Goal: Task Accomplishment & Management: Manage account settings

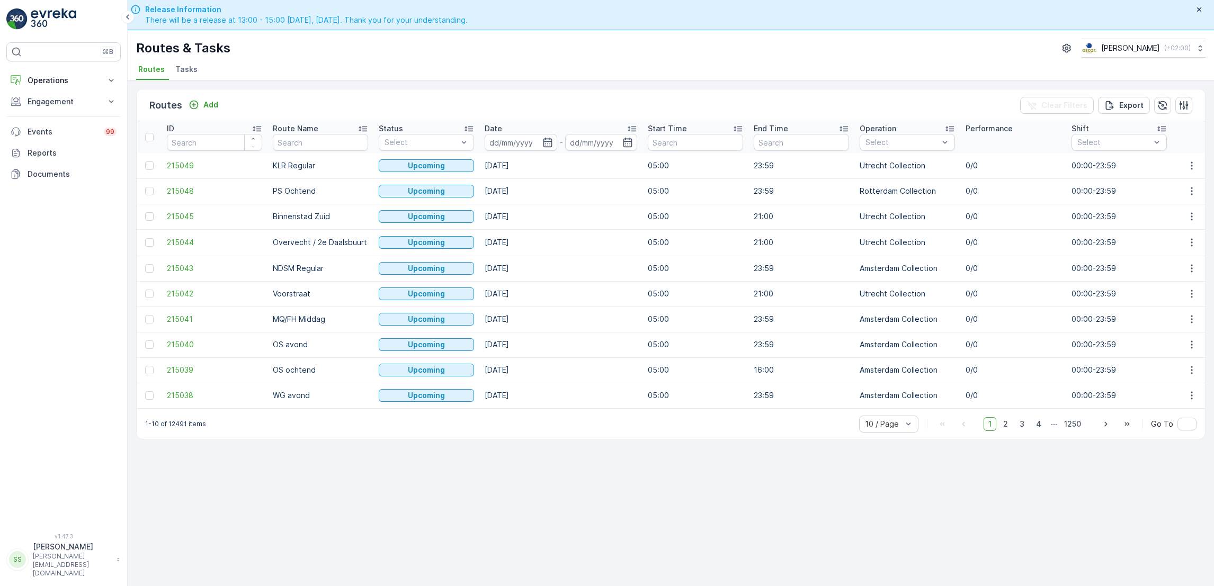
click at [52, 99] on p "Engagement" at bounding box center [64, 101] width 72 height 11
click at [58, 90] on button "Operations" at bounding box center [63, 80] width 114 height 21
click at [55, 131] on p "Routes & Tasks" at bounding box center [54, 128] width 55 height 11
click at [50, 143] on p "Cockpit" at bounding box center [41, 143] width 28 height 11
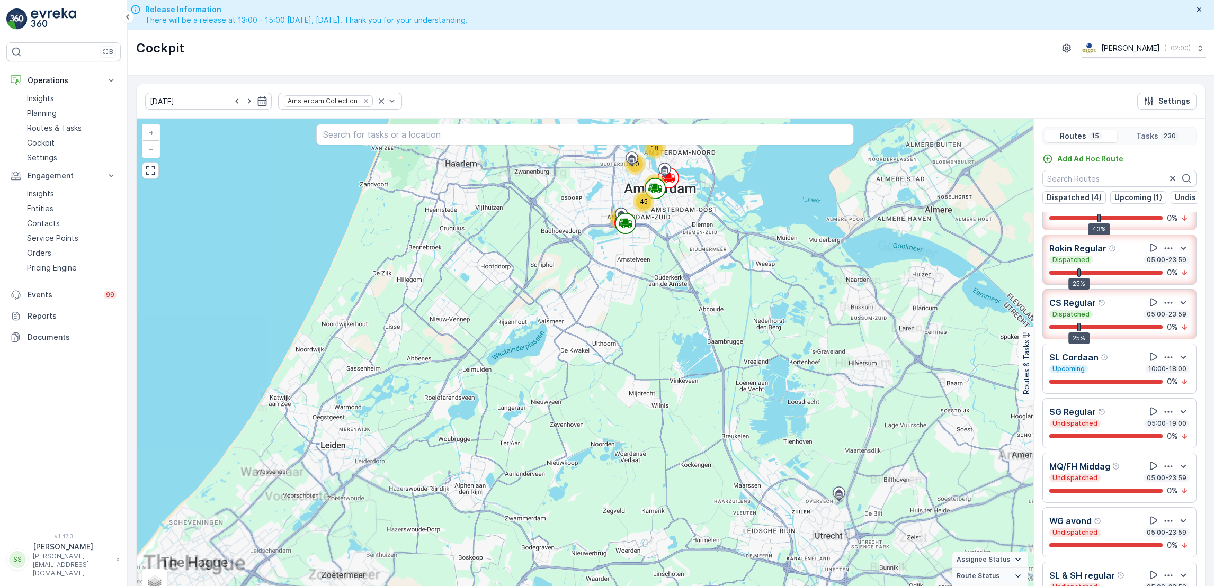
scroll to position [21, 0]
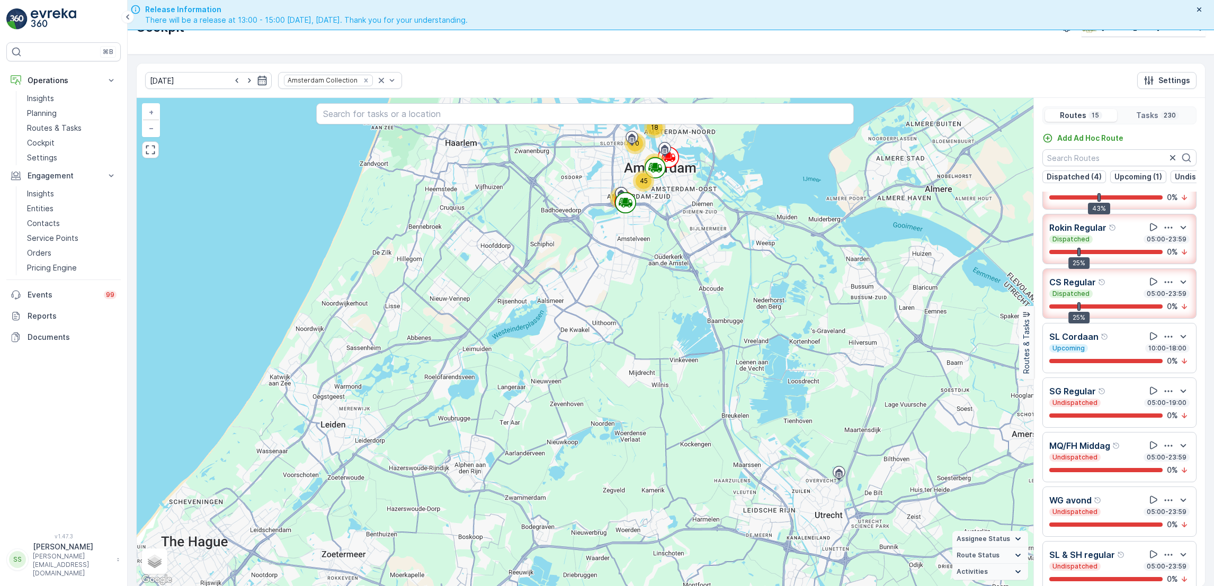
drag, startPoint x: 728, startPoint y: 260, endPoint x: 681, endPoint y: 421, distance: 168.0
click at [681, 421] on div "60 18 45 70 37 + − Satellite Roadmap Terrain Hybrid Leaflet Keyboard shortcuts …" at bounding box center [585, 342] width 897 height 489
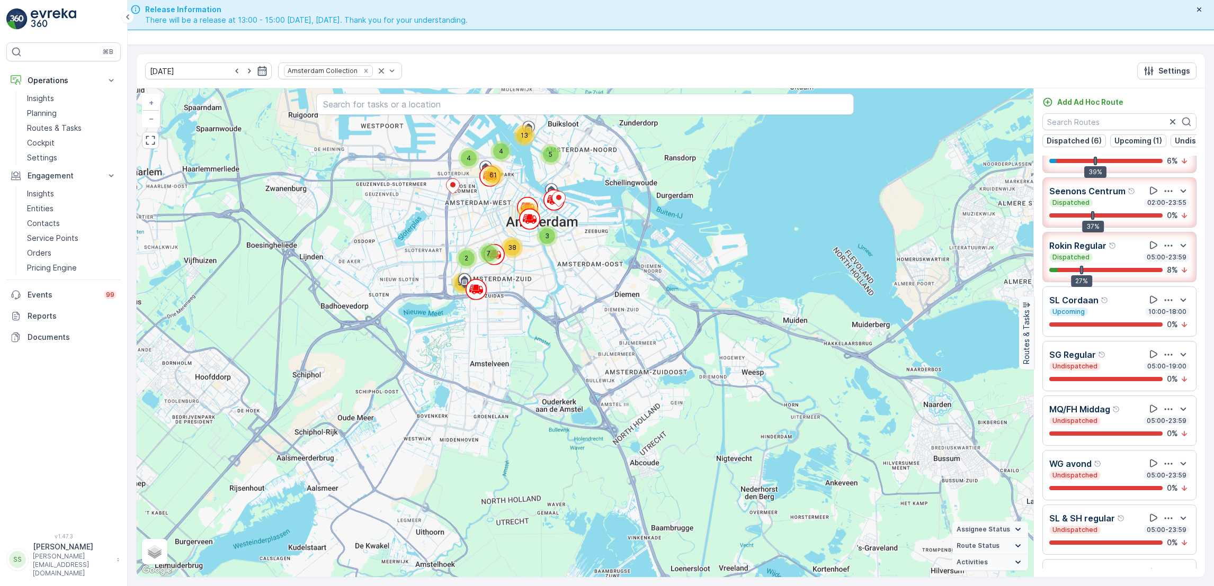
scroll to position [88, 0]
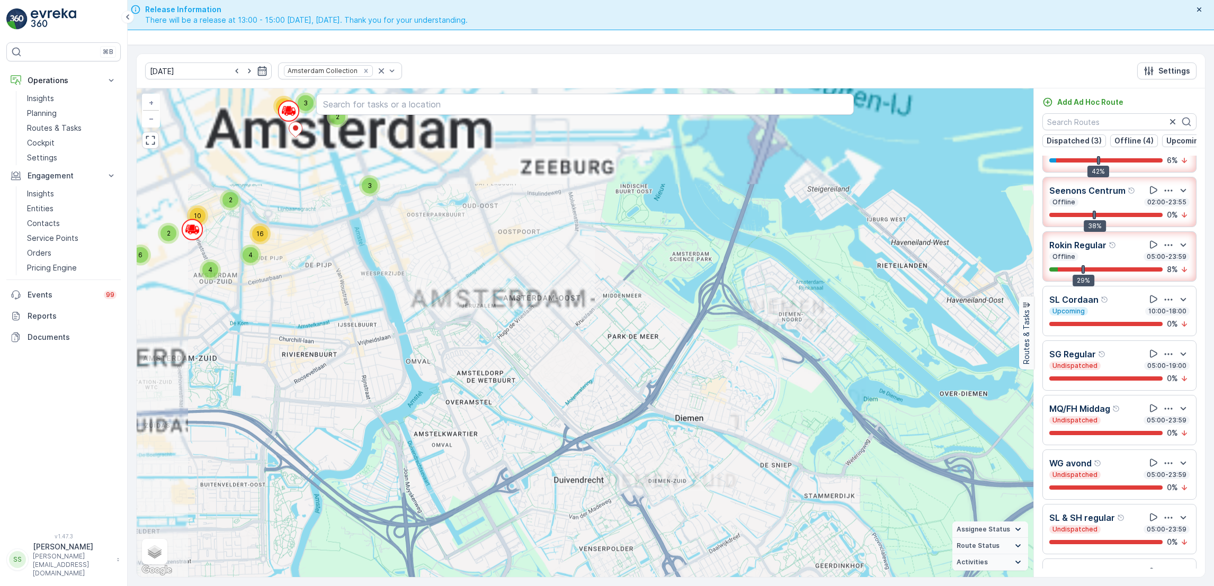
drag, startPoint x: 473, startPoint y: 230, endPoint x: 552, endPoint y: 477, distance: 259.9
click at [552, 477] on div "2 2 12 3 3 9 29 2 4 2 6 6 2 2 10 4 4 16 3 3 3 2 3 11 37 3 2 2 3 4 18 + − Satell…" at bounding box center [585, 332] width 897 height 489
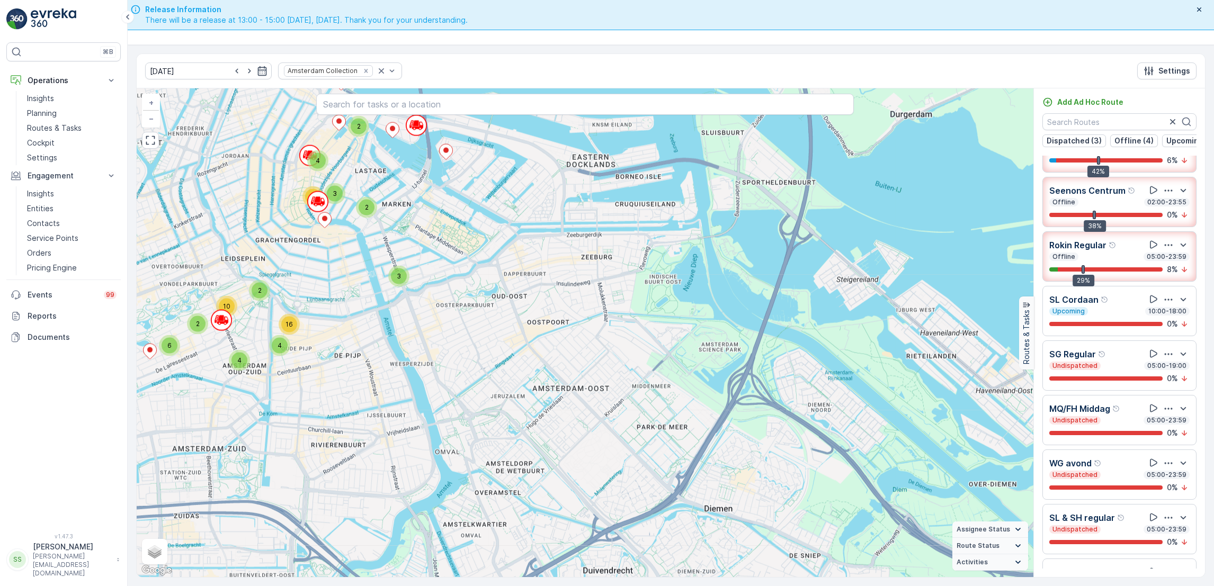
drag, startPoint x: 468, startPoint y: 328, endPoint x: 475, endPoint y: 407, distance: 79.2
click at [475, 407] on div "2 2 12 3 3 9 29 2 4 2 6 6 2 2 10 4 4 16 3 3 3 2 3 11 37 3 2 2 3 4 18 + − Satell…" at bounding box center [585, 332] width 897 height 489
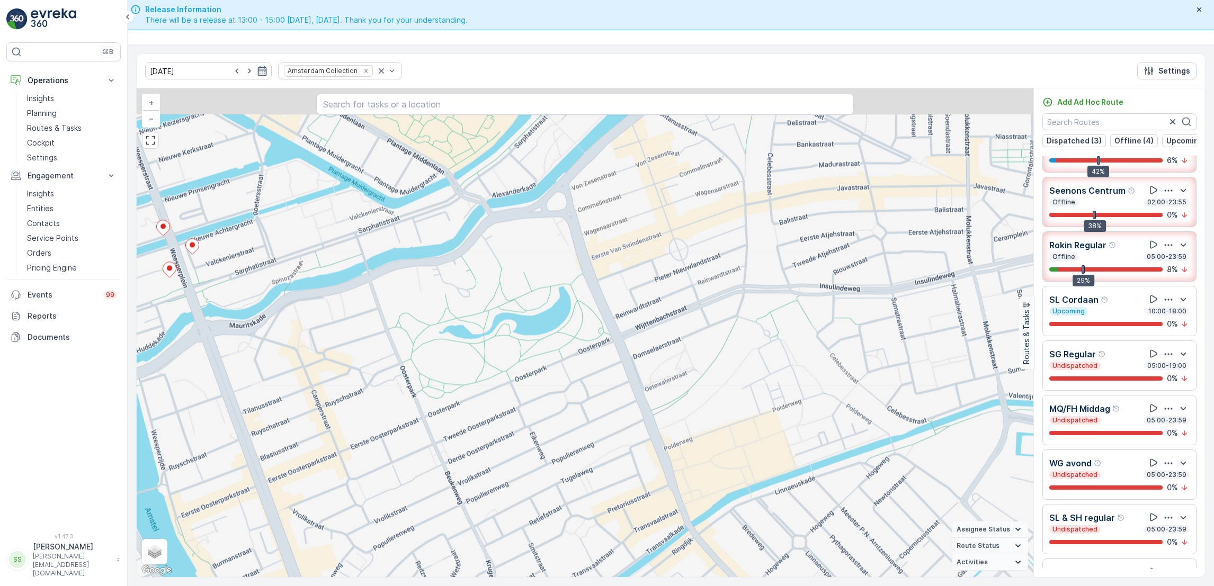
drag, startPoint x: 562, startPoint y: 279, endPoint x: 556, endPoint y: 433, distance: 154.3
click at [556, 433] on div "2 2 3 4 2 2 2 2 4 2 5 2 7 10 2 2 2 2 3 3 2 2 2 3 2 2 5 6 2 2 2 3 3 4 4 2 5 5 6 …" at bounding box center [585, 332] width 897 height 489
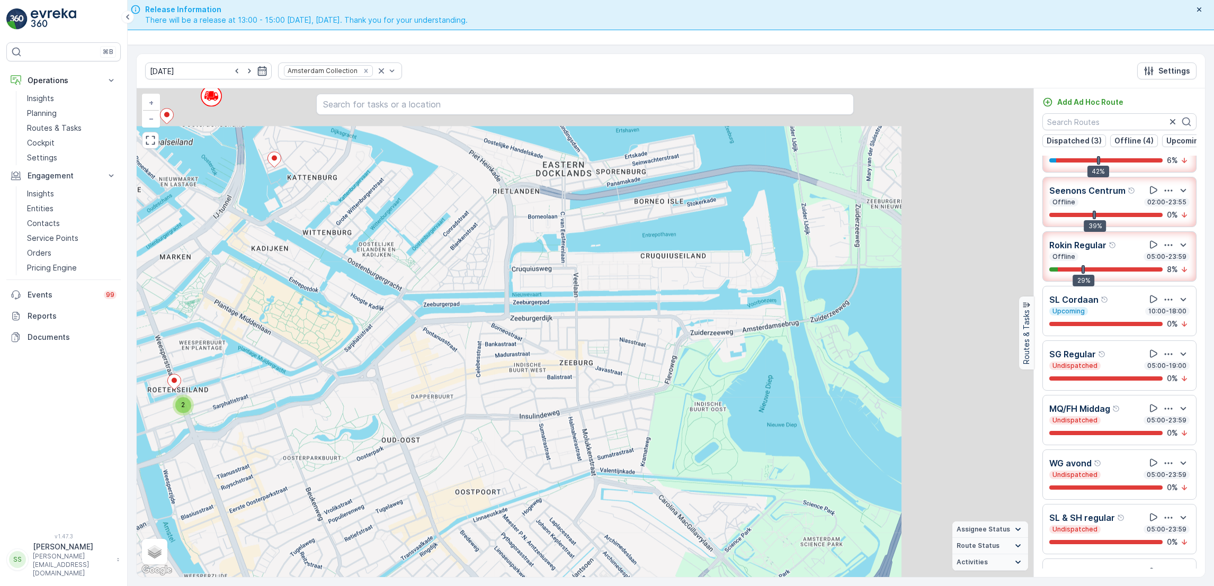
drag, startPoint x: 586, startPoint y: 437, endPoint x: 425, endPoint y: 494, distance: 170.9
click at [425, 494] on div "2 4 2 2 4 3 3 2 4 2 2 3 2 3 3 4 13 2 3 12 2 2 6 8 2 3 2 3 2 2 2 4 2 2 9 20 7 24…" at bounding box center [585, 332] width 897 height 489
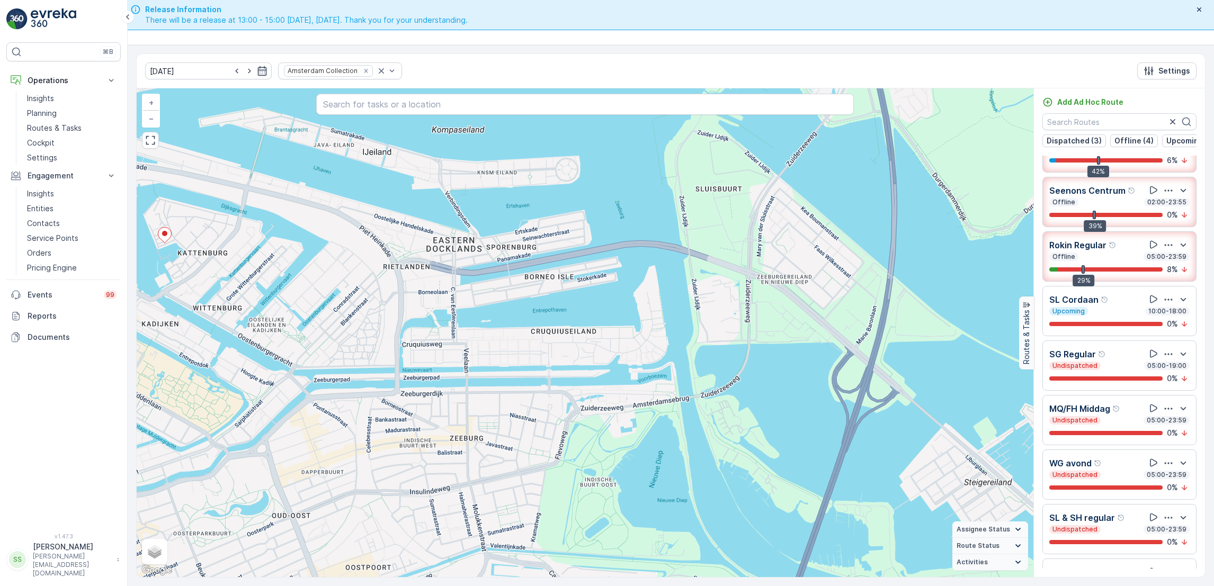
drag, startPoint x: 753, startPoint y: 335, endPoint x: 648, endPoint y: 407, distance: 127.3
click at [648, 407] on div "2 4 2 2 4 3 3 2 4 2 2 3 2 3 3 4 13 2 3 12 2 2 6 8 2 3 2 3 2 2 2 4 2 2 9 20 7 24…" at bounding box center [585, 332] width 897 height 489
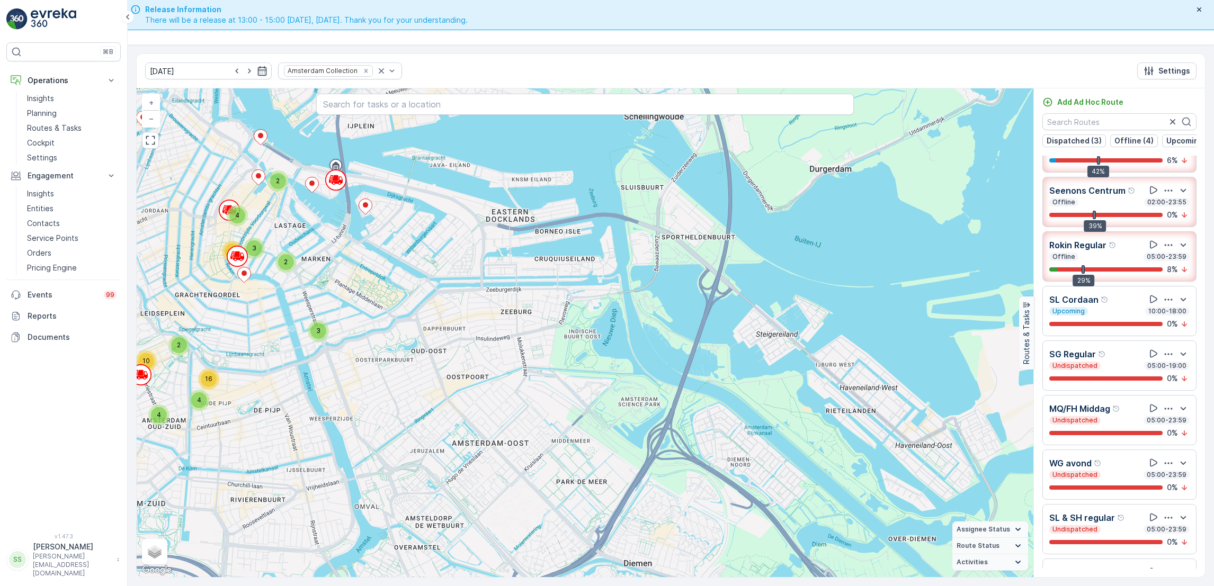
drag, startPoint x: 545, startPoint y: 426, endPoint x: 503, endPoint y: 312, distance: 121.4
click at [503, 312] on div "2 2 12 3 3 9 29 2 4 2 6 6 2 2 10 4 4 16 3 3 3 2 3 11 37 3 2 2 3 4 18 + − Satell…" at bounding box center [585, 332] width 897 height 489
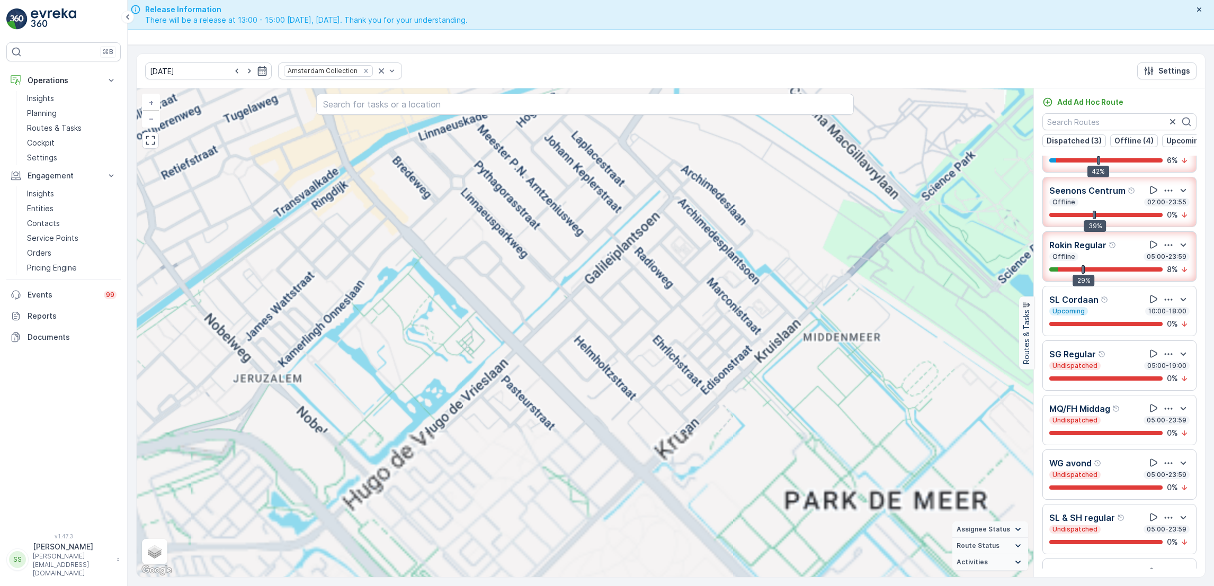
drag, startPoint x: 351, startPoint y: 403, endPoint x: 428, endPoint y: 526, distance: 144.9
click at [428, 526] on div "2 7 3 3 6 8 20 4 2 2 4 3 4 3 12 13 24 2 2 2 6 9 2 2 3 4 2 2 2 2 4 2 5 2 7 10 2 …" at bounding box center [585, 332] width 897 height 489
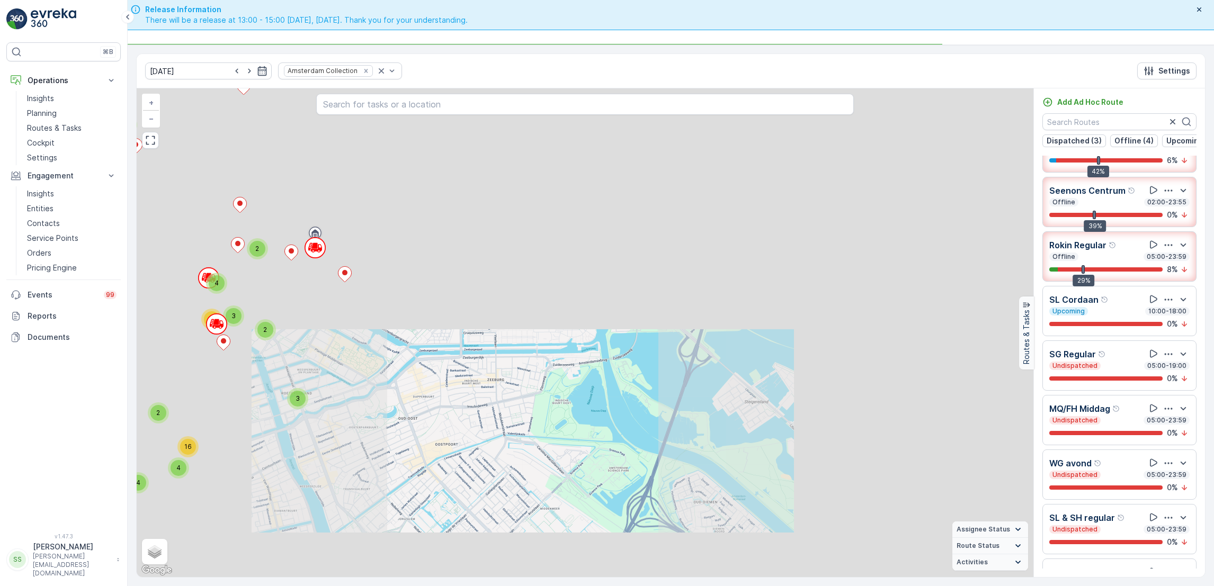
drag, startPoint x: 415, startPoint y: 419, endPoint x: 491, endPoint y: 486, distance: 100.6
click at [491, 486] on div "7 4 2 3 6 8 20 2 3 2 3 2 2 2 4 3 3 12 2 2 3 4 4 13 24 2 2 2 2 6 9 2 2 12 3 3 9 …" at bounding box center [585, 332] width 897 height 489
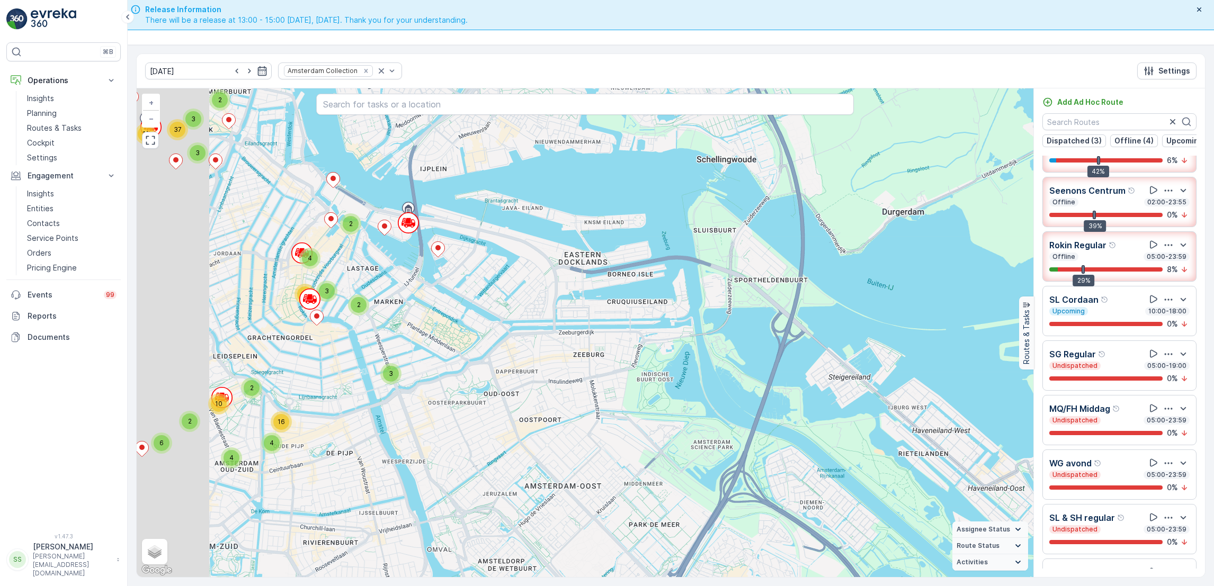
drag, startPoint x: 491, startPoint y: 486, endPoint x: 584, endPoint y: 460, distance: 96.7
click at [584, 460] on div "2 2 12 3 3 9 29 2 4 2 6 6 2 2 10 4 4 16 3 3 3 2 3 11 37 3 2 2 3 4 18 + − Satell…" at bounding box center [585, 332] width 897 height 489
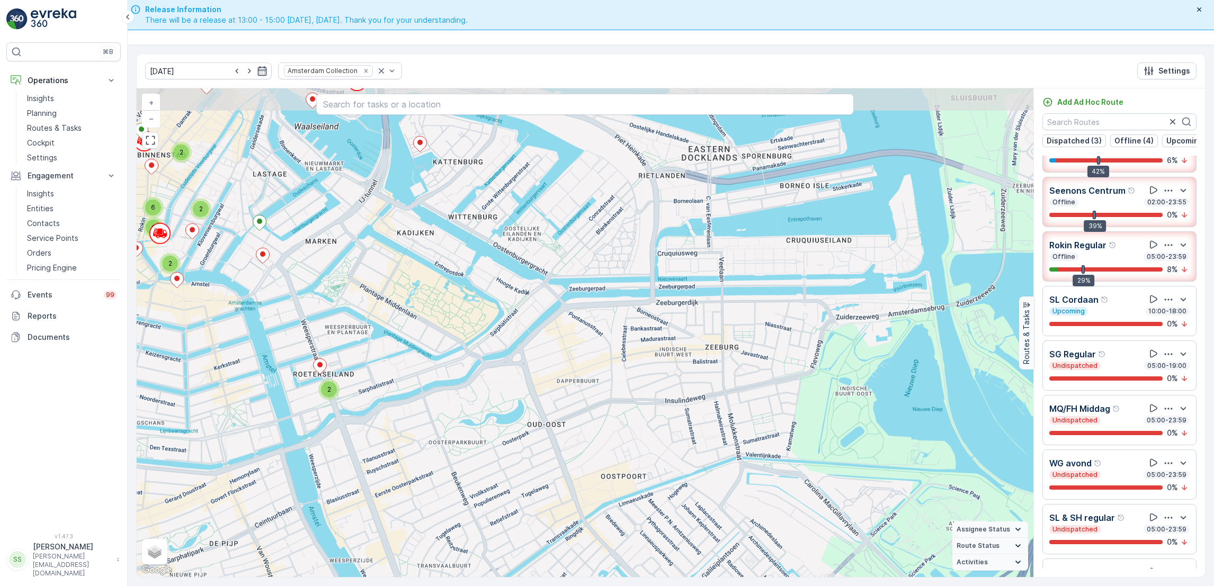
drag, startPoint x: 485, startPoint y: 295, endPoint x: 583, endPoint y: 414, distance: 154.3
click at [583, 414] on div "2 2 7 4 2 3 3 6 8 20 2 4 2 2 3 2 3 2 2 2 2 4 3 4 3 12 2 2 2 3 3 4 4 13 24 2 2 2…" at bounding box center [585, 332] width 897 height 489
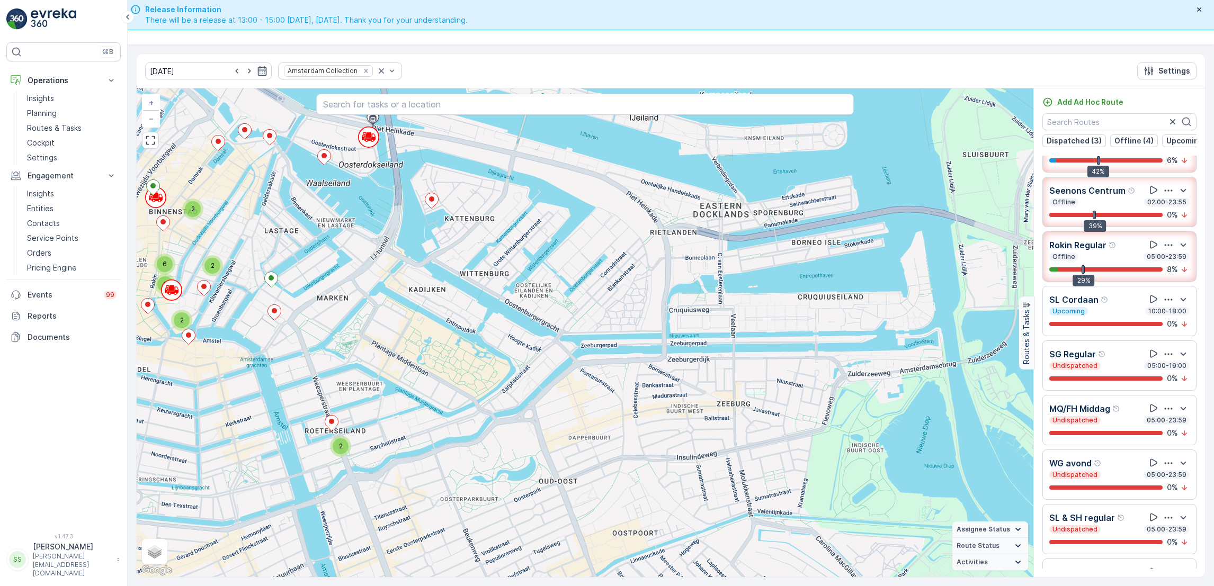
drag, startPoint x: 461, startPoint y: 273, endPoint x: 472, endPoint y: 331, distance: 58.7
click at [472, 331] on div "2 2 7 4 2 3 3 6 8 20 2 4 2 2 3 2 3 2 2 2 2 4 3 4 3 12 2 2 2 3 3 4 4 13 24 2 2 2…" at bounding box center [585, 332] width 897 height 489
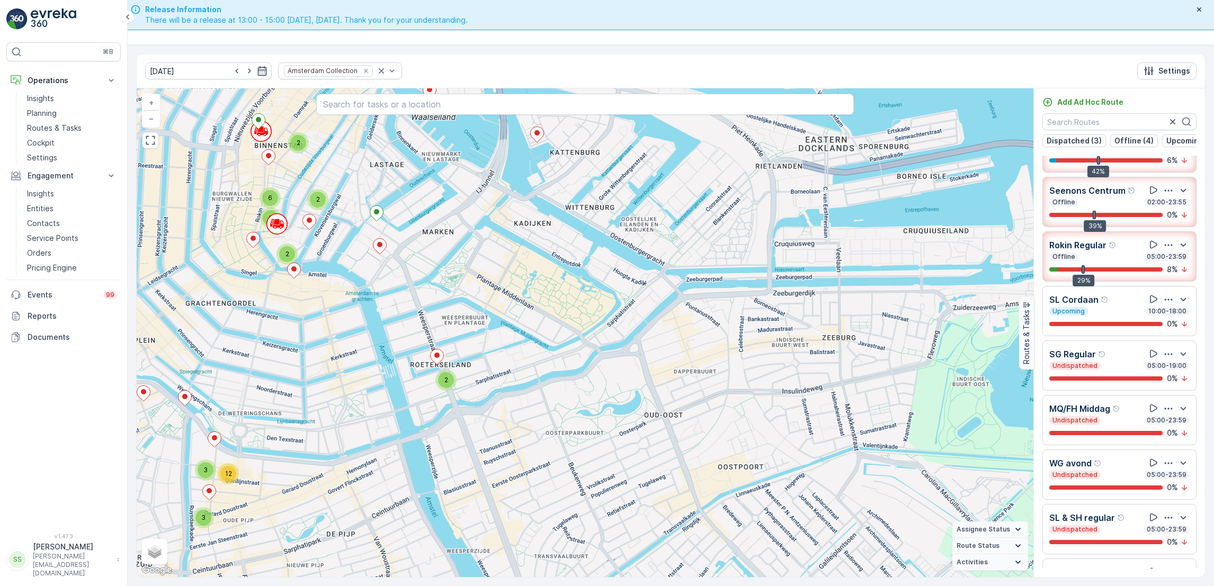
drag, startPoint x: 921, startPoint y: 311, endPoint x: 611, endPoint y: 252, distance: 315.6
click at [611, 252] on div "2 2 7 4 2 3 3 6 8 20 2 4 2 2 3 2 3 2 2 2 2 4 3 4 3 12 2 2 2 3 3 4 4 13 24 2 2 2…" at bounding box center [585, 332] width 897 height 489
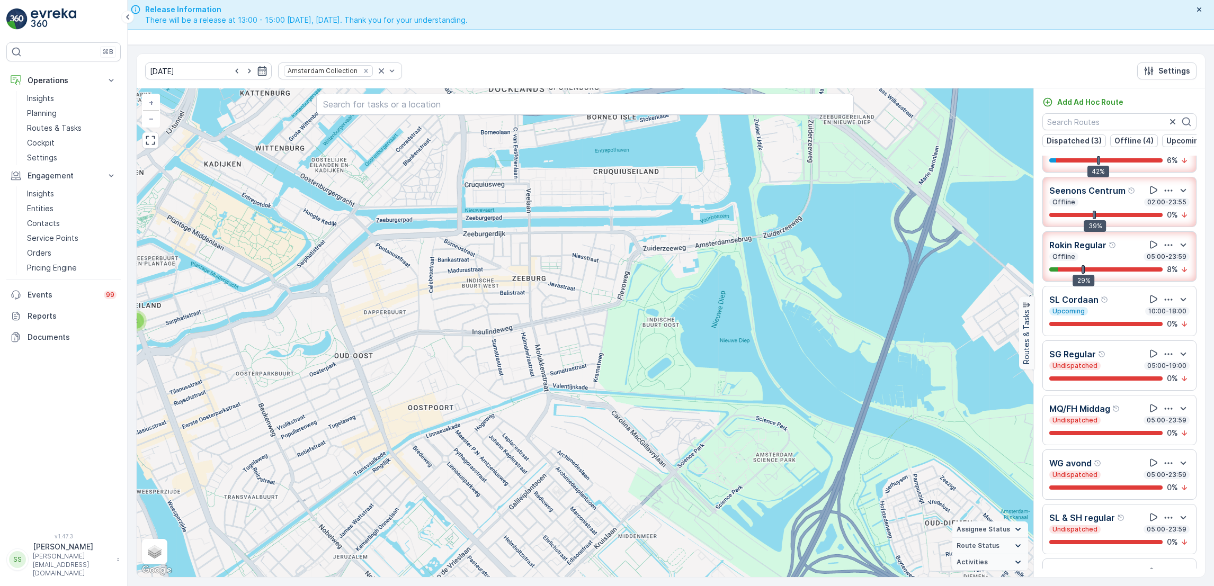
drag, startPoint x: 627, startPoint y: 390, endPoint x: 591, endPoint y: 282, distance: 114.1
click at [591, 282] on div "2 2 7 4 2 3 3 6 8 20 2 4 2 2 3 2 3 2 2 2 2 4 3 4 3 12 2 2 2 3 3 4 4 13 24 2 2 2…" at bounding box center [585, 332] width 897 height 489
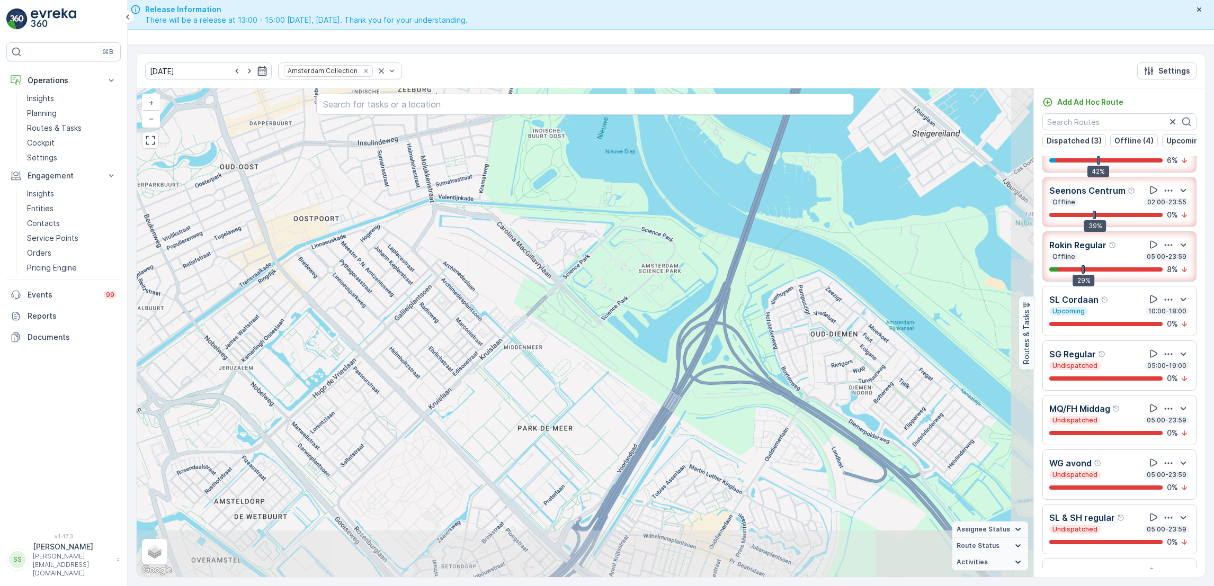
drag, startPoint x: 513, startPoint y: 209, endPoint x: 574, endPoint y: 438, distance: 236.8
click at [574, 438] on div "2 2 7 4 2 3 3 6 8 20 2 4 2 2 3 2 3 2 2 2 2 4 3 4 3 12 2 2 2 3 3 4 4 13 24 2 2 2…" at bounding box center [585, 332] width 897 height 489
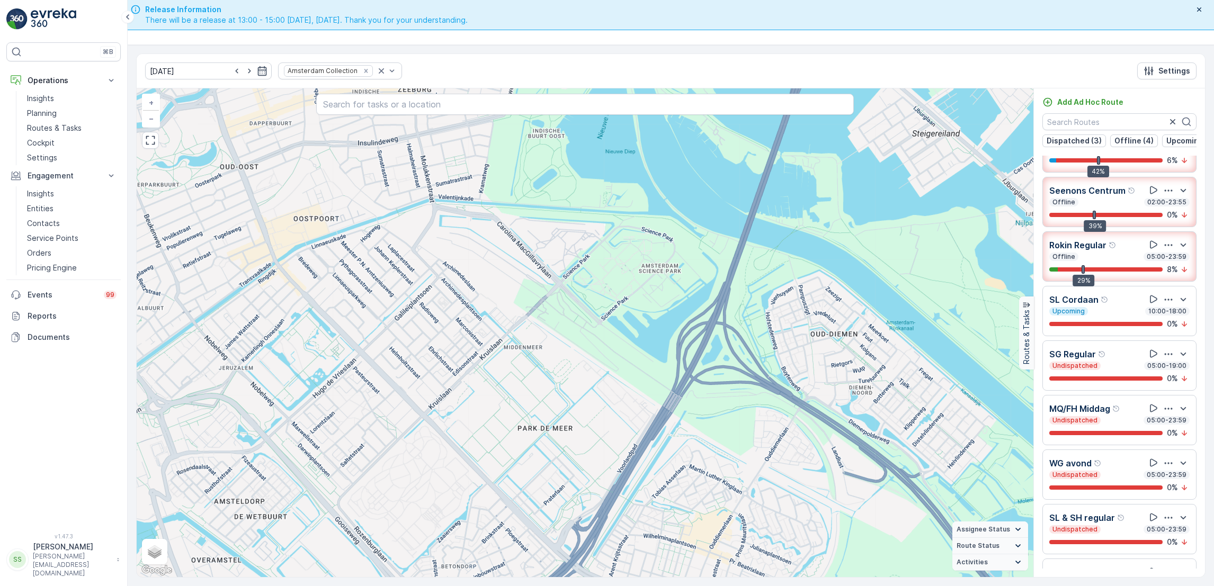
click at [543, 299] on div "2 2 7 4 2 3 3 6 8 20 2 4 2 2 3 2 3 2 2 2 2 4 3 4 3 12 2 2 2 3 3 4 4 13 24 2 2 2…" at bounding box center [585, 332] width 897 height 489
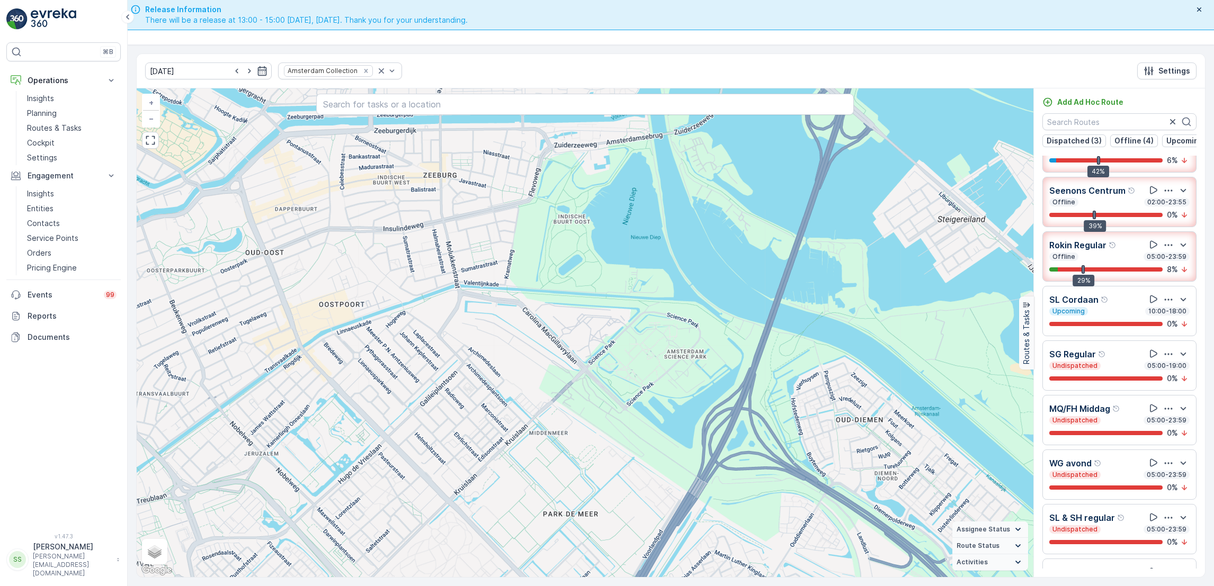
drag, startPoint x: 542, startPoint y: 298, endPoint x: 581, endPoint y: 421, distance: 129.0
click at [581, 421] on div "2 2 7 4 2 3 3 6 8 20 2 4 2 2 3 2 3 2 2 2 2 4 3 4 3 12 2 2 2 3 3 4 4 13 24 2 2 2…" at bounding box center [585, 332] width 897 height 489
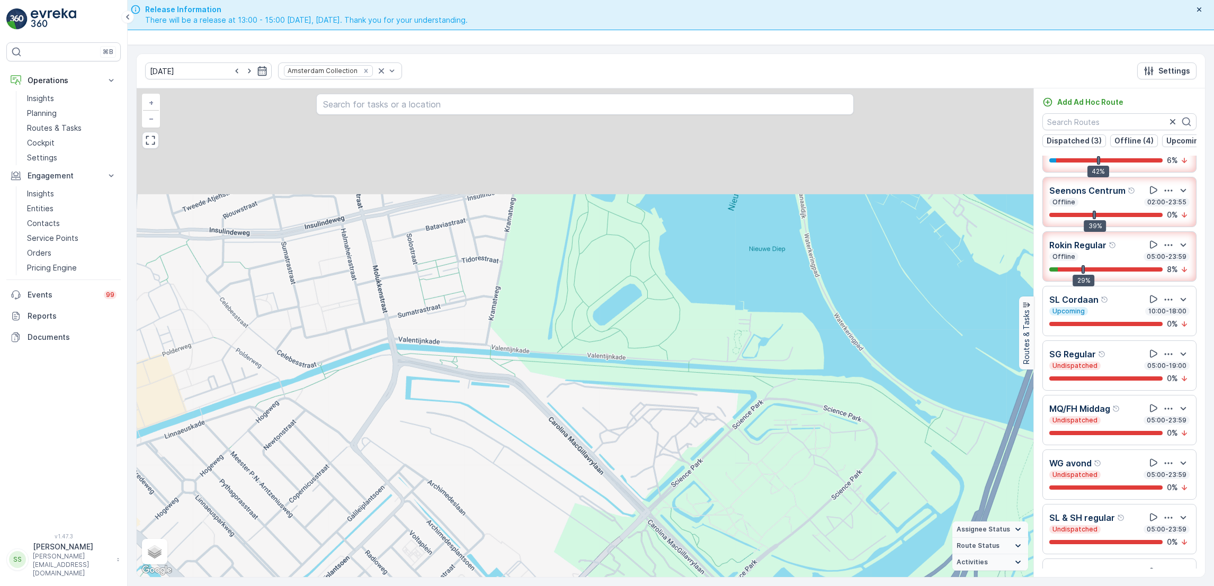
drag, startPoint x: 525, startPoint y: 298, endPoint x: 570, endPoint y: 509, distance: 216.0
click at [570, 509] on div "2 2 3 4 2 2 2 2 4 2 5 2 7 10 2 2 2 2 3 3 2 2 2 3 2 2 5 6 2 2 2 3 3 4 4 2 5 5 6 …" at bounding box center [585, 332] width 897 height 489
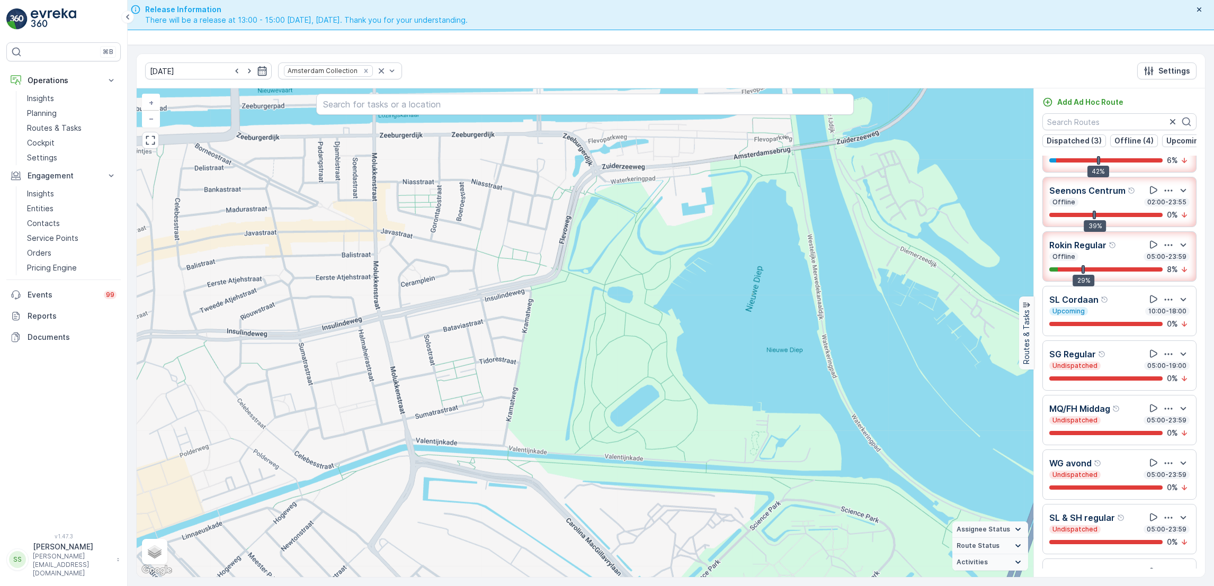
drag, startPoint x: 558, startPoint y: 397, endPoint x: 576, endPoint y: 465, distance: 70.7
click at [576, 465] on div "2 2 3 4 2 2 2 2 4 2 5 2 7 10 2 2 2 2 3 3 2 2 2 3 2 2 5 6 2 2 2 3 3 4 4 2 5 5 6 …" at bounding box center [585, 332] width 897 height 489
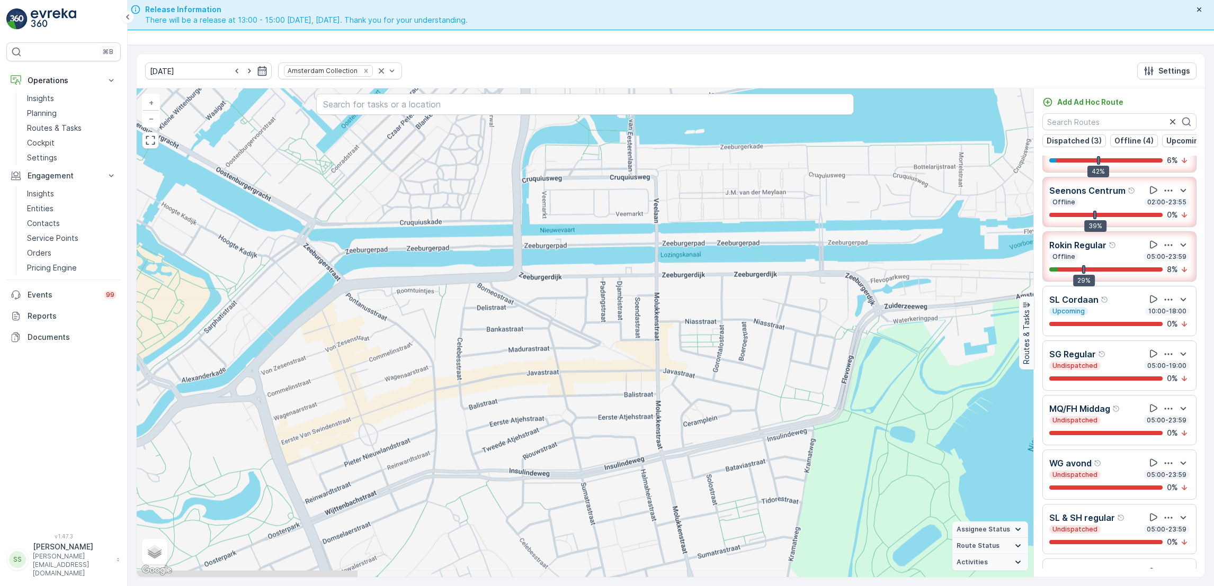
drag, startPoint x: 309, startPoint y: 433, endPoint x: 574, endPoint y: 503, distance: 273.8
click at [574, 503] on div "2 2 3 4 2 2 2 2 4 2 5 2 7 10 2 2 2 2 3 3 2 2 2 3 2 2 5 6 2 2 2 3 3 4 4 2 5 5 6 …" at bounding box center [585, 332] width 897 height 489
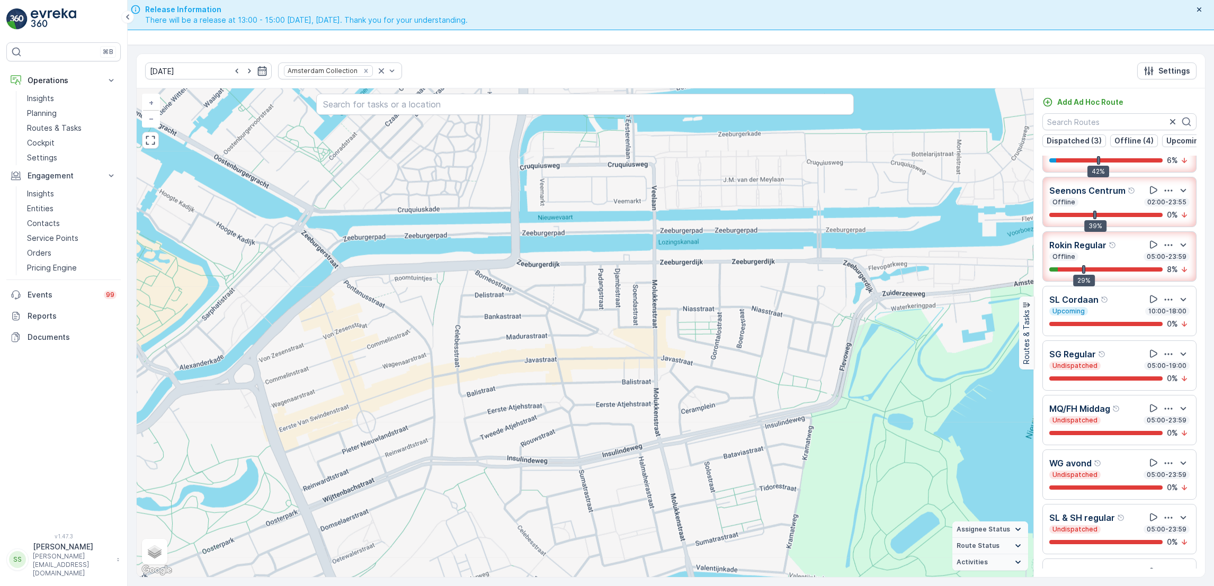
drag, startPoint x: 580, startPoint y: 412, endPoint x: 682, endPoint y: 225, distance: 213.6
click at [682, 225] on div "2 2 3 4 2 2 2 2 4 2 5 2 7 10 2 2 2 2 3 3 2 2 2 3 2 2 5 6 2 2 2 3 3 4 4 2 5 5 6 …" at bounding box center [585, 332] width 897 height 489
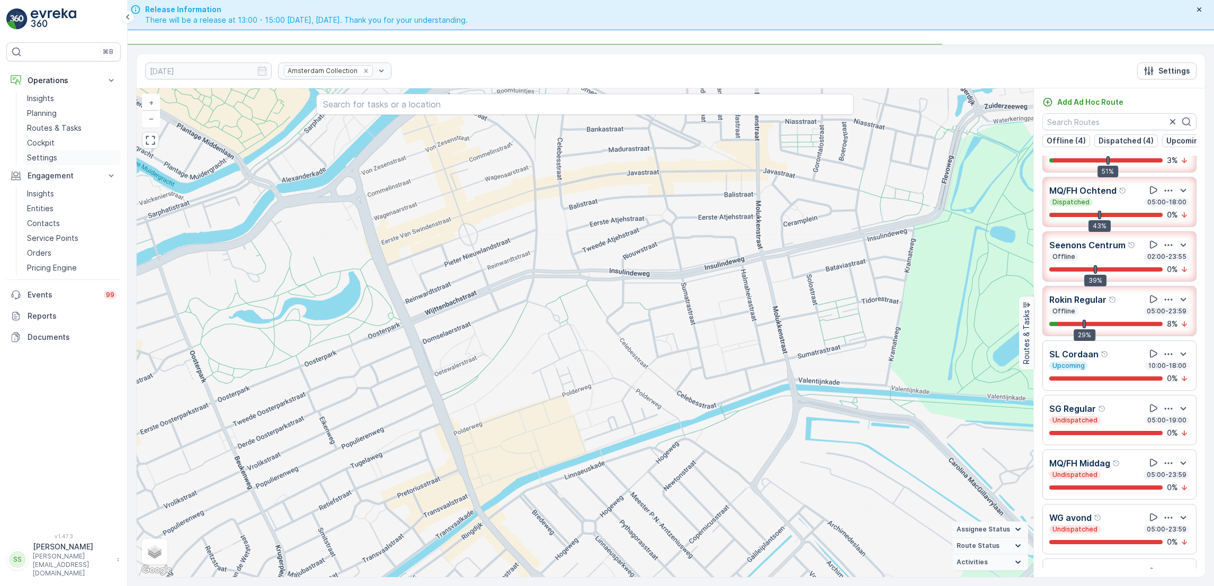
scroll to position [33, 0]
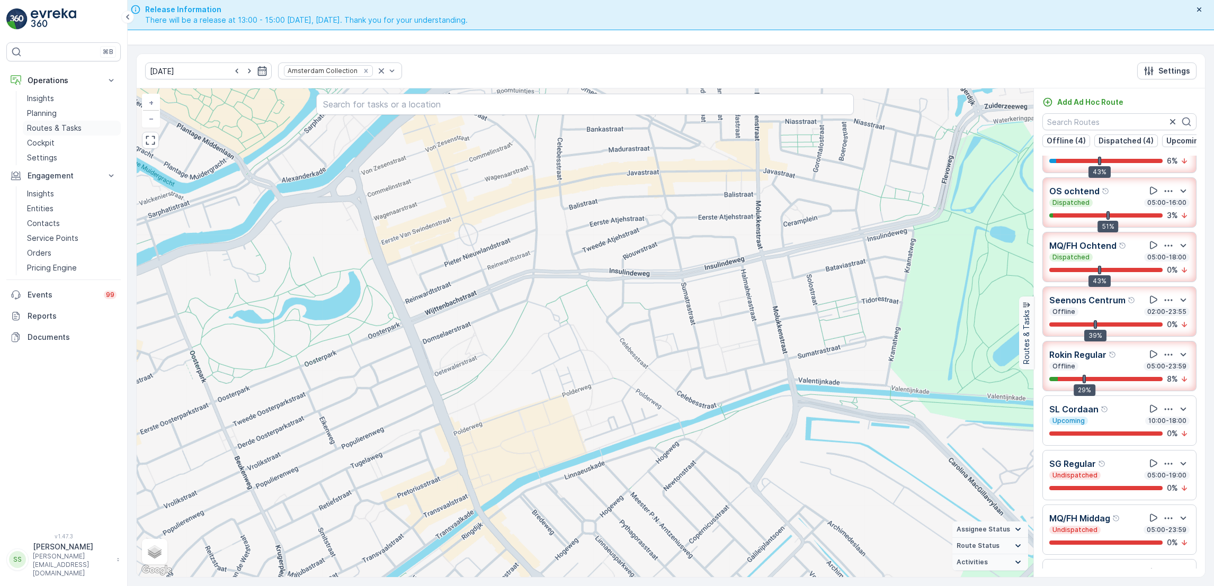
click at [61, 125] on p "Routes & Tasks" at bounding box center [54, 128] width 55 height 11
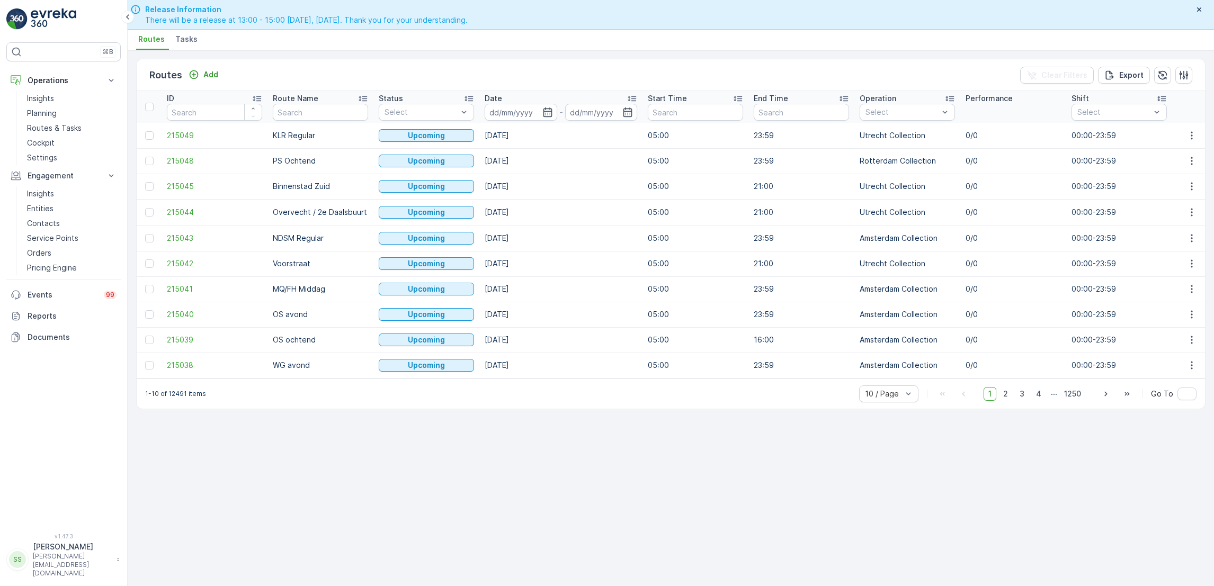
click at [194, 40] on span "Tasks" at bounding box center [186, 39] width 22 height 11
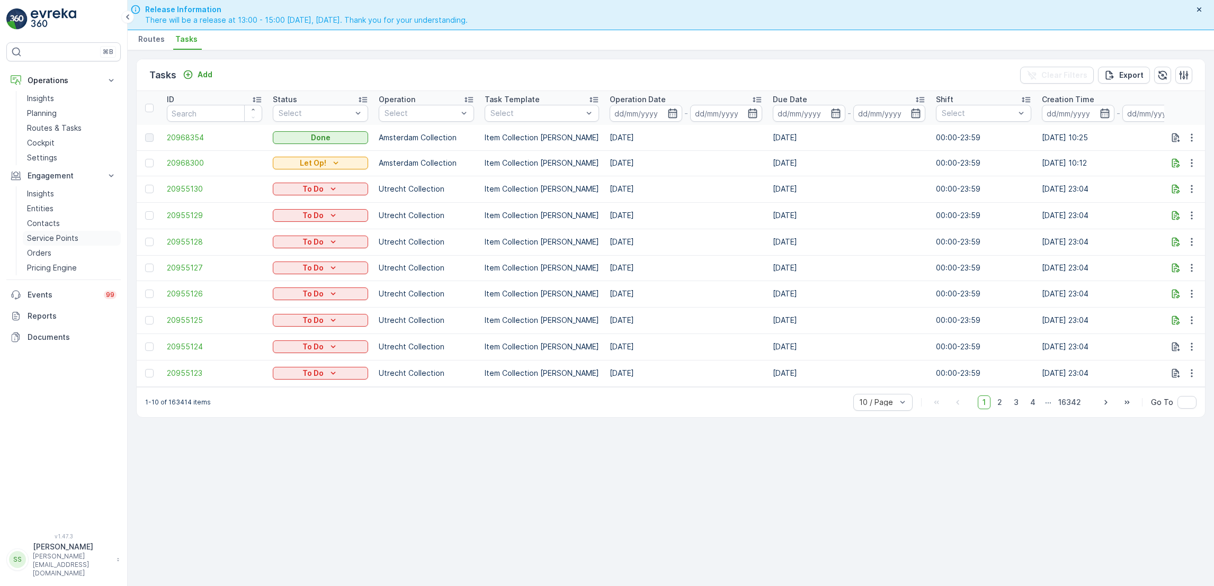
click at [62, 242] on p "Service Points" at bounding box center [52, 238] width 51 height 11
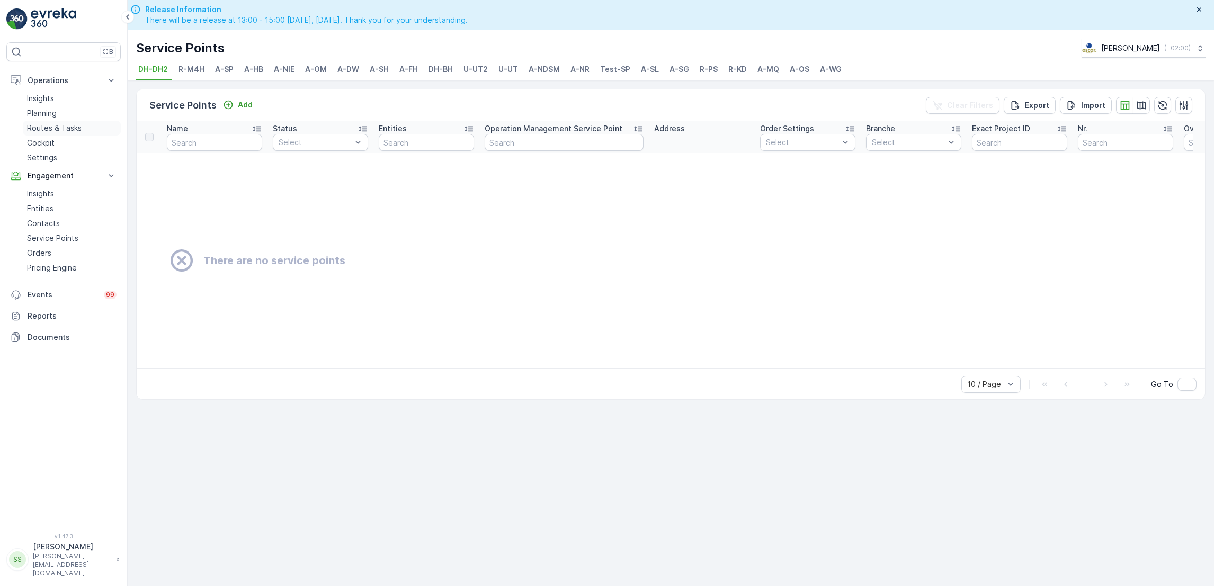
click at [62, 125] on p "Routes & Tasks" at bounding box center [54, 128] width 55 height 11
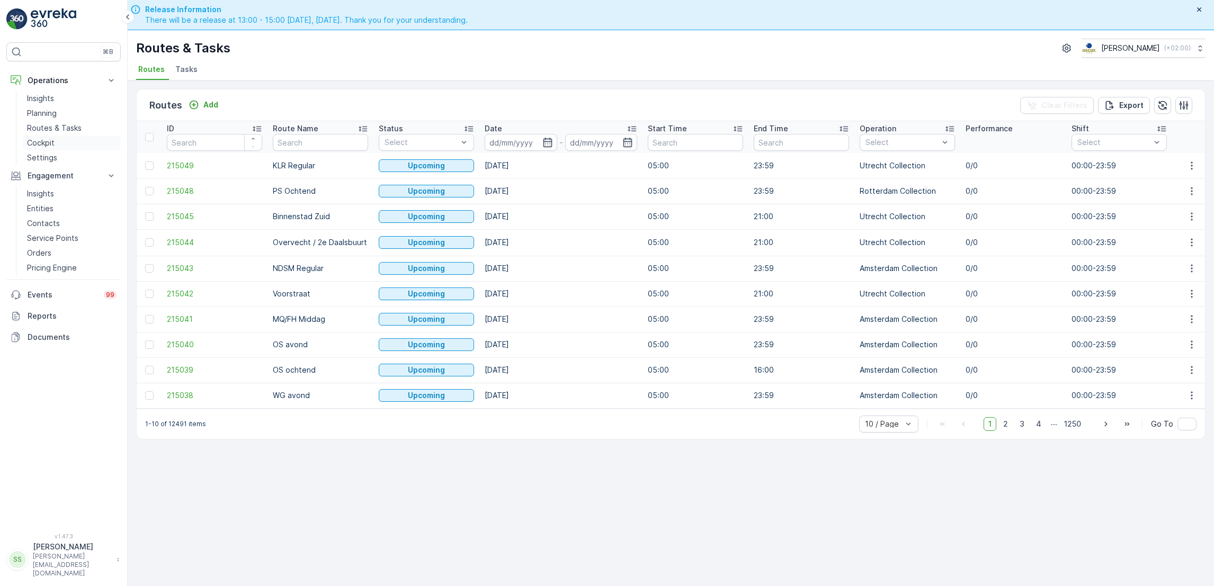
click at [46, 143] on p "Cockpit" at bounding box center [41, 143] width 28 height 11
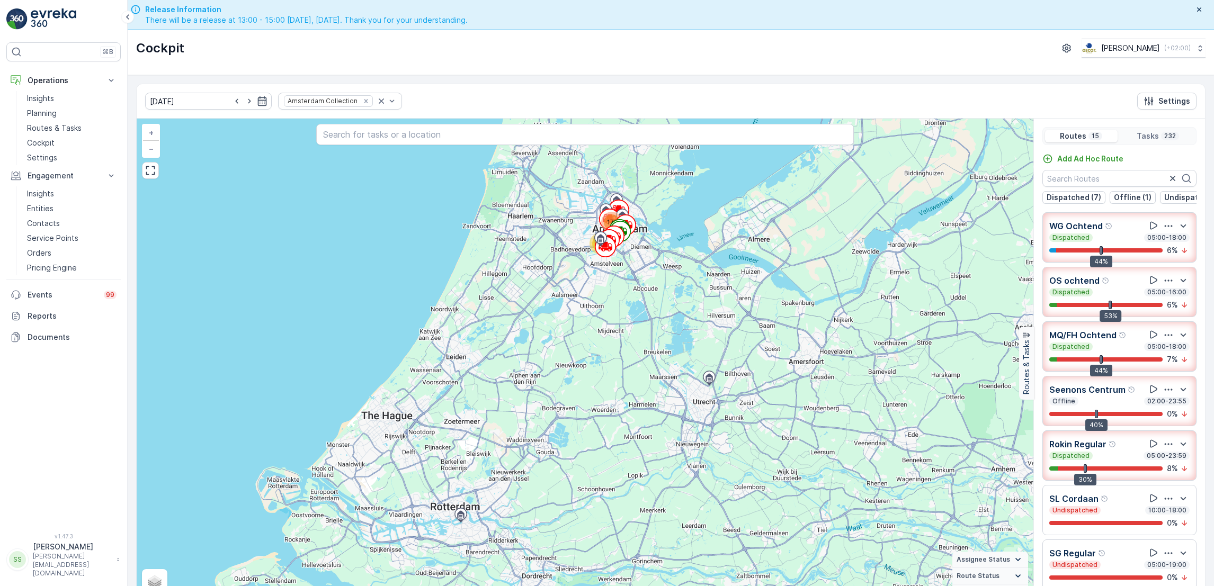
scroll to position [32, 0]
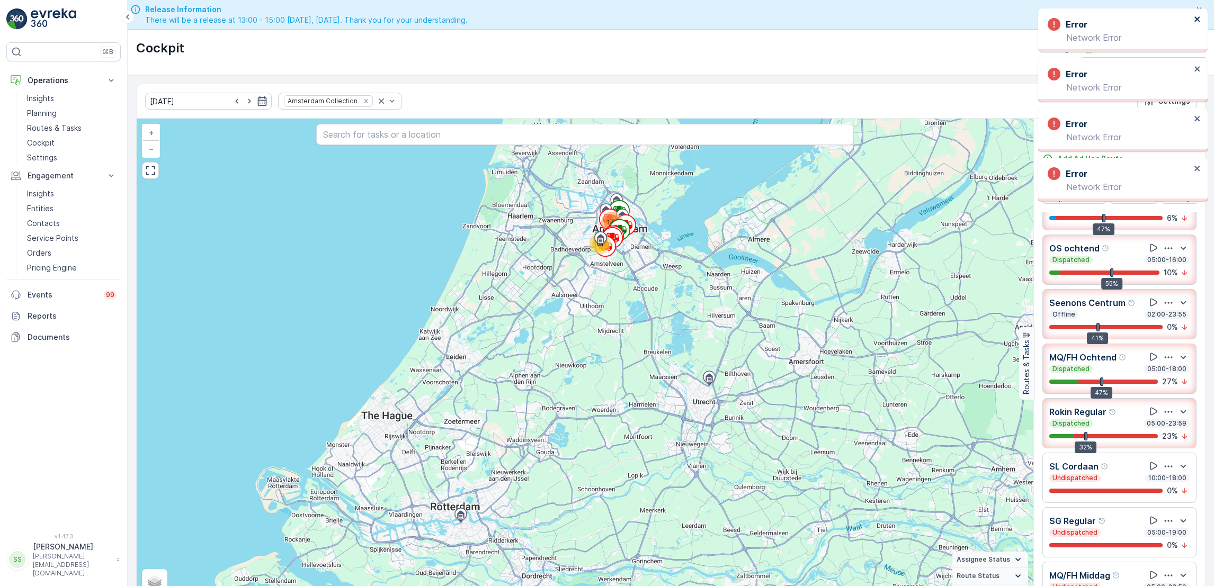
click at [1197, 20] on icon "close" at bounding box center [1197, 18] width 5 height 5
click at [1196, 19] on icon "close" at bounding box center [1197, 18] width 5 height 5
click at [1196, 21] on icon "close" at bounding box center [1197, 19] width 7 height 8
click at [1197, 16] on icon "close" at bounding box center [1197, 19] width 7 height 8
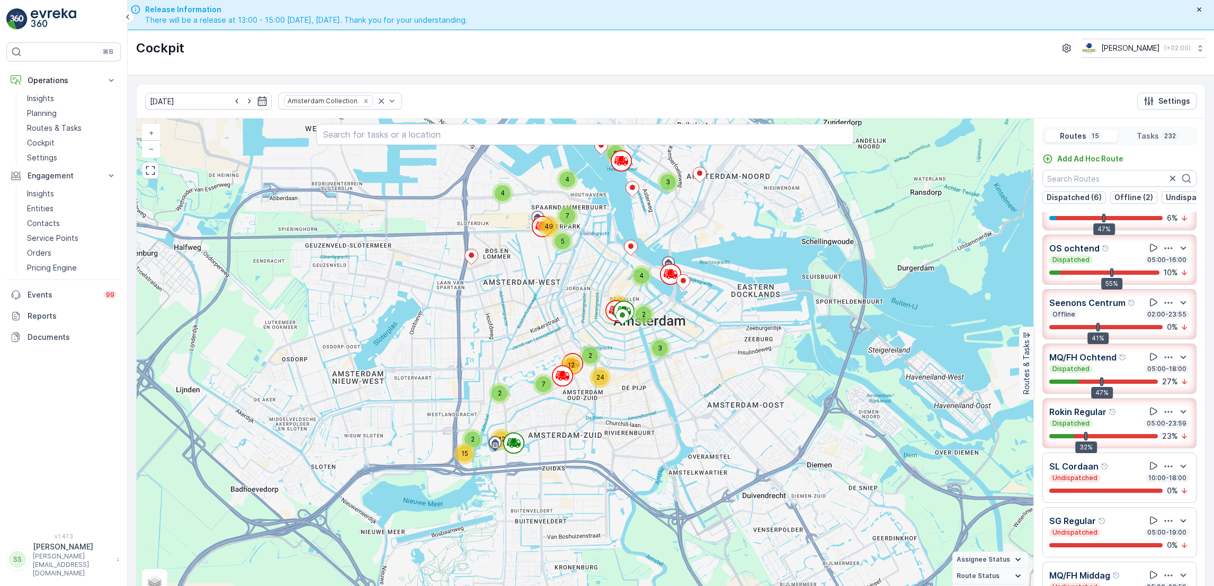
scroll to position [21, 0]
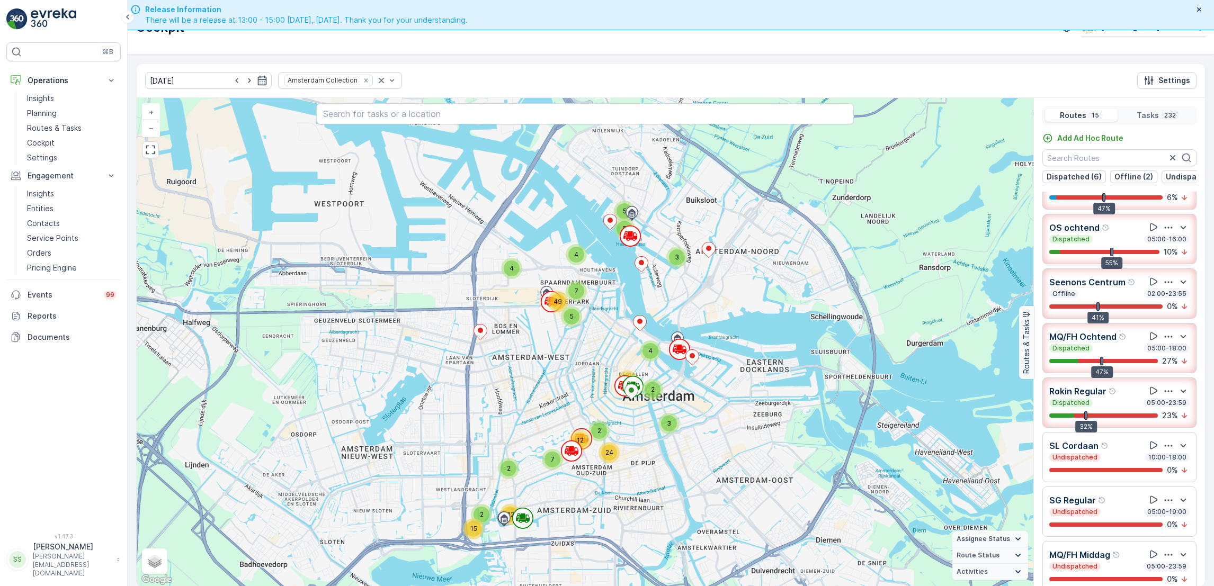
drag, startPoint x: 616, startPoint y: 216, endPoint x: 625, endPoint y: 316, distance: 100.1
click at [625, 316] on div "2 2 15 42 3 5 8 7 2 12 24 4 4 5 7 49 3 2 4 25 + − Satellite Roadmap Terrain Hyb…" at bounding box center [585, 342] width 897 height 489
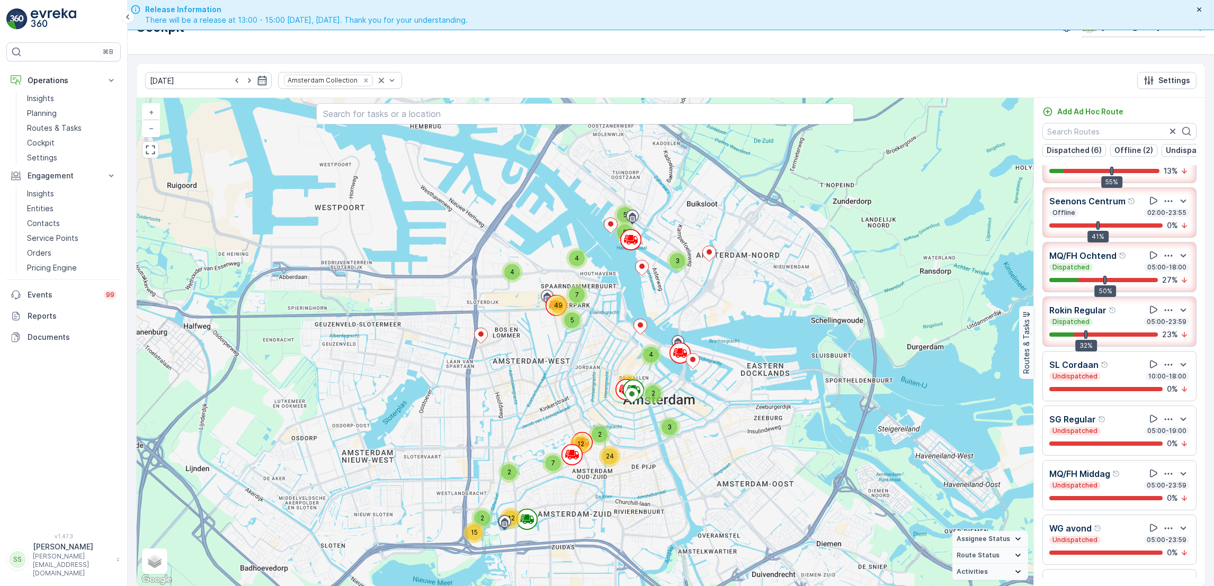
scroll to position [0, 0]
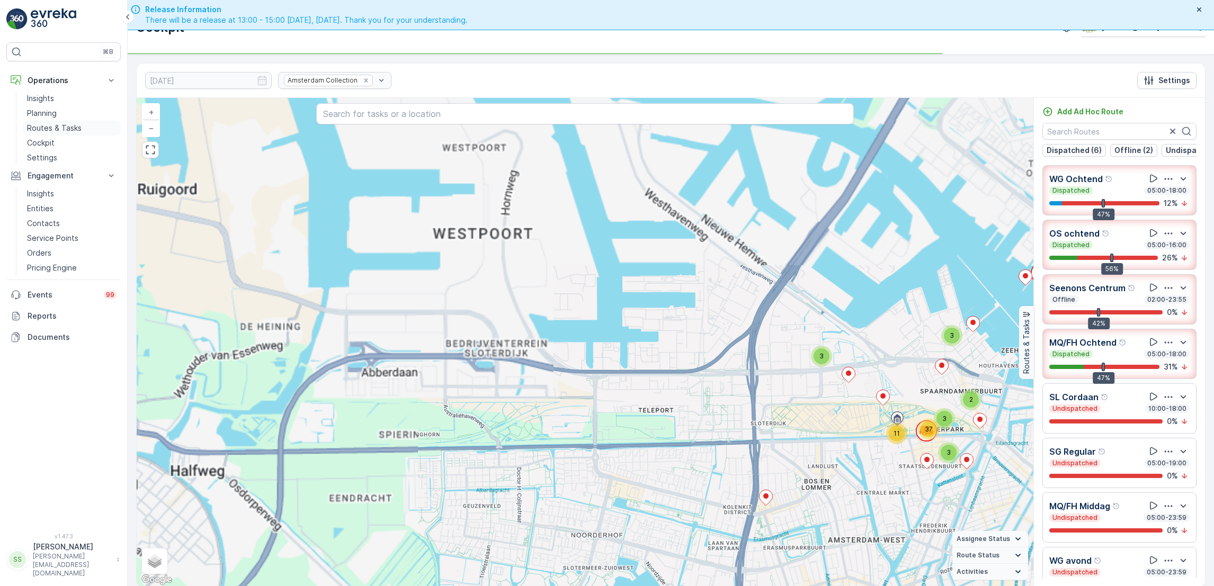
click at [61, 121] on link "Routes & Tasks" at bounding box center [72, 128] width 98 height 15
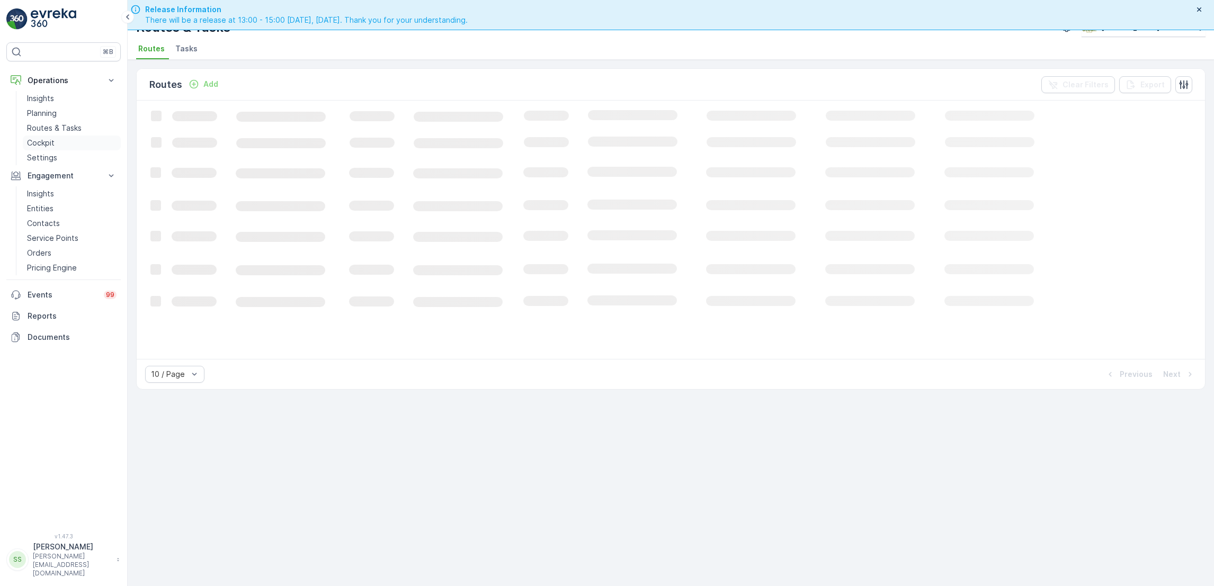
click at [50, 147] on p "Cockpit" at bounding box center [41, 143] width 28 height 11
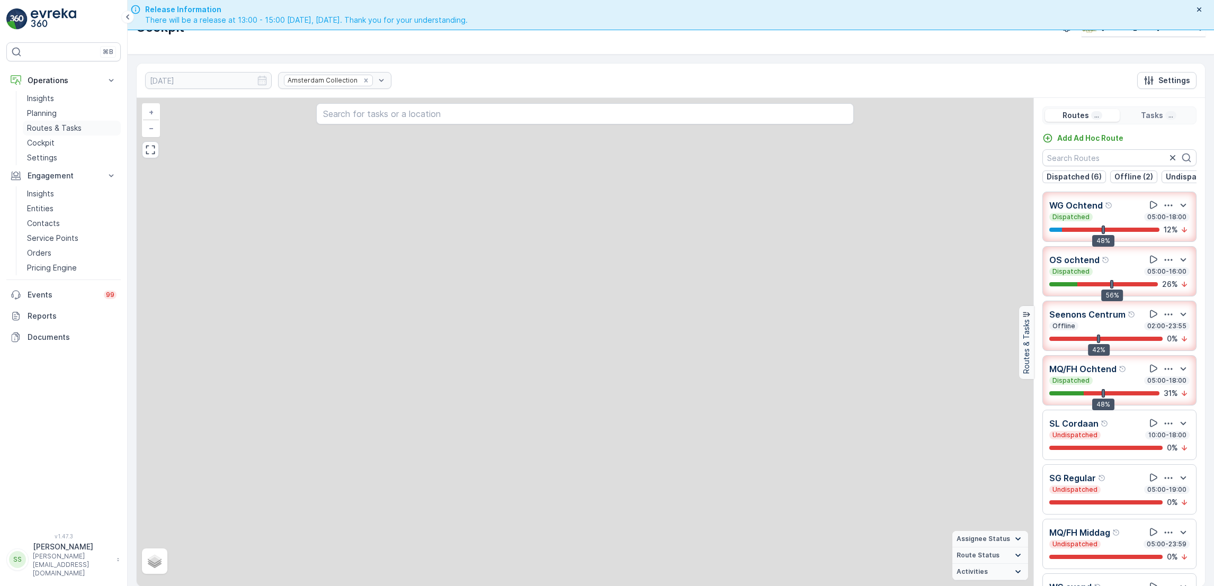
click at [75, 121] on link "Routes & Tasks" at bounding box center [72, 128] width 98 height 15
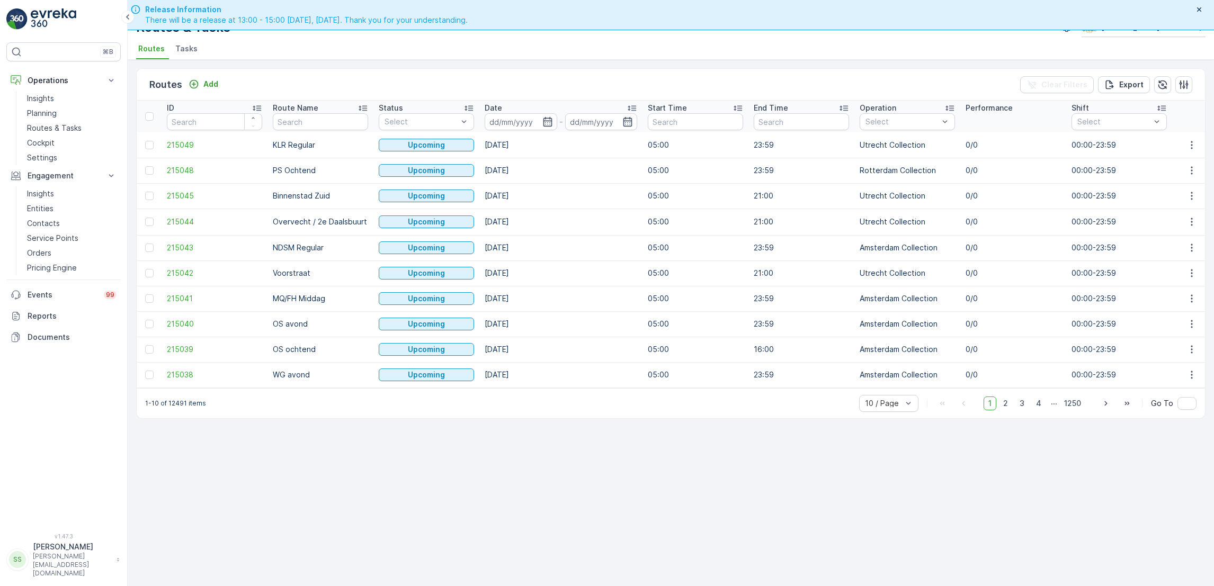
click at [179, 48] on span "Tasks" at bounding box center [186, 48] width 22 height 11
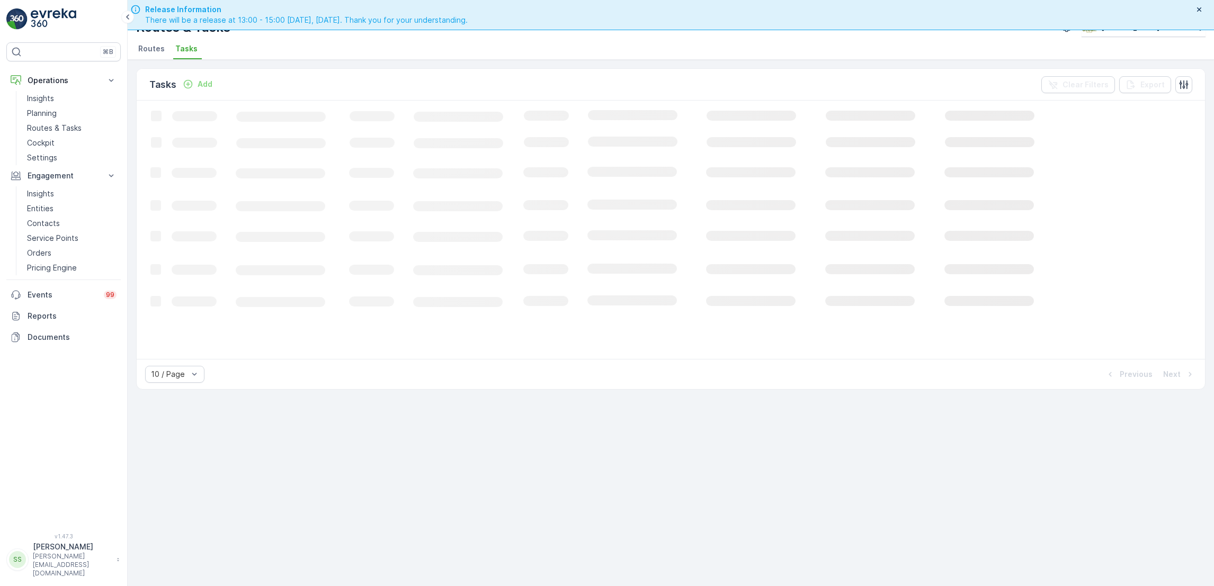
click at [158, 47] on span "Routes" at bounding box center [151, 48] width 26 height 11
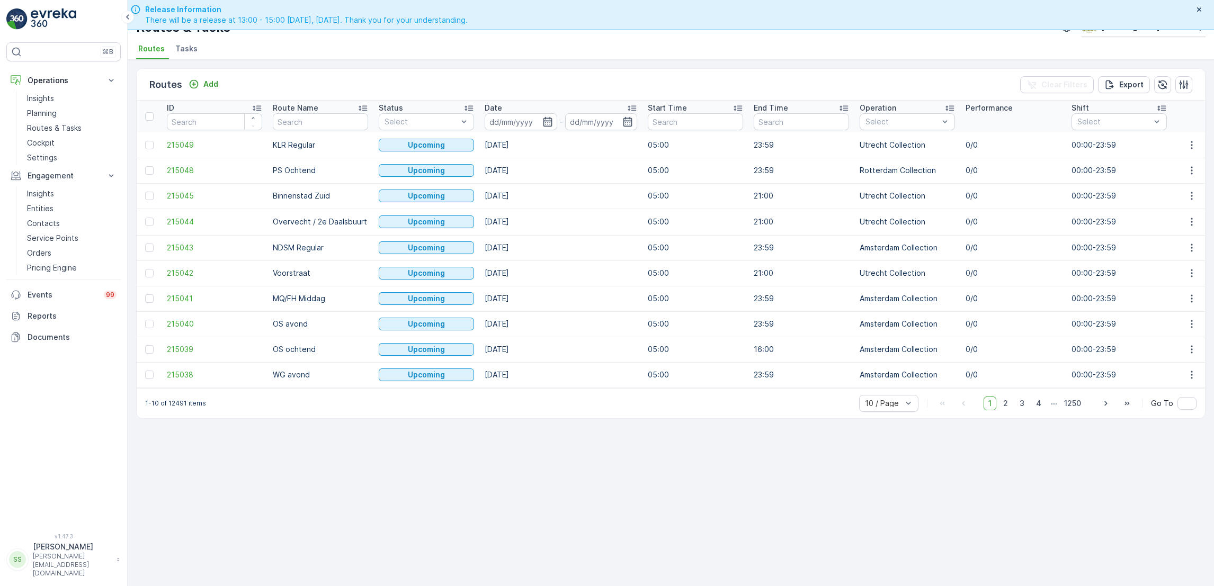
click at [182, 50] on span "Tasks" at bounding box center [186, 48] width 22 height 11
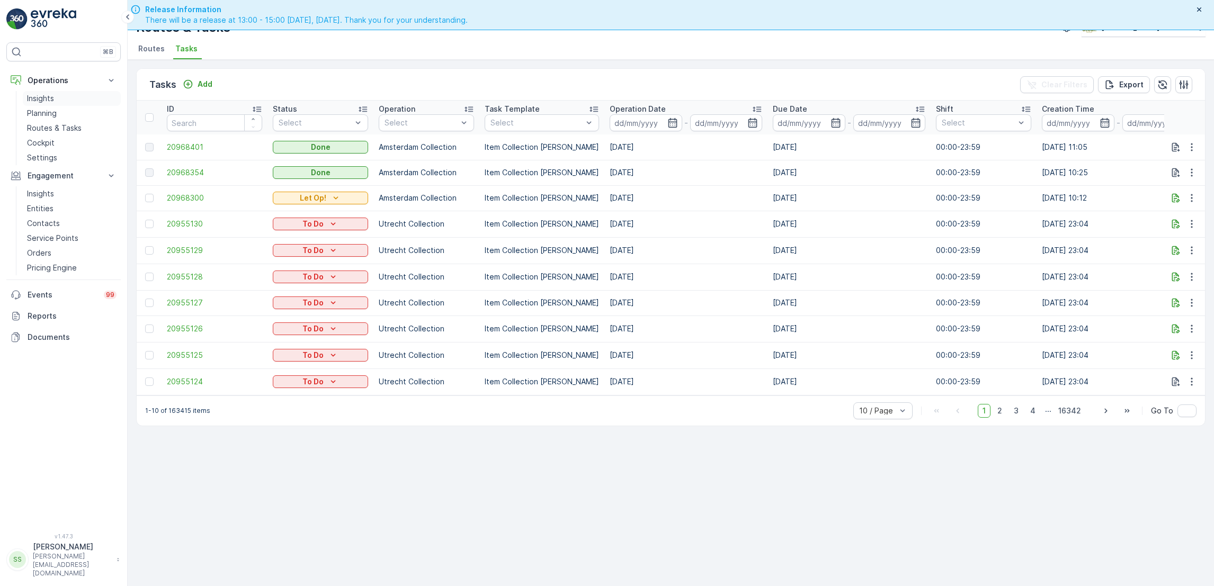
click at [54, 99] on p "Insights" at bounding box center [40, 98] width 27 height 11
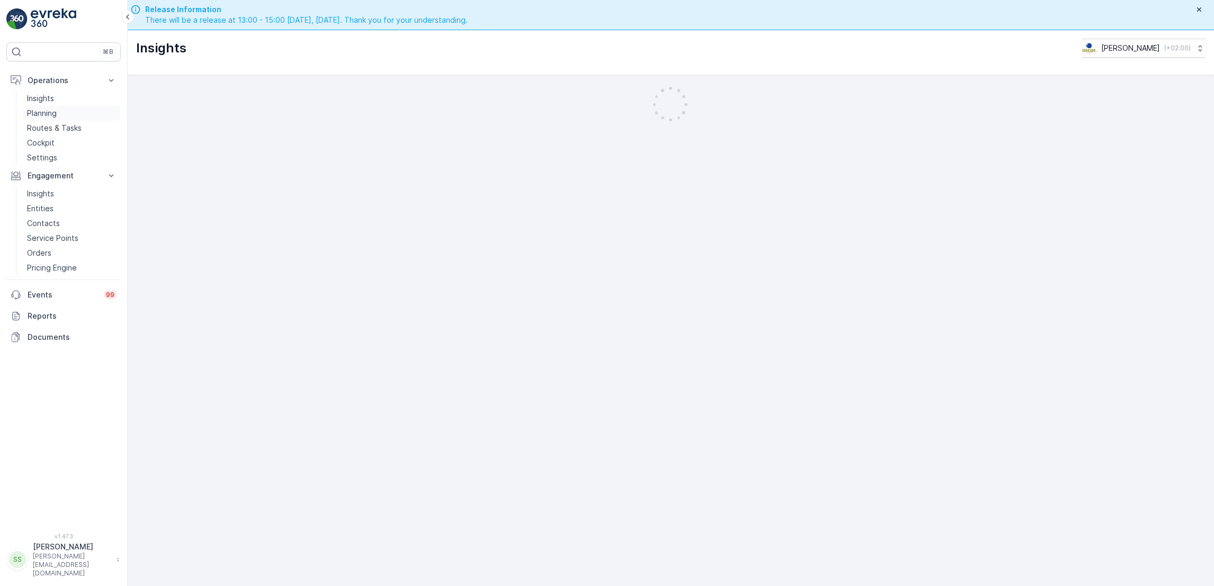
click at [69, 114] on link "Planning" at bounding box center [72, 113] width 98 height 15
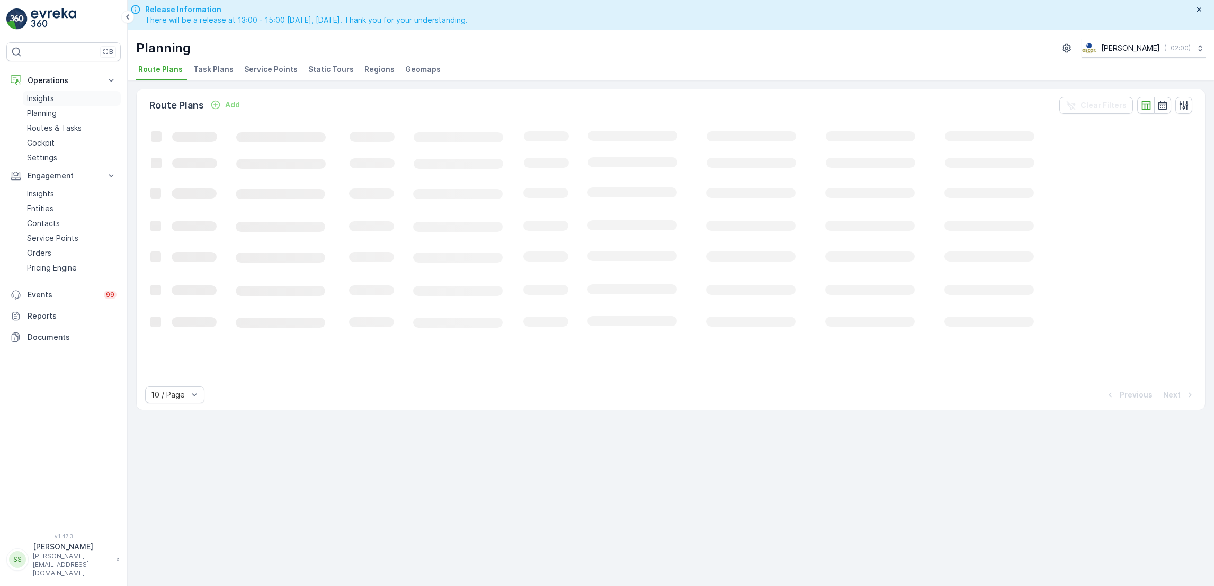
click at [58, 93] on link "Insights" at bounding box center [72, 98] width 98 height 15
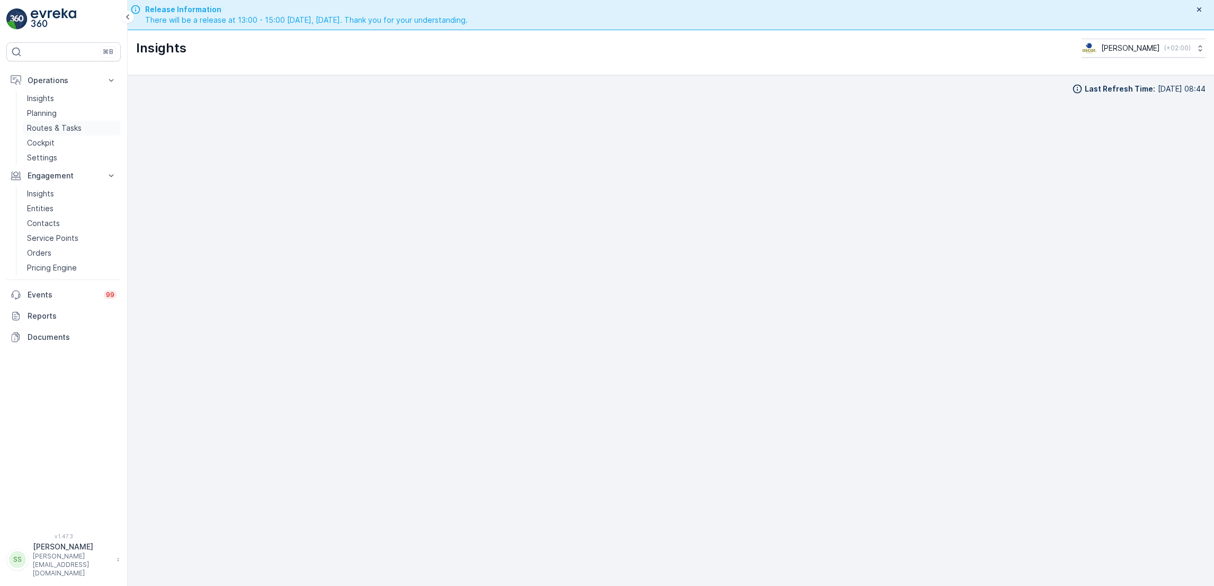
click at [66, 127] on p "Routes & Tasks" at bounding box center [54, 128] width 55 height 11
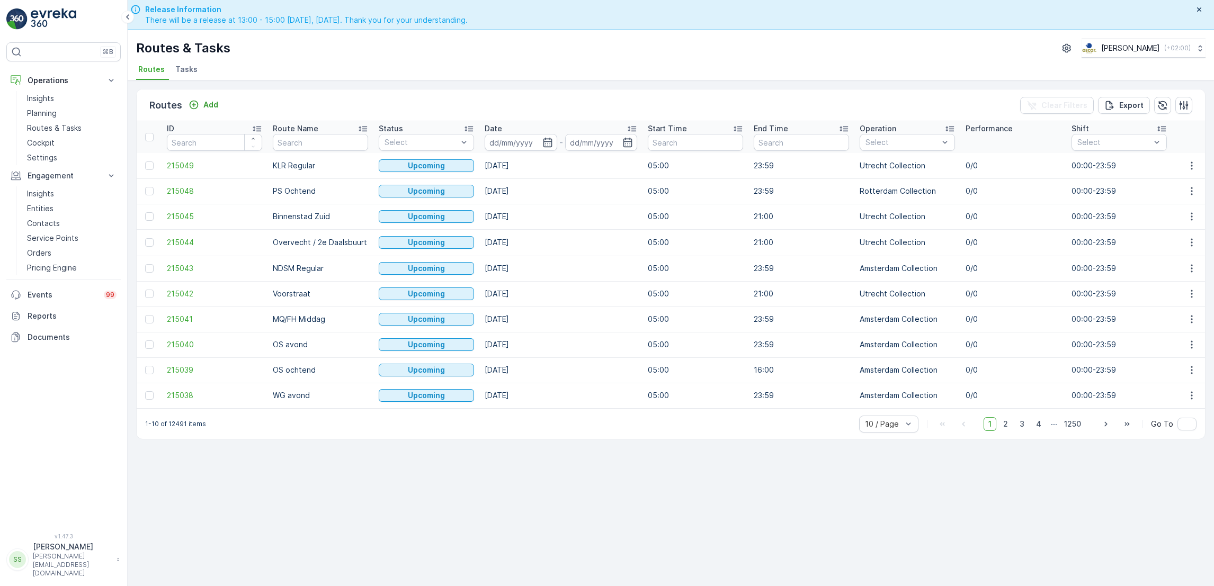
click at [177, 70] on span "Tasks" at bounding box center [186, 69] width 22 height 11
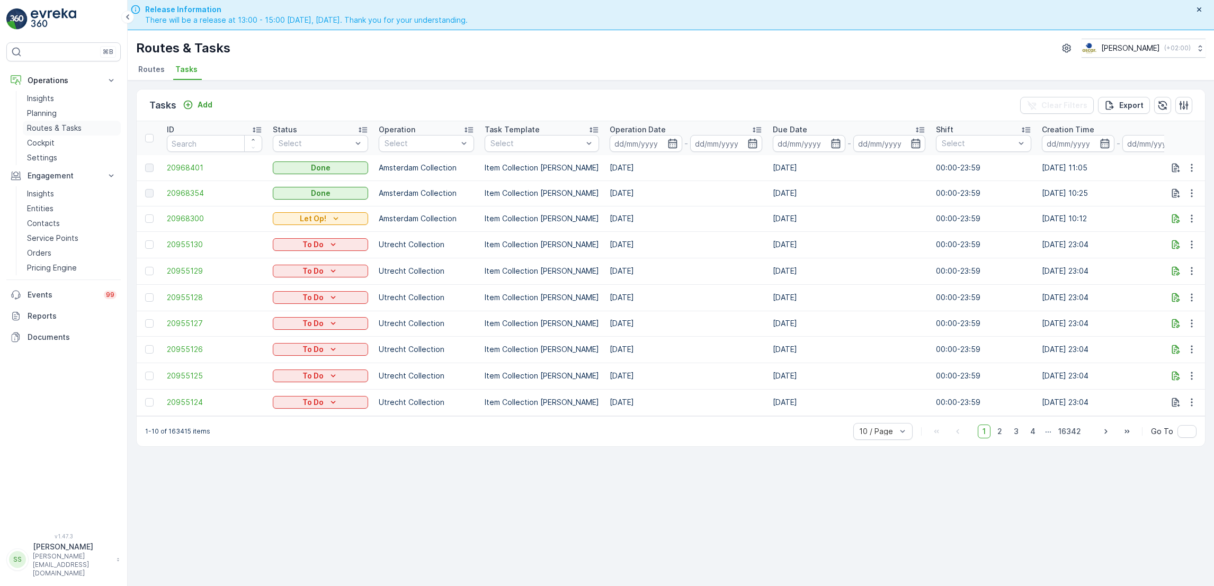
click at [37, 128] on p "Routes & Tasks" at bounding box center [54, 128] width 55 height 11
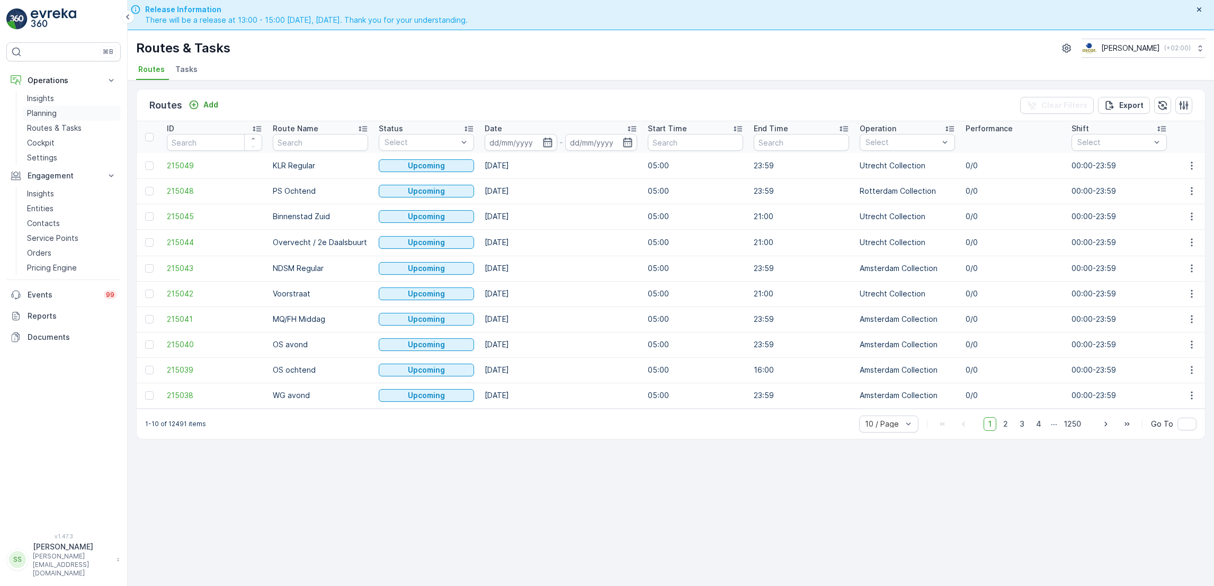
click at [59, 115] on link "Planning" at bounding box center [72, 113] width 98 height 15
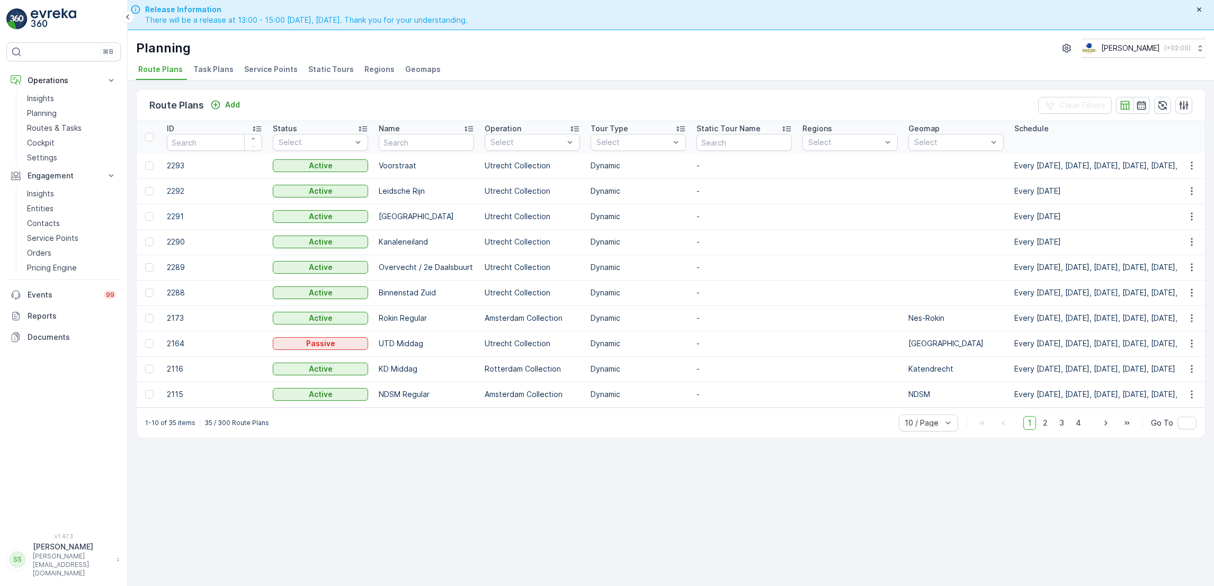
click at [205, 67] on span "Task Plans" at bounding box center [213, 69] width 40 height 11
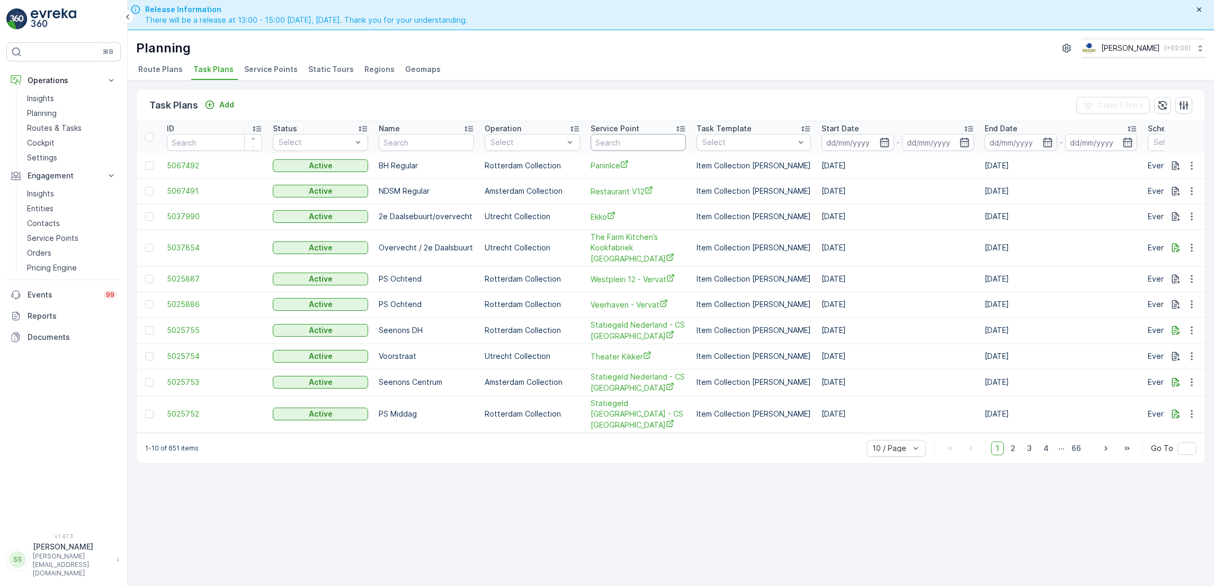
click at [641, 144] on input "text" at bounding box center [638, 142] width 95 height 17
type input "ch"
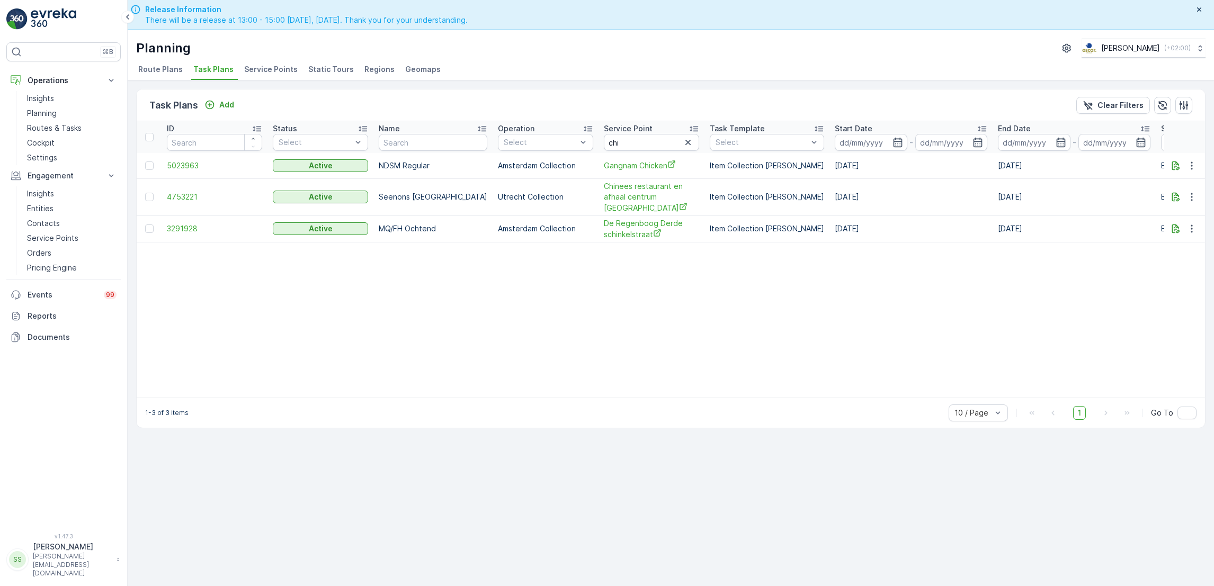
click at [1201, 172] on td at bounding box center [1185, 165] width 41 height 25
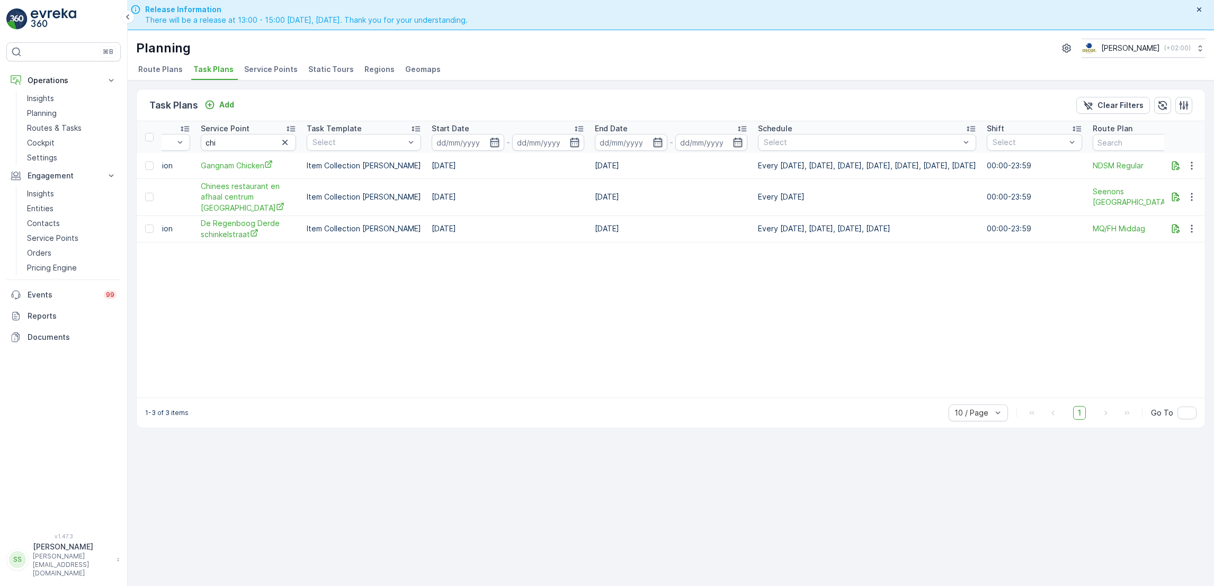
scroll to position [0, 448]
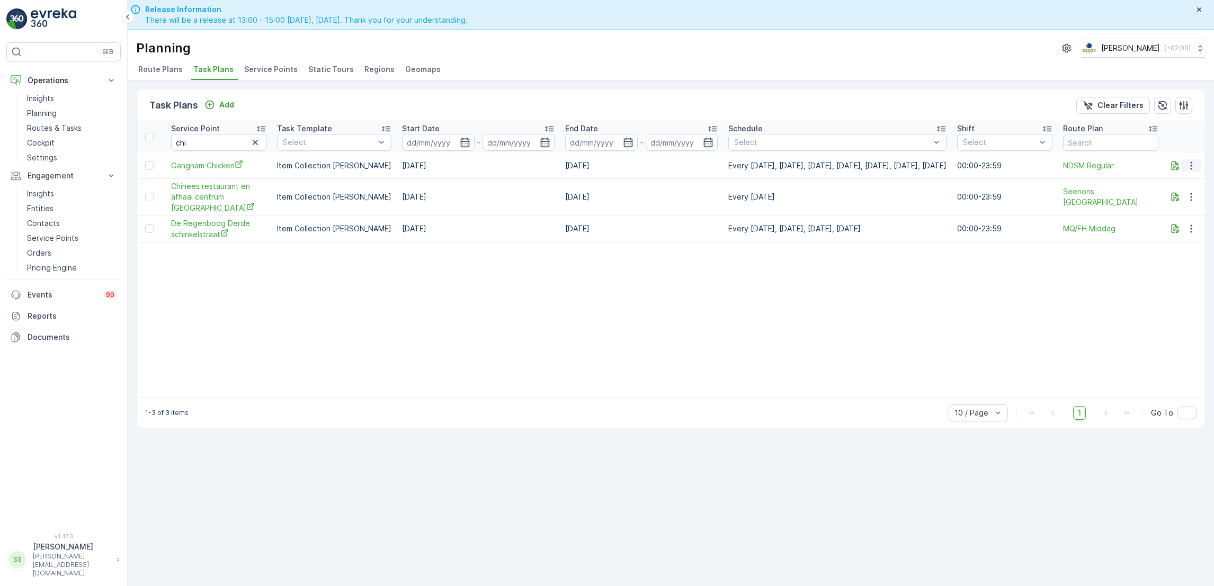
click at [1193, 168] on icon "button" at bounding box center [1191, 166] width 11 height 11
click at [1171, 195] on span "Edit Task Plan" at bounding box center [1173, 196] width 49 height 11
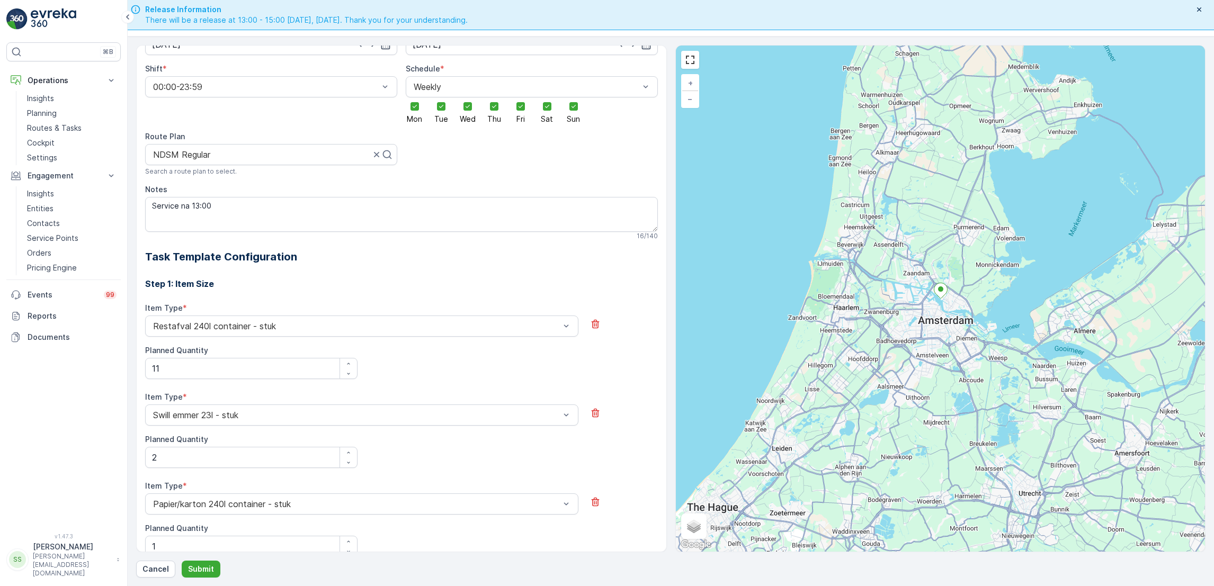
scroll to position [164, 0]
click at [347, 376] on button "button" at bounding box center [348, 373] width 17 height 10
click at [349, 374] on icon "button" at bounding box center [348, 373] width 6 height 6
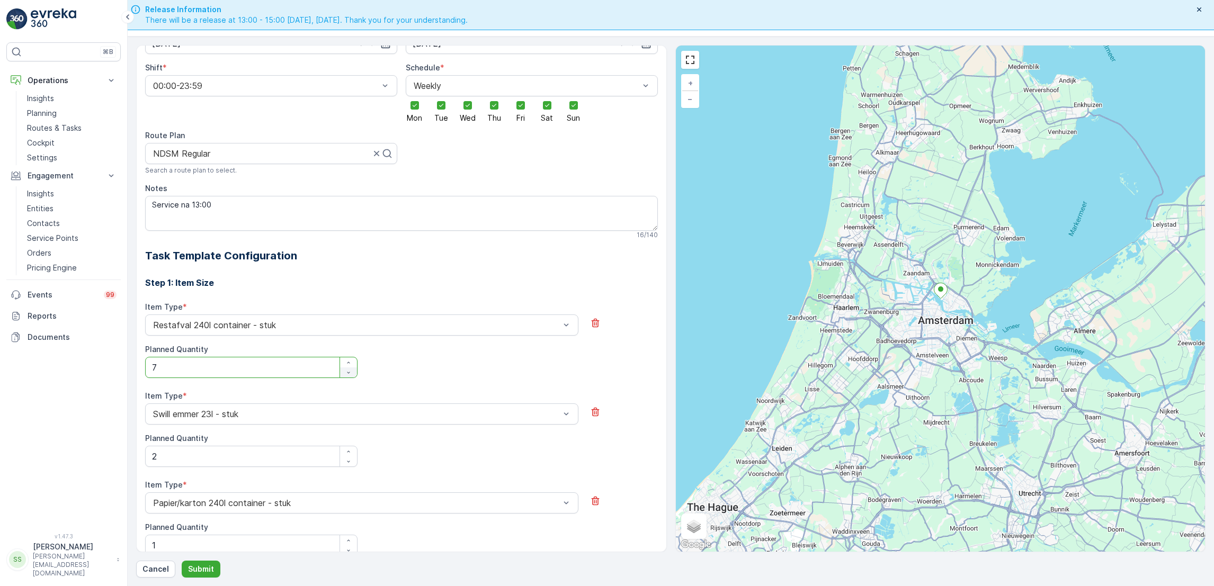
click at [349, 374] on icon "button" at bounding box center [348, 373] width 6 height 6
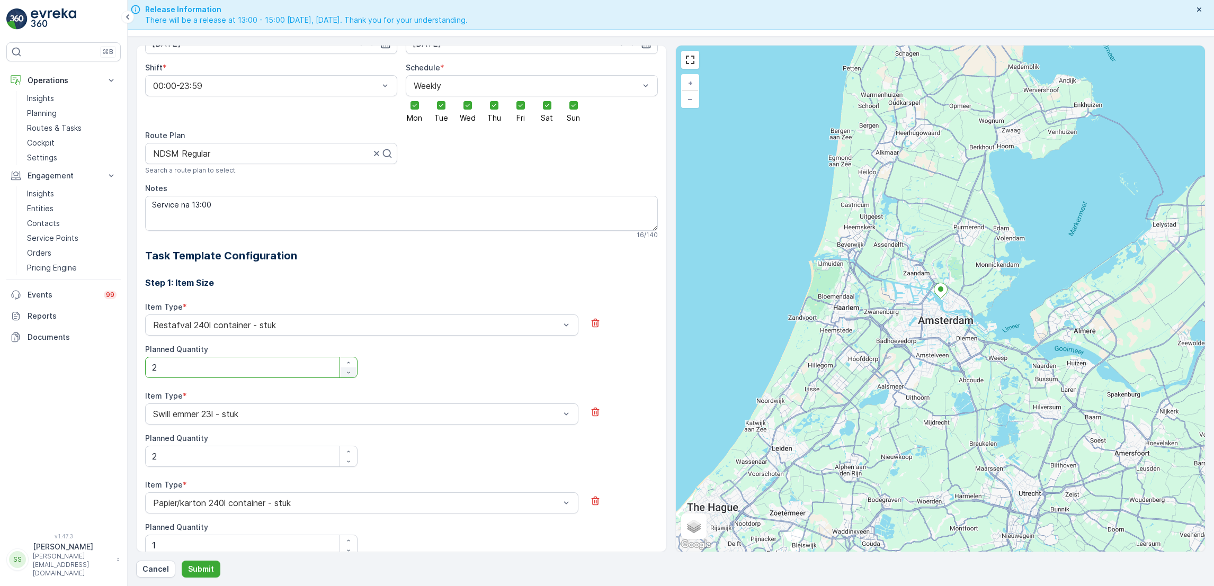
click at [349, 374] on icon "button" at bounding box center [348, 373] width 6 height 6
type Quantity "1"
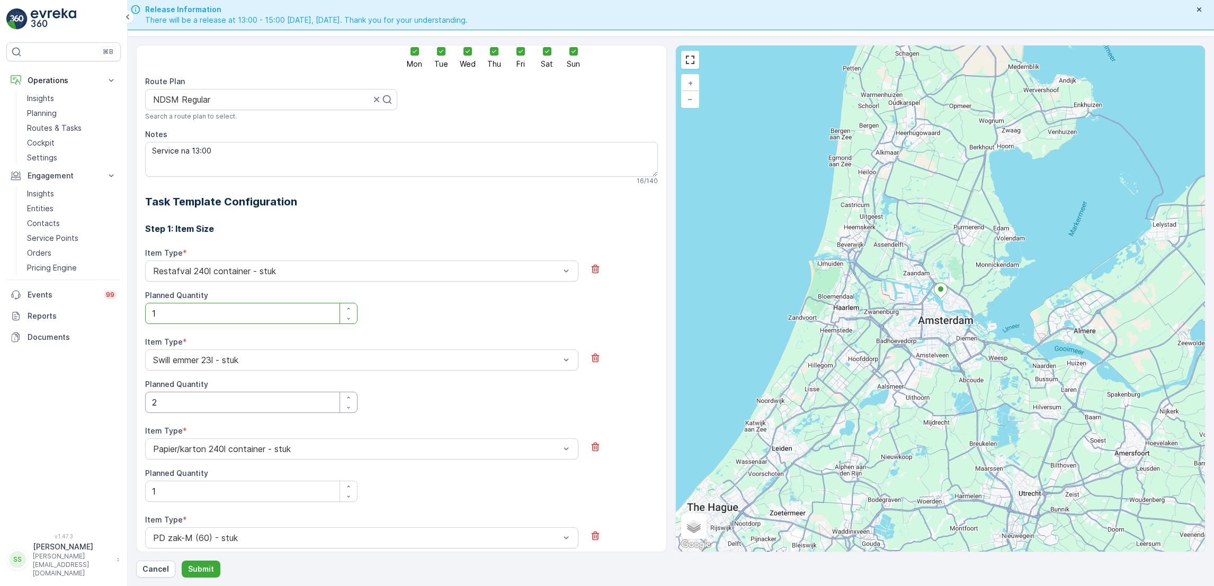
scroll to position [0, 0]
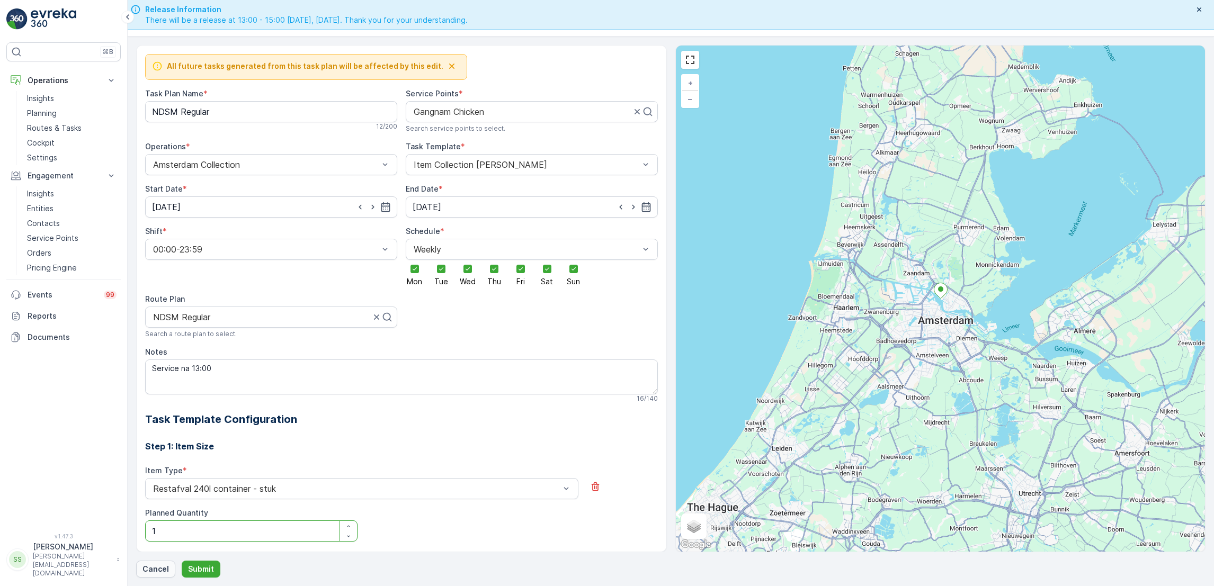
click at [148, 572] on p "Cancel" at bounding box center [156, 569] width 26 height 11
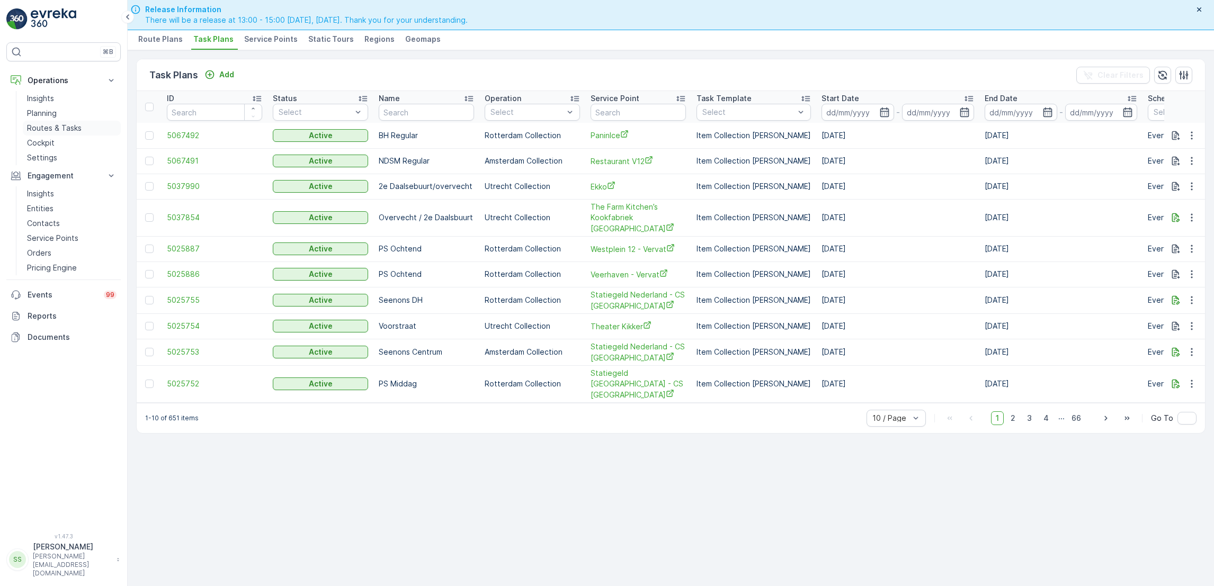
click at [70, 128] on p "Routes & Tasks" at bounding box center [54, 128] width 55 height 11
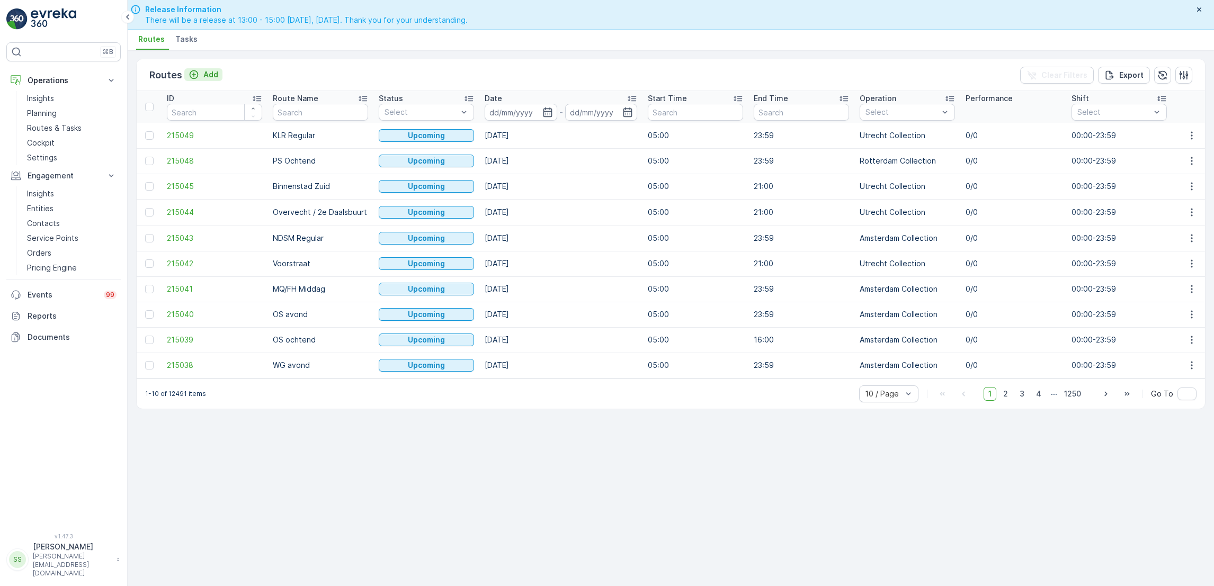
click at [193, 75] on icon "Add" at bounding box center [194, 74] width 9 height 9
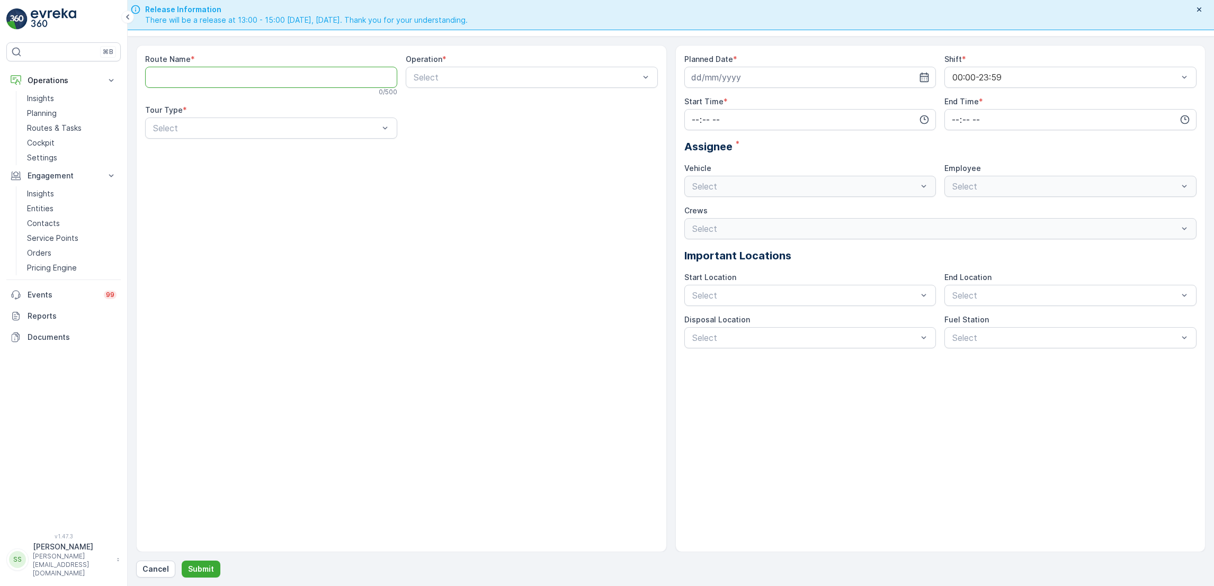
click at [226, 80] on Name "Route Name" at bounding box center [271, 77] width 252 height 21
click at [69, 128] on p "Routes & Tasks" at bounding box center [54, 128] width 55 height 11
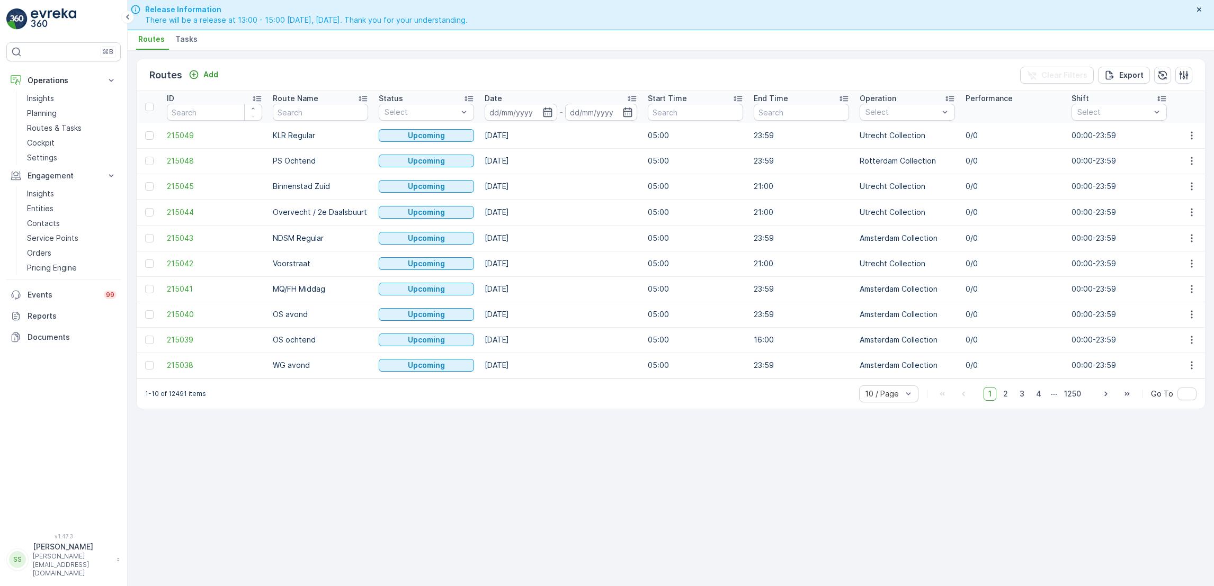
click at [186, 37] on span "Tasks" at bounding box center [186, 39] width 22 height 11
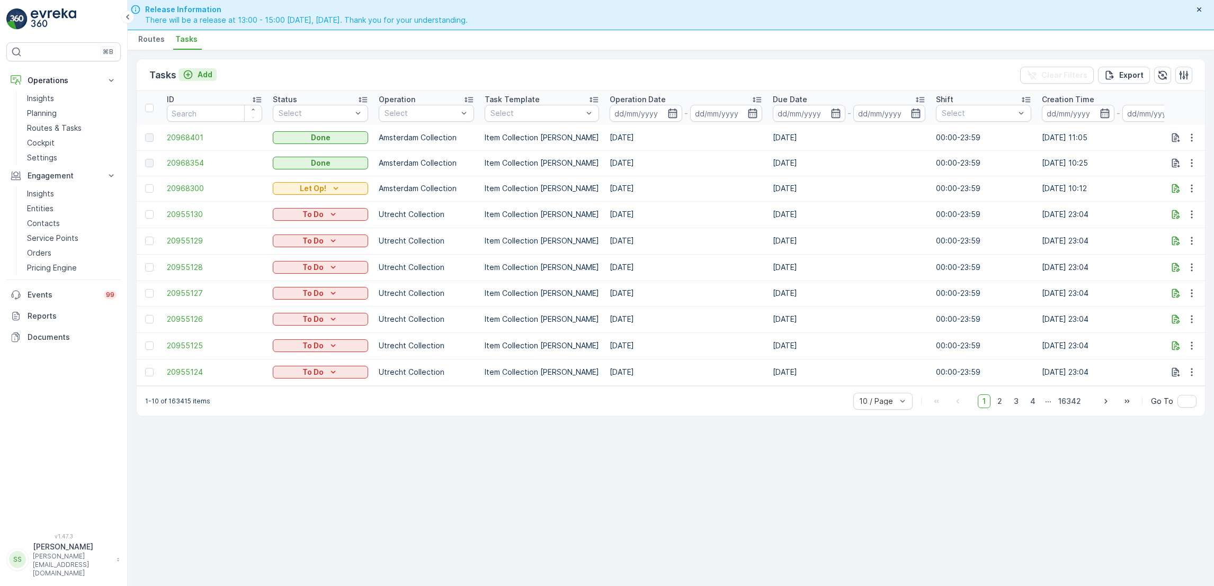
click at [185, 75] on icon "Add" at bounding box center [188, 74] width 11 height 11
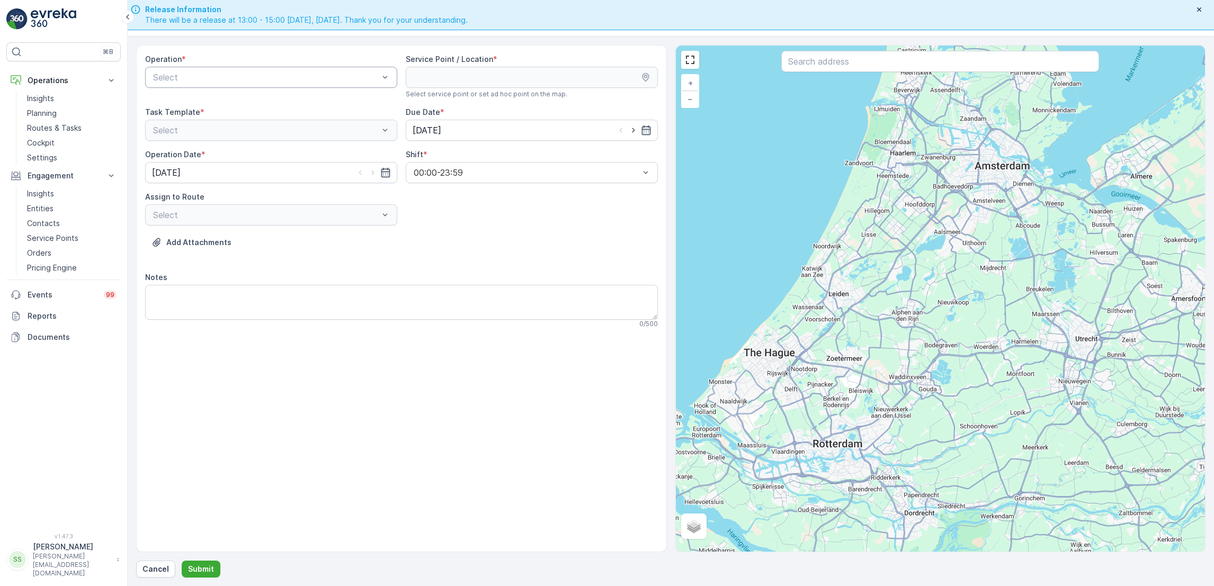
click at [285, 74] on div at bounding box center [266, 78] width 228 height 10
click at [247, 102] on div "Amsterdam Collection" at bounding box center [271, 104] width 239 height 10
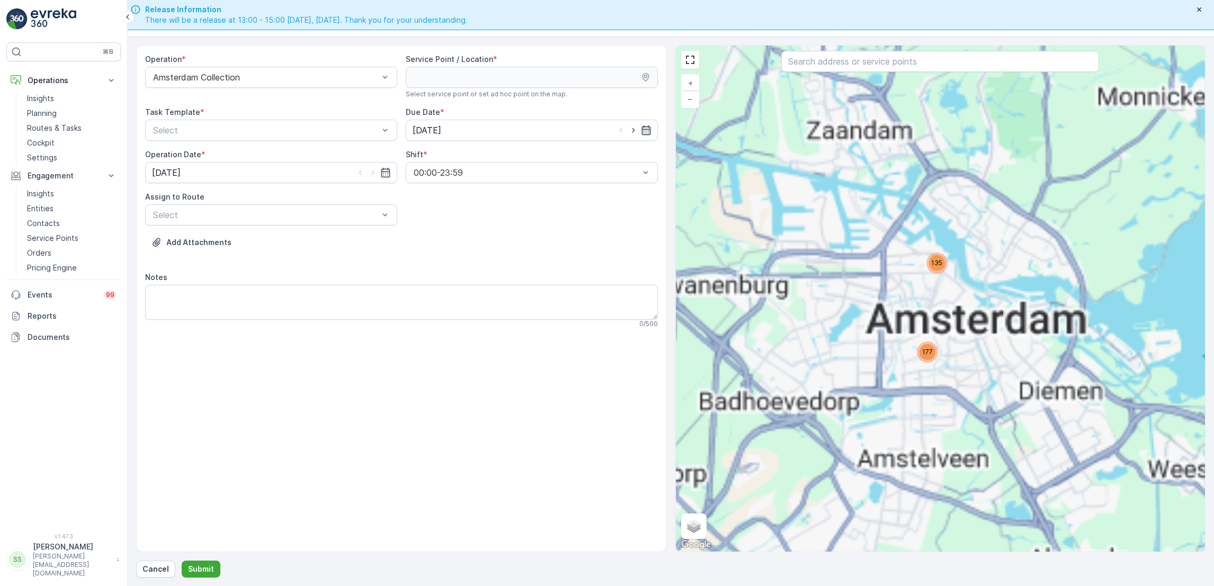
click at [648, 128] on icon "button" at bounding box center [646, 130] width 11 height 11
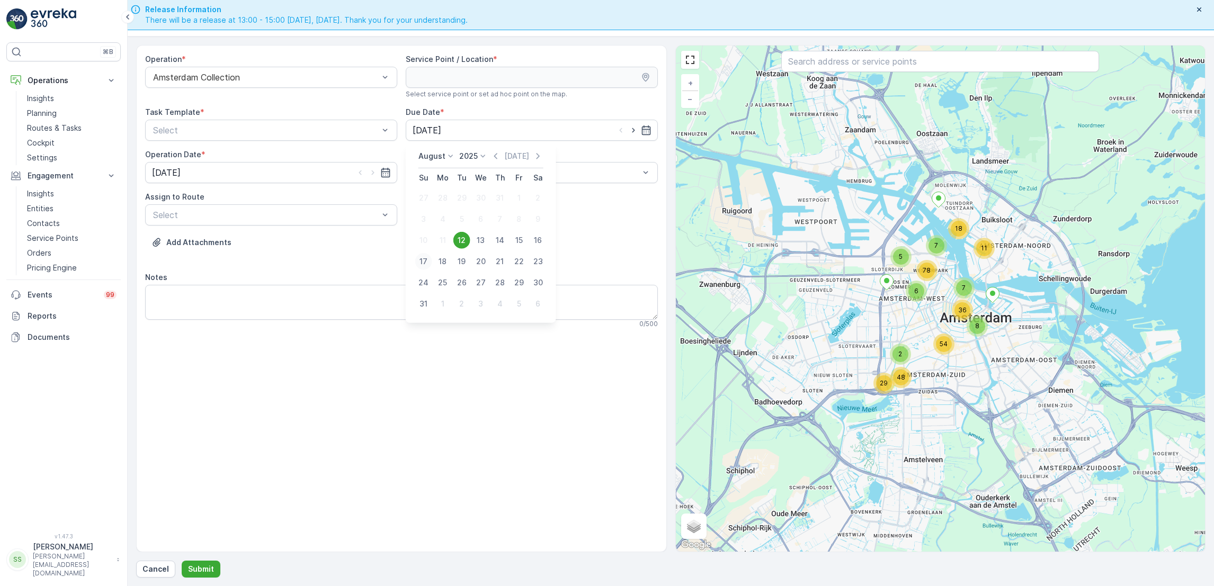
click at [423, 261] on div "17" at bounding box center [423, 261] width 17 height 17
type input "[DATE]"
click at [386, 177] on icon "button" at bounding box center [385, 173] width 9 height 10
click at [161, 303] on div "17" at bounding box center [163, 303] width 17 height 17
type input "[DATE]"
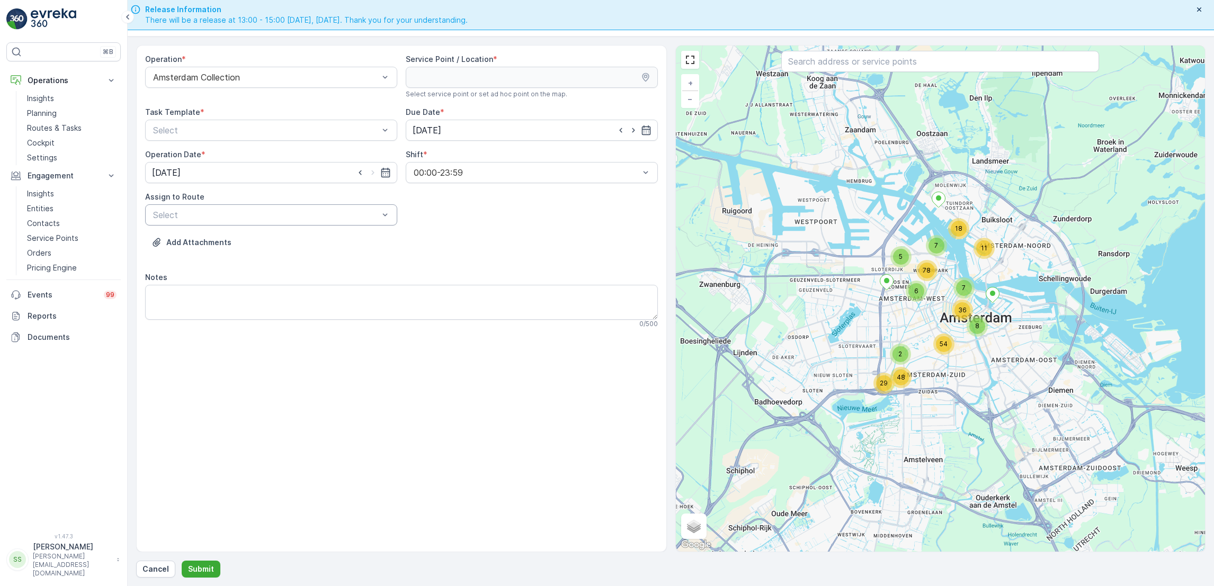
click at [365, 222] on div "Select" at bounding box center [271, 215] width 252 height 21
type input "ndsm"
click at [315, 246] on div "NDSM Regular (Upcoming) - [GEOGRAPHIC_DATA]" at bounding box center [271, 241] width 252 height 18
click at [50, 132] on p "Routes & Tasks" at bounding box center [54, 128] width 55 height 11
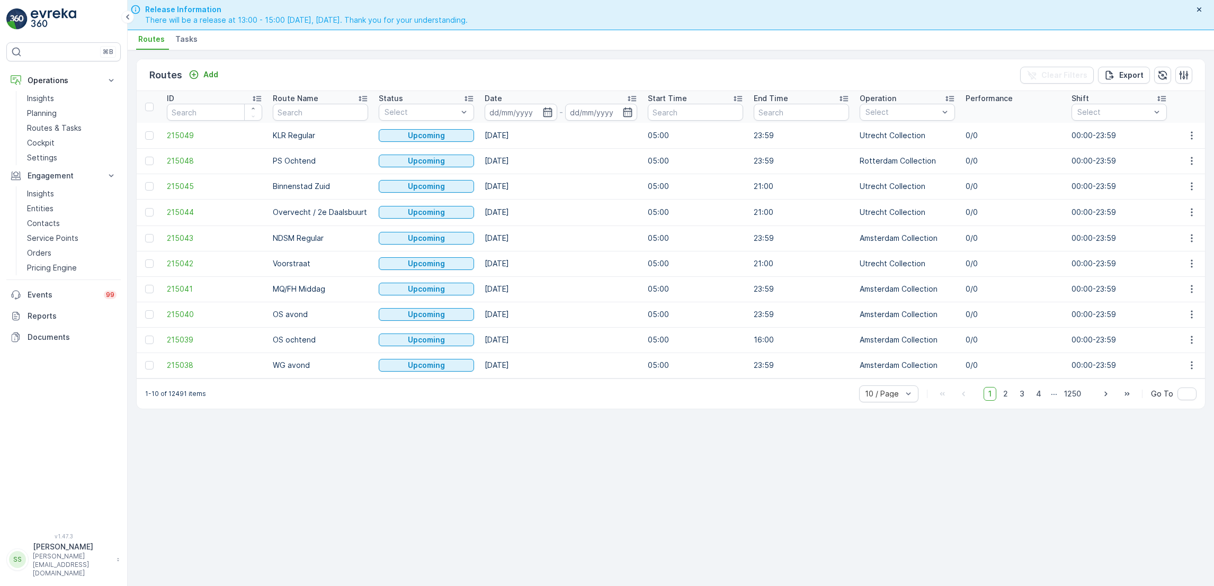
click at [180, 44] on span "Tasks" at bounding box center [186, 39] width 22 height 11
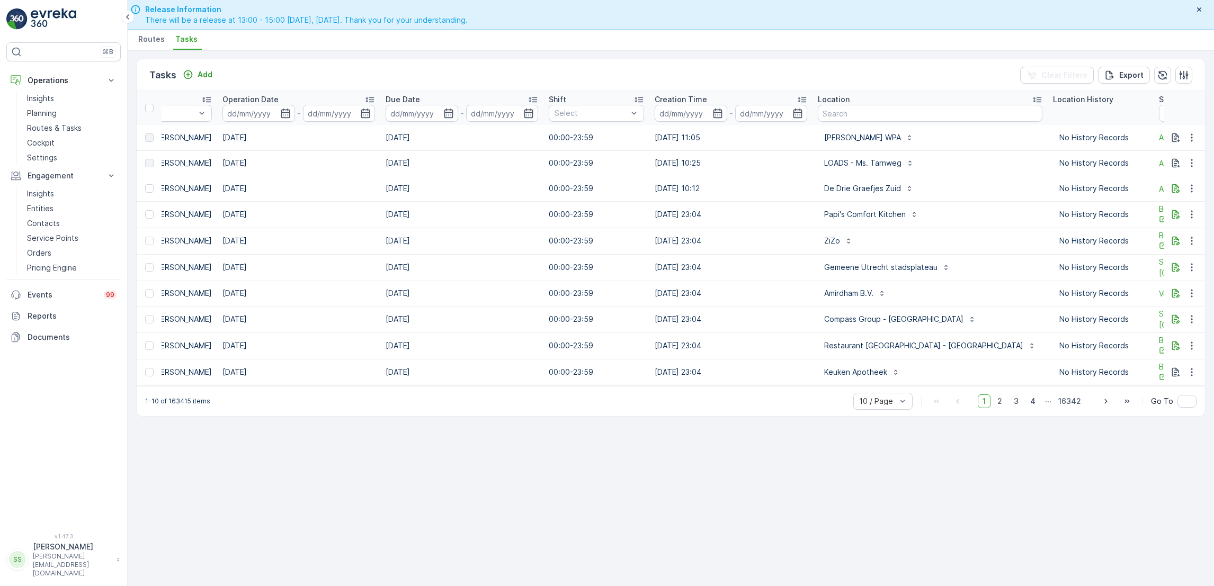
scroll to position [0, 425]
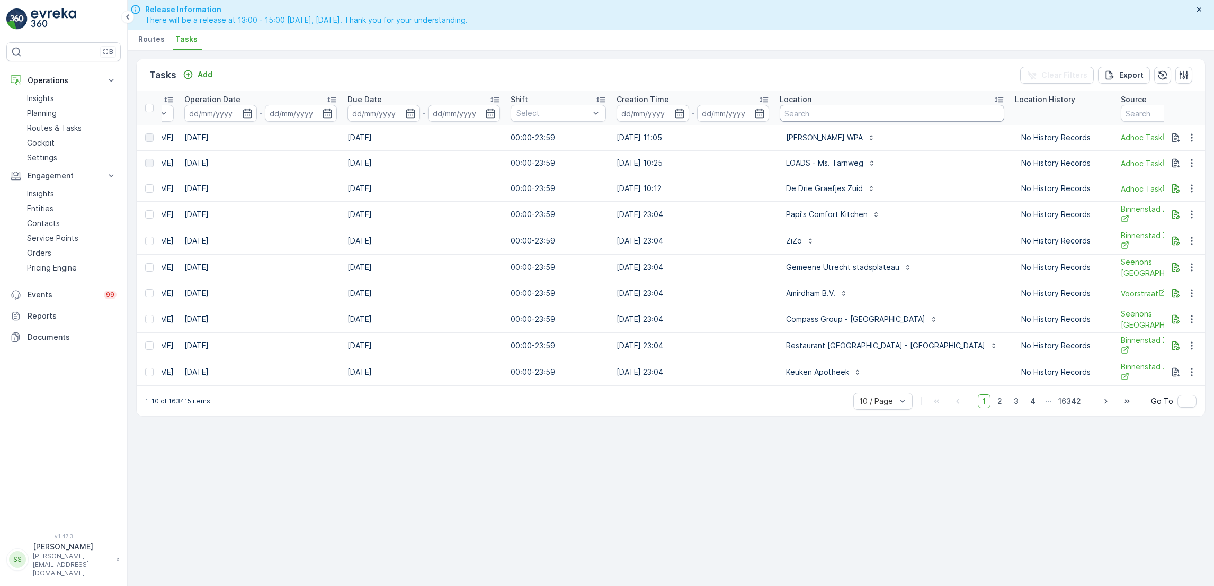
click at [824, 115] on input "text" at bounding box center [892, 113] width 225 height 17
type input "atelier"
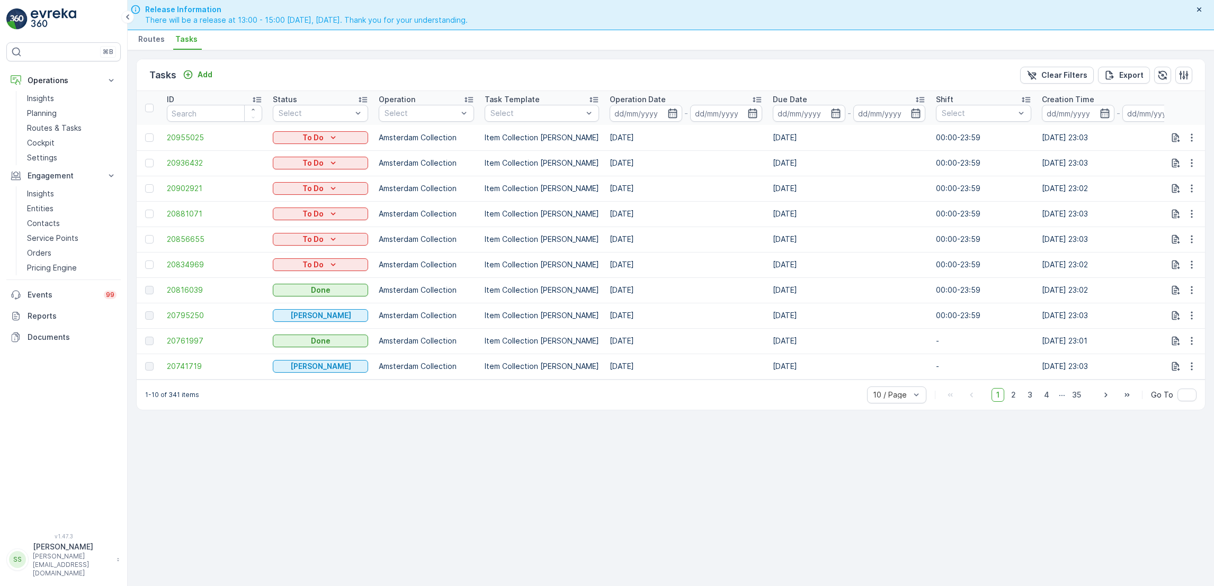
scroll to position [0, 60]
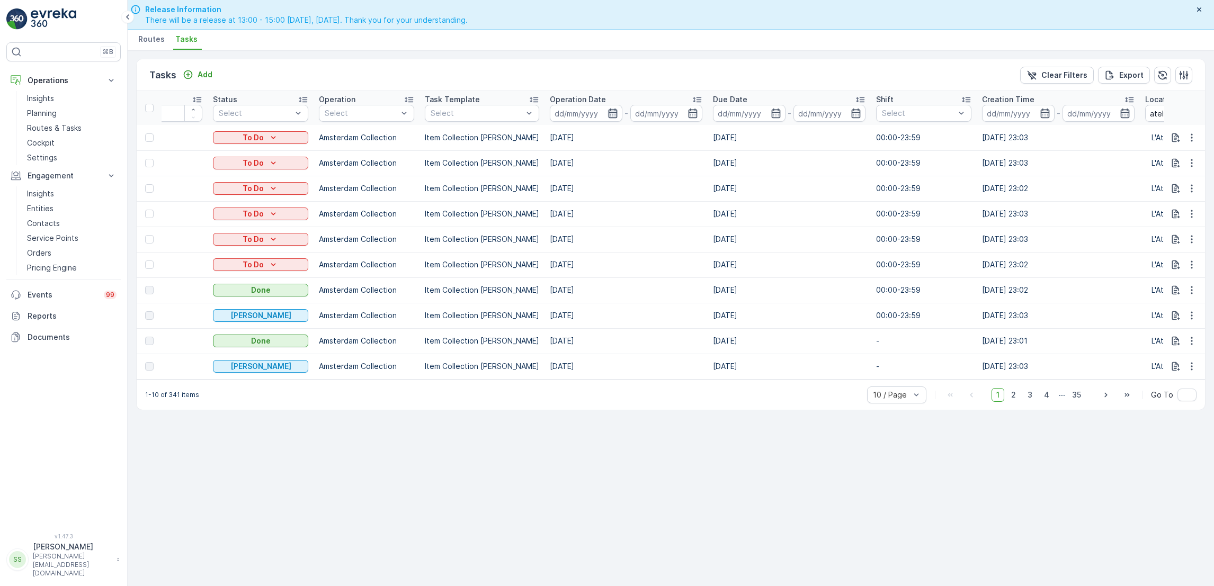
click at [608, 110] on icon "button" at bounding box center [613, 113] width 11 height 11
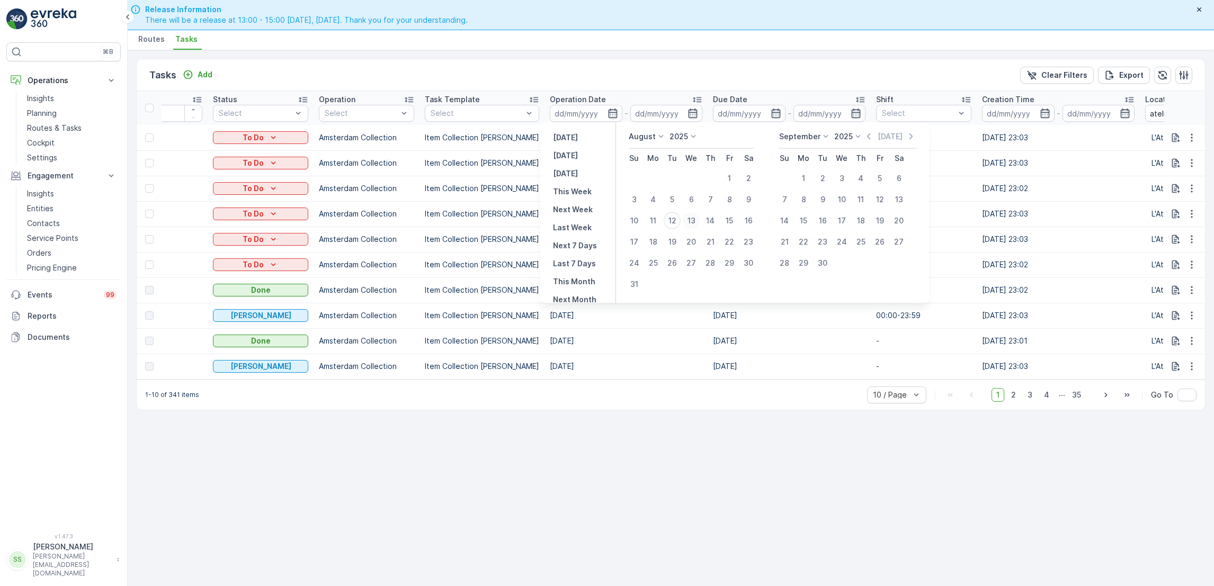
click at [695, 226] on div "13" at bounding box center [691, 220] width 17 height 17
type input "[DATE]"
click at [695, 226] on div "13" at bounding box center [691, 220] width 17 height 17
type input "[DATE]"
click at [695, 226] on div "13" at bounding box center [691, 220] width 17 height 17
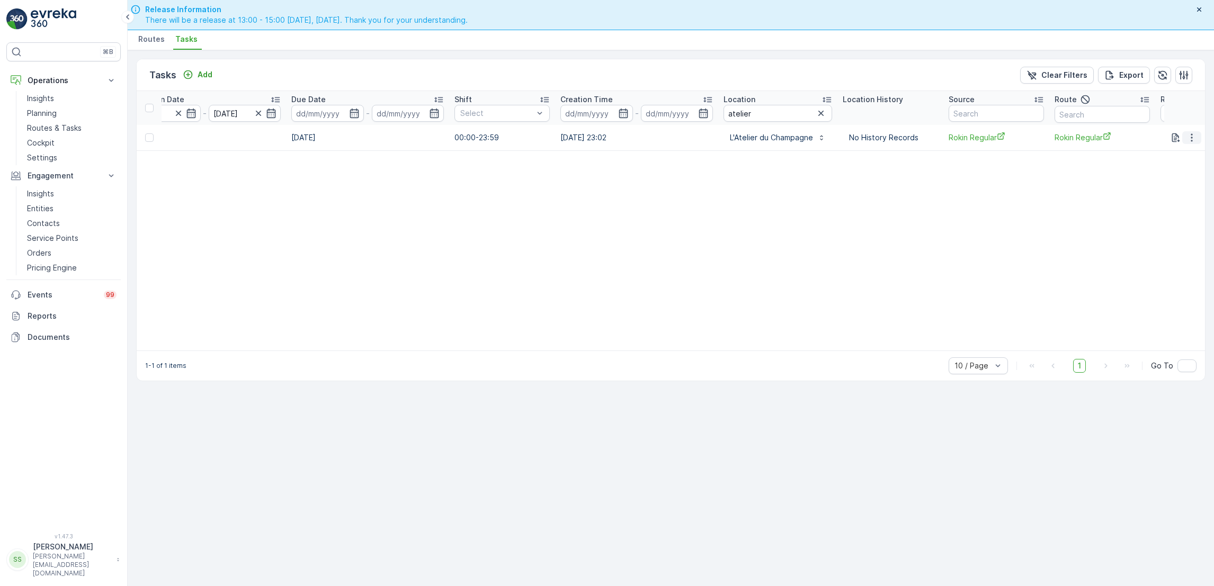
scroll to position [0, 506]
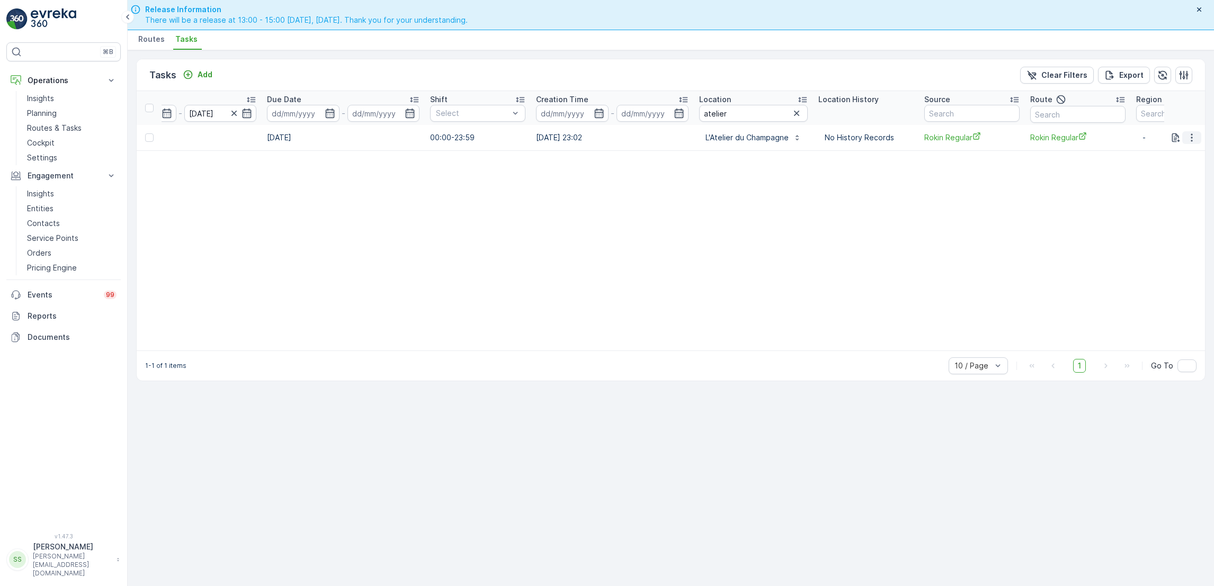
click at [1193, 139] on icon "button" at bounding box center [1192, 137] width 11 height 11
click at [1153, 220] on span "Delete" at bounding box center [1151, 217] width 24 height 11
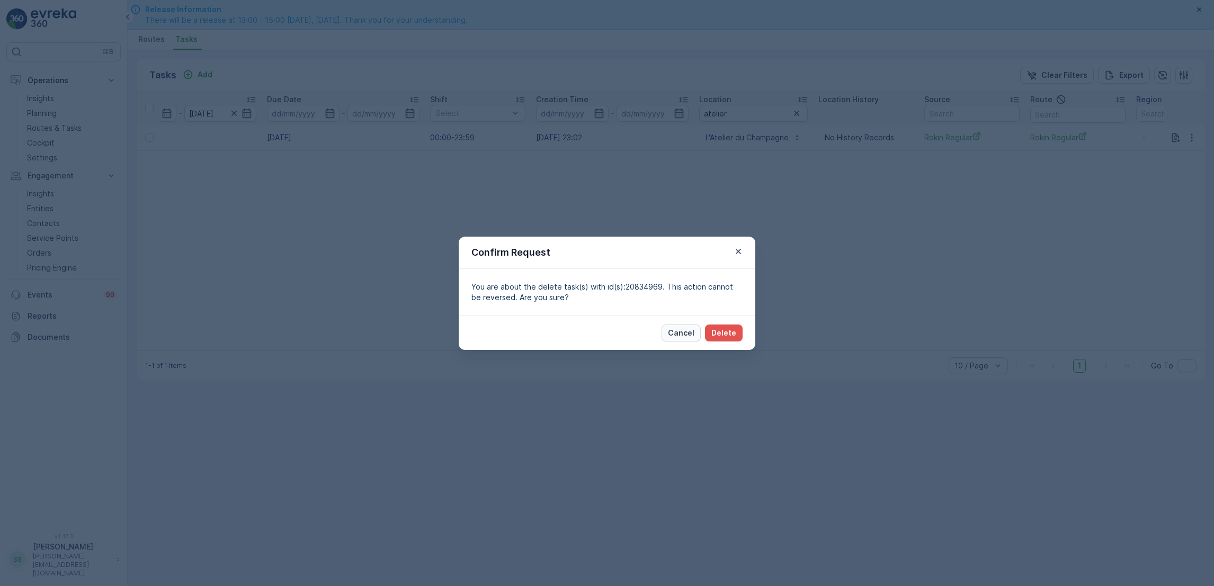
click at [686, 331] on p "Cancel" at bounding box center [681, 333] width 26 height 11
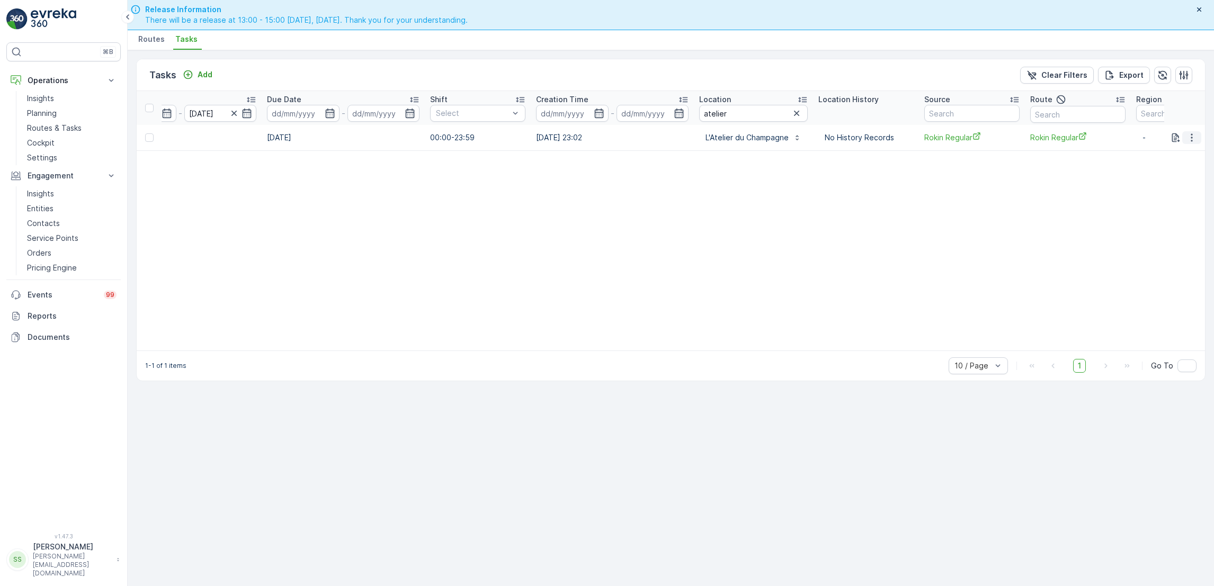
click at [1190, 141] on icon "button" at bounding box center [1192, 137] width 11 height 11
click at [1160, 215] on span "Delete" at bounding box center [1151, 217] width 24 height 11
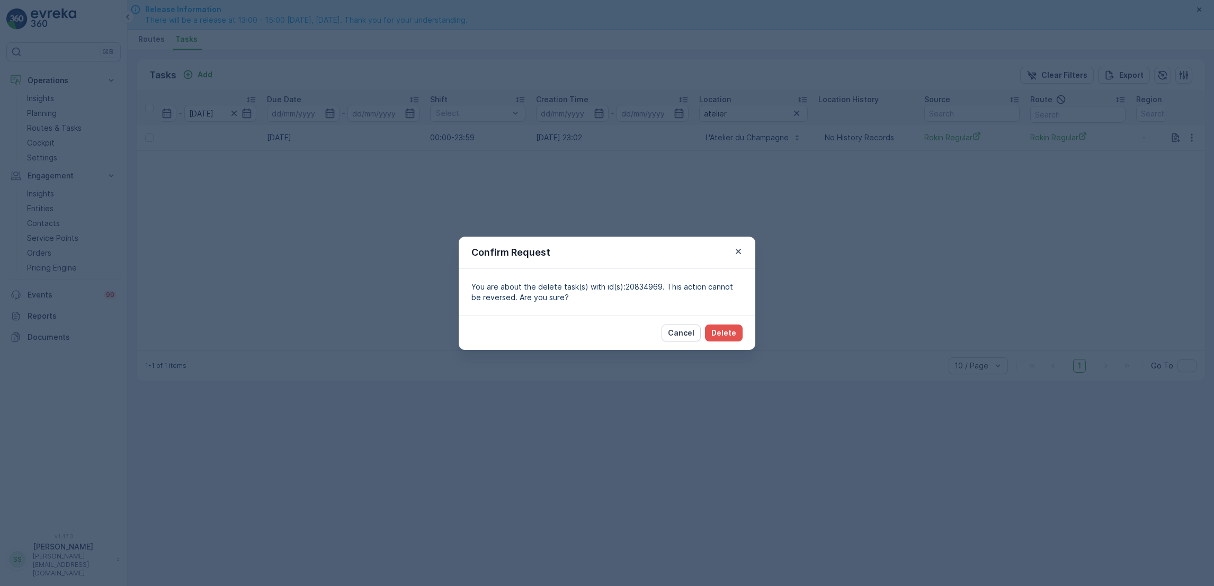
click at [832, 265] on div "Confirm Request You are about the delete task(s) with id(s):20834969. This acti…" at bounding box center [607, 293] width 1214 height 586
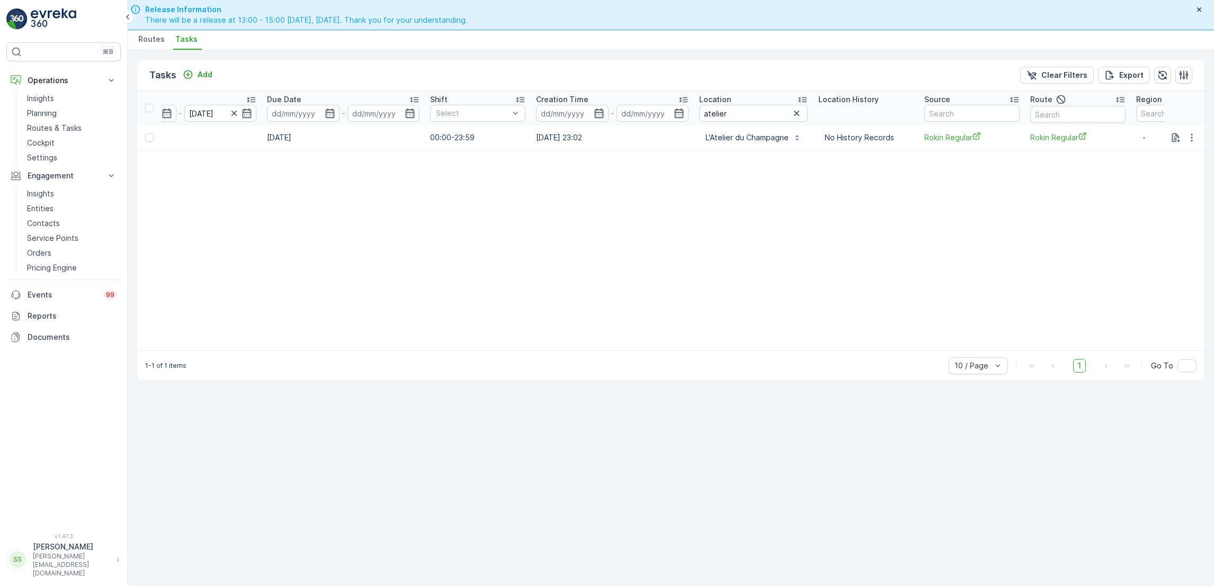
scroll to position [0, 0]
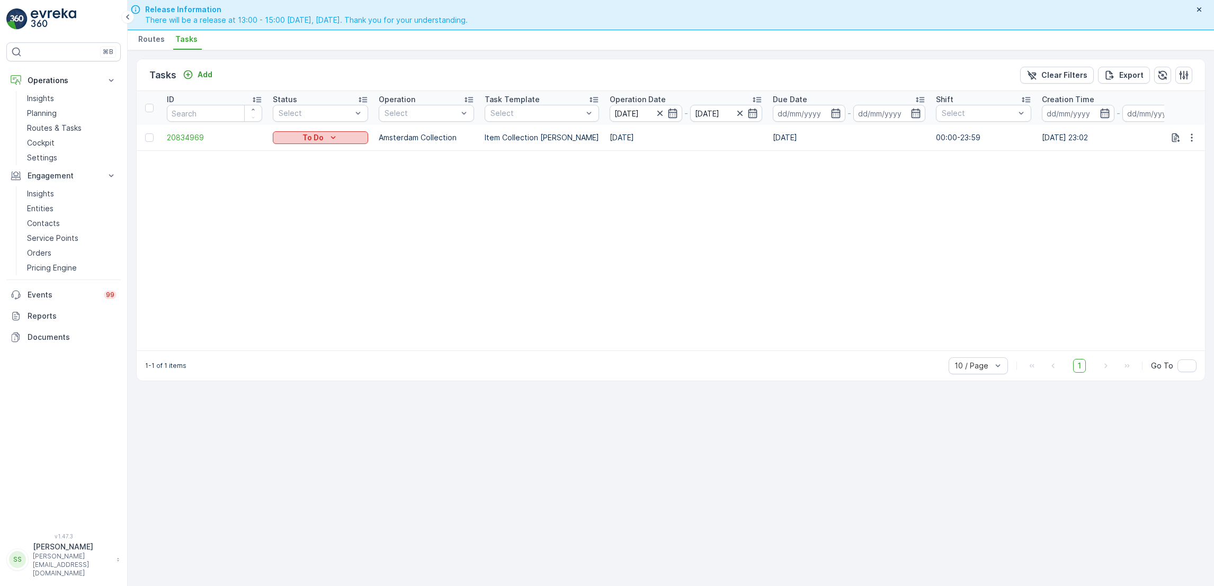
click at [348, 137] on div "To Do" at bounding box center [320, 137] width 87 height 11
click at [295, 198] on span "Cancelled" at bounding box center [296, 197] width 35 height 11
click at [61, 130] on p "Routes & Tasks" at bounding box center [54, 128] width 55 height 11
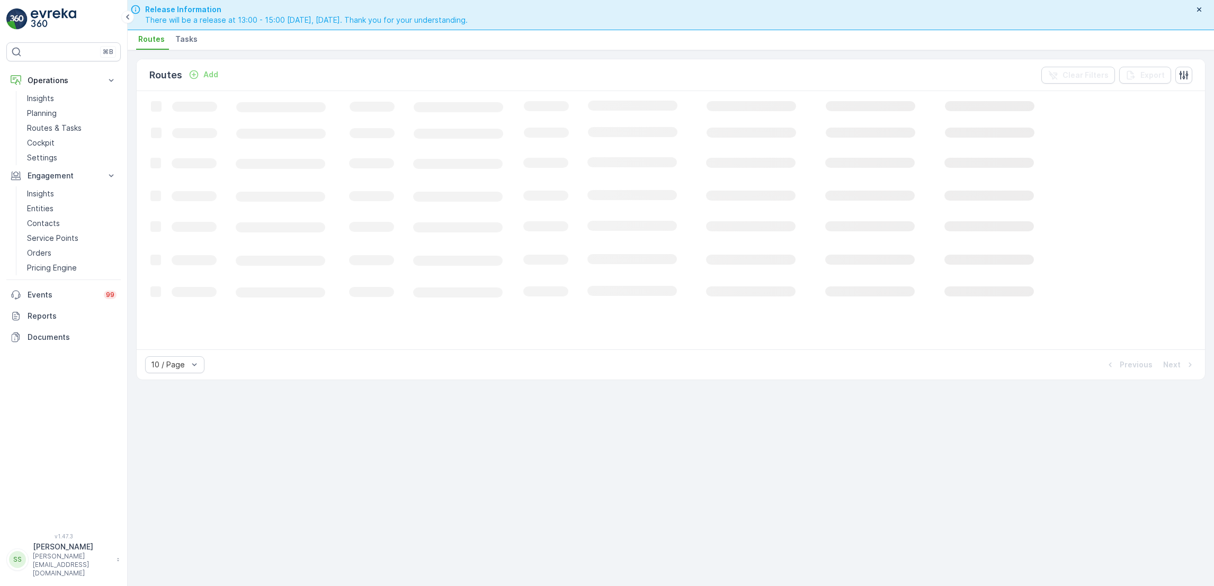
click at [183, 43] on span "Tasks" at bounding box center [186, 39] width 22 height 11
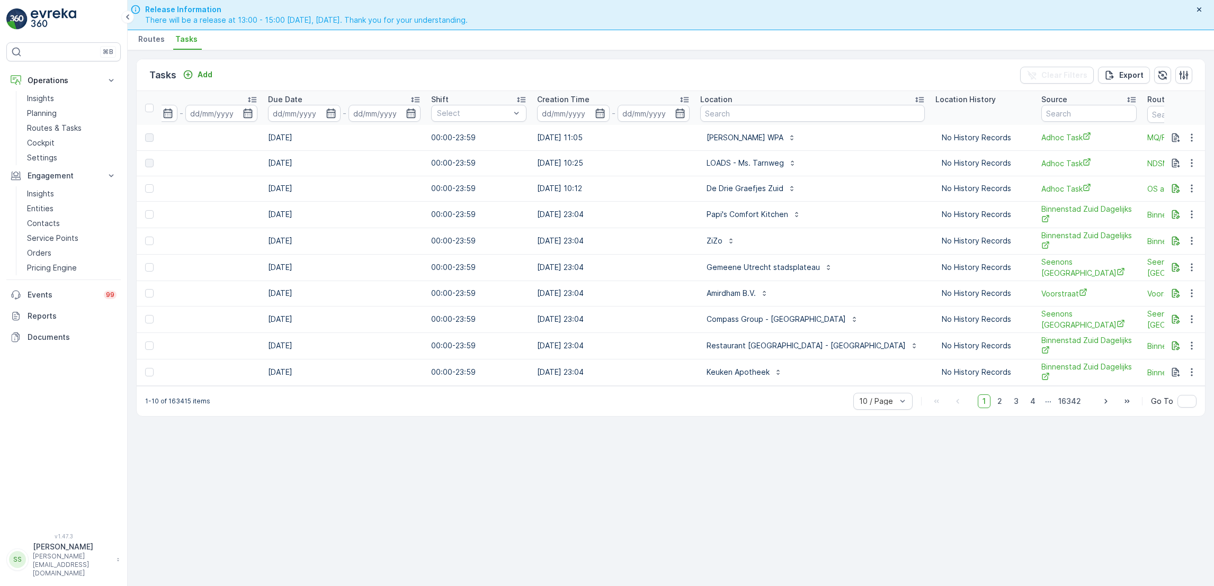
scroll to position [0, 671]
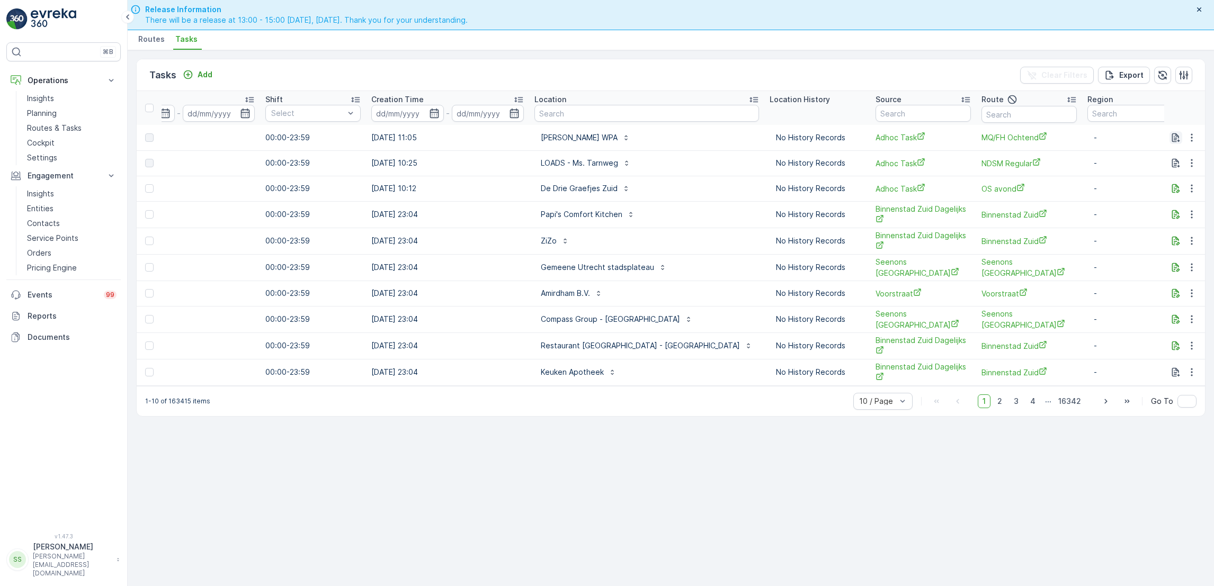
click at [1172, 140] on icon "button" at bounding box center [1176, 137] width 8 height 9
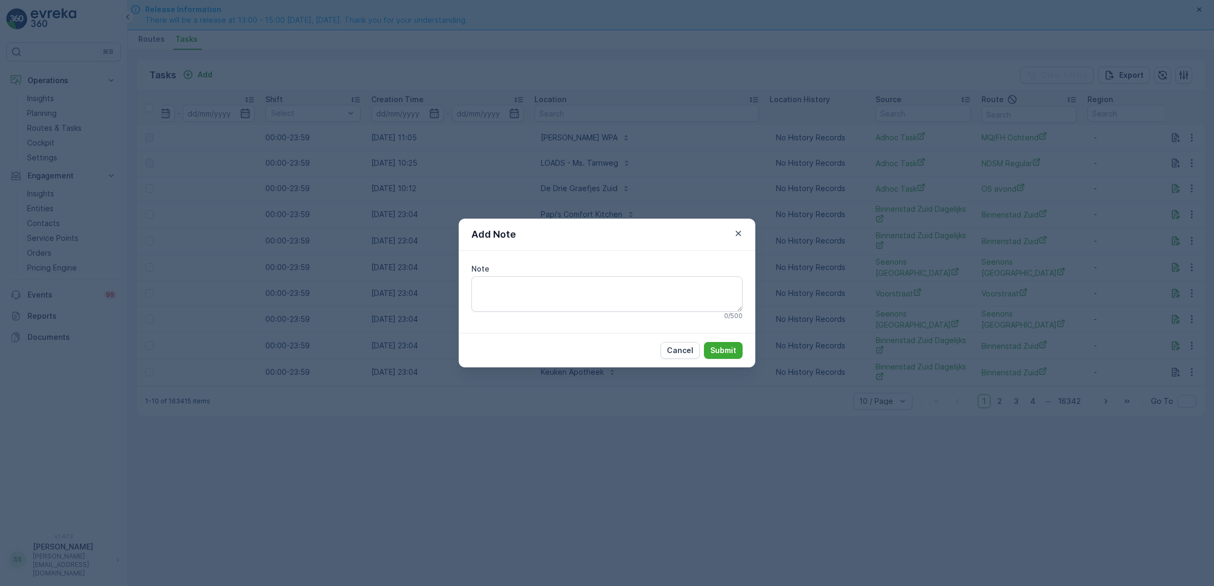
click at [994, 197] on div "Add Note Note 0 / 500 Cancel Submit" at bounding box center [607, 293] width 1214 height 586
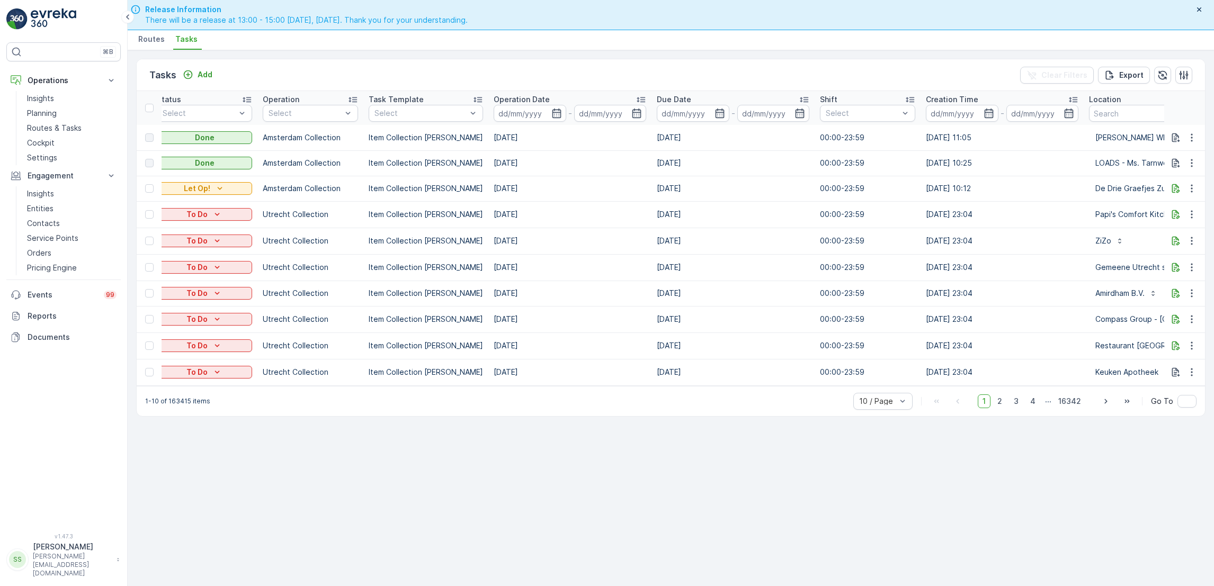
scroll to position [0, 0]
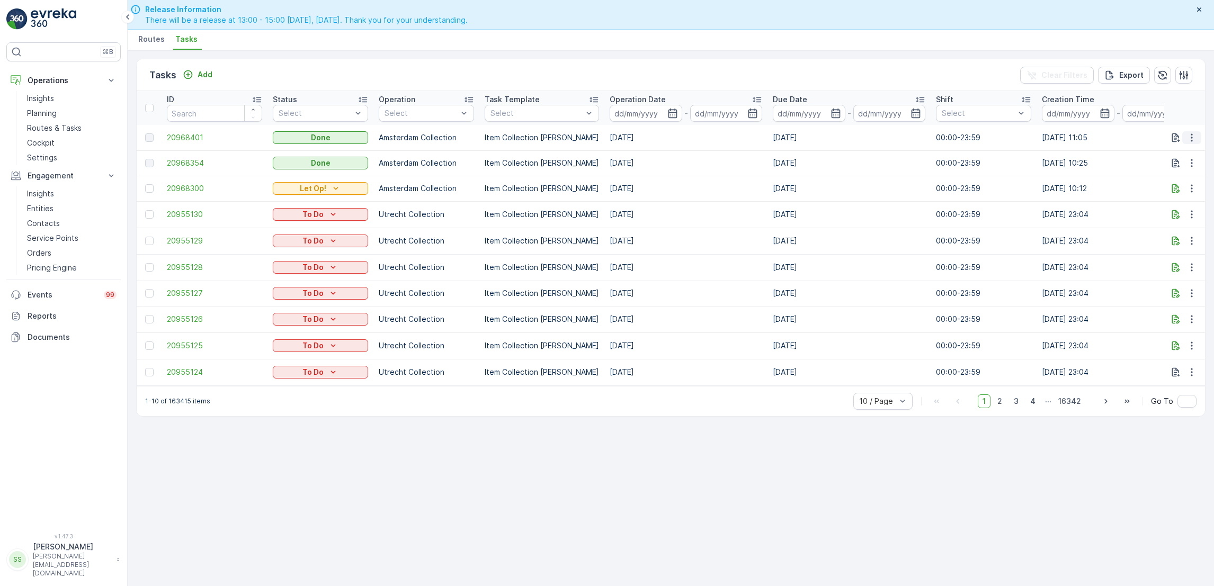
click at [1196, 131] on button "button" at bounding box center [1192, 137] width 19 height 13
click at [1186, 152] on span "See More Details" at bounding box center [1179, 153] width 61 height 11
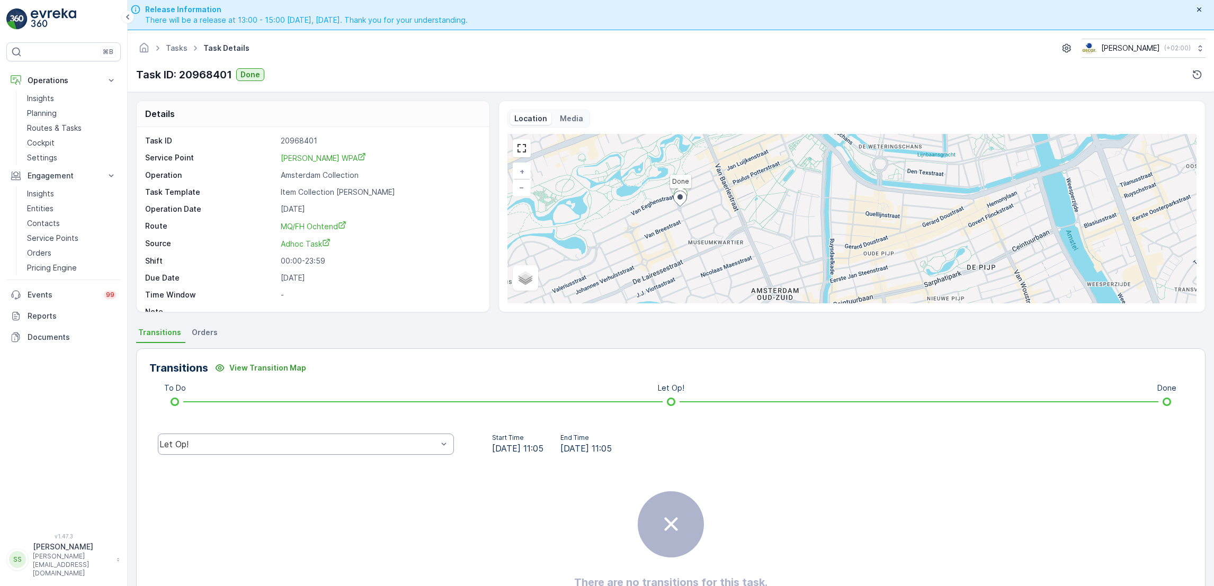
click at [266, 444] on div "Let Op!" at bounding box center [298, 445] width 278 height 10
click at [221, 368] on div "Done" at bounding box center [305, 365] width 283 height 10
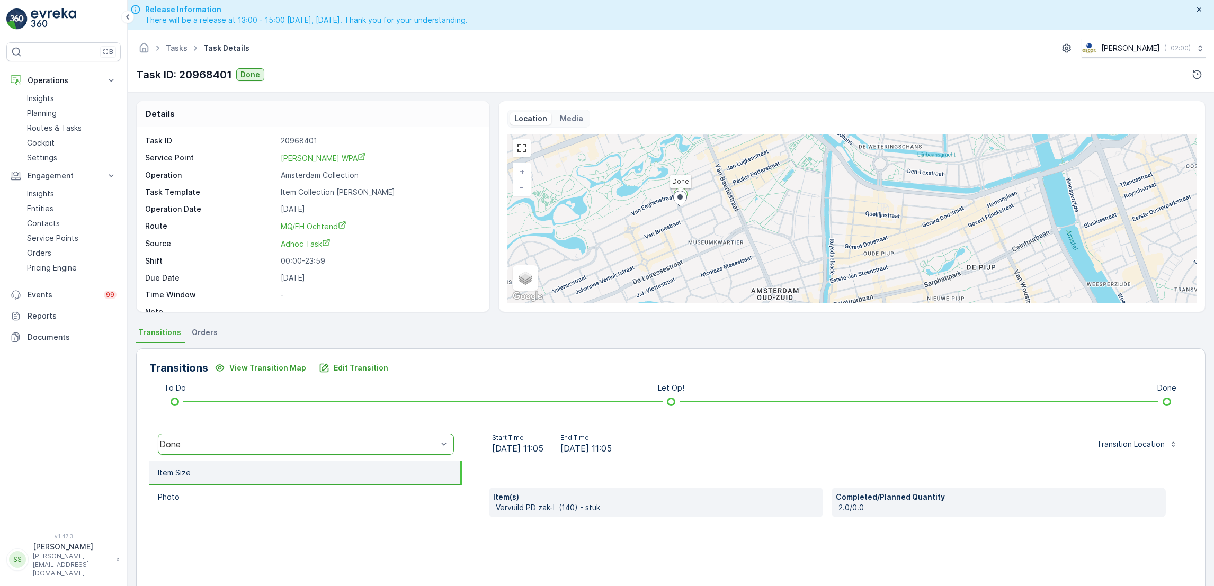
scroll to position [81, 0]
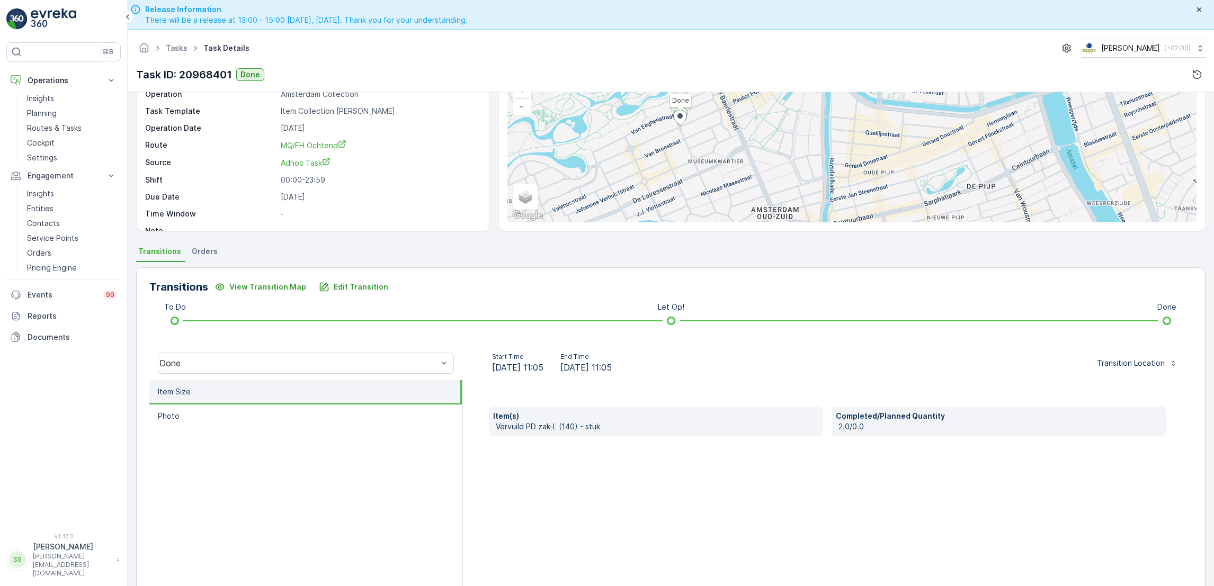
click at [271, 168] on p "Source" at bounding box center [210, 162] width 131 height 11
click at [177, 43] on span "Tasks" at bounding box center [177, 48] width 26 height 11
click at [176, 47] on link "Tasks" at bounding box center [177, 47] width 22 height 9
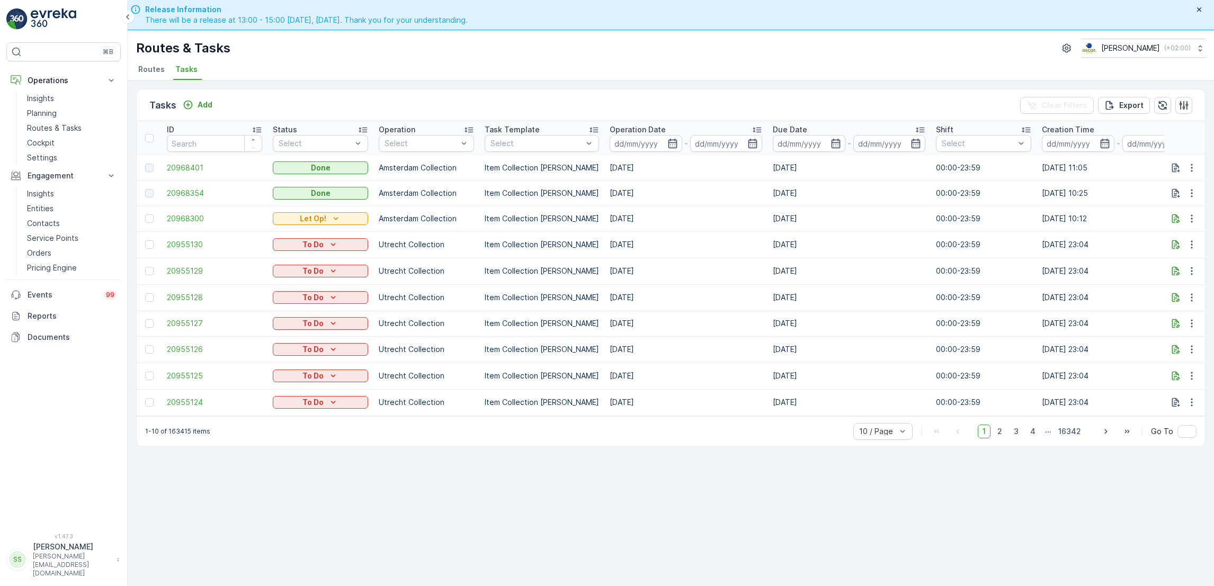
scroll to position [0, 671]
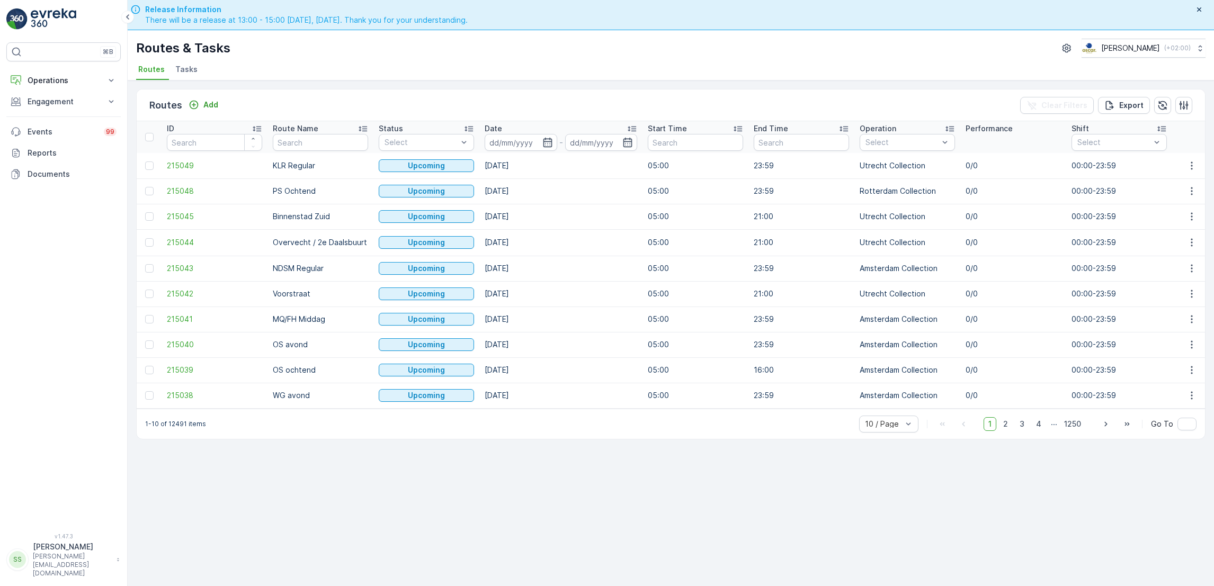
click at [196, 60] on div "Routes & Tasks [PERSON_NAME] ( +02:00 ) Routes Tasks" at bounding box center [671, 55] width 1087 height 50
click at [192, 64] on span "Tasks" at bounding box center [186, 69] width 22 height 11
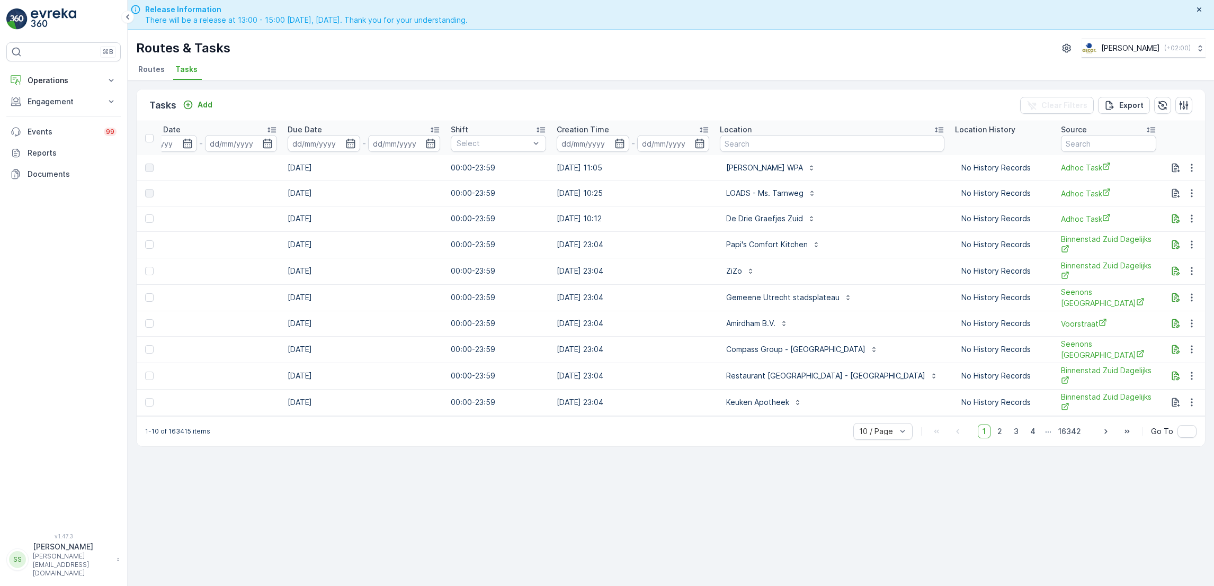
scroll to position [0, 489]
click at [786, 132] on div "Location" at bounding box center [828, 130] width 225 height 11
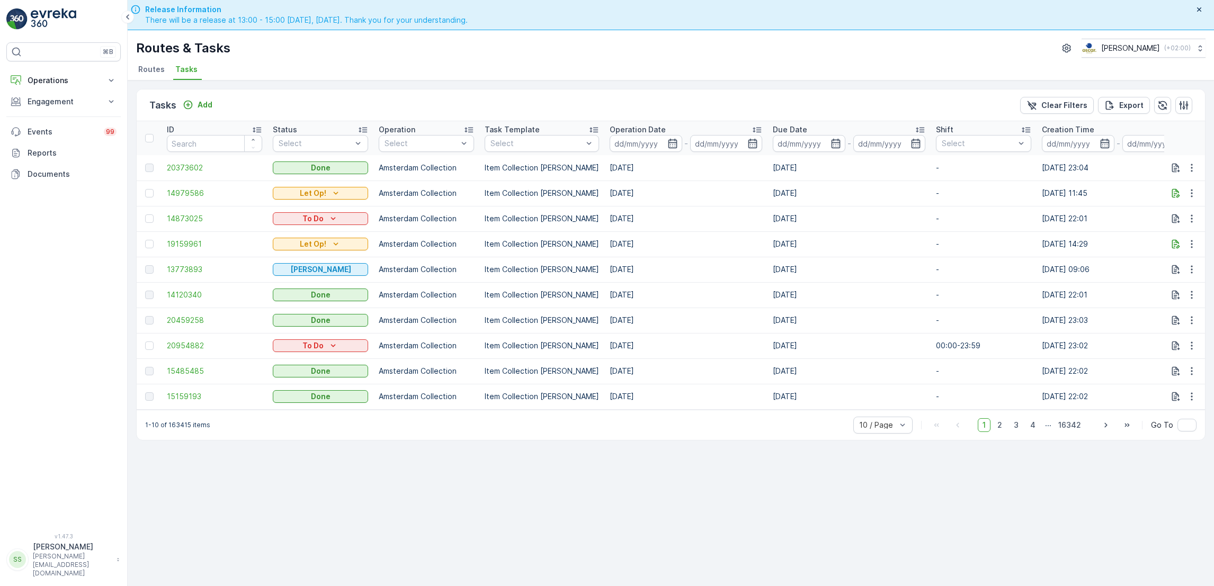
scroll to position [0, 557]
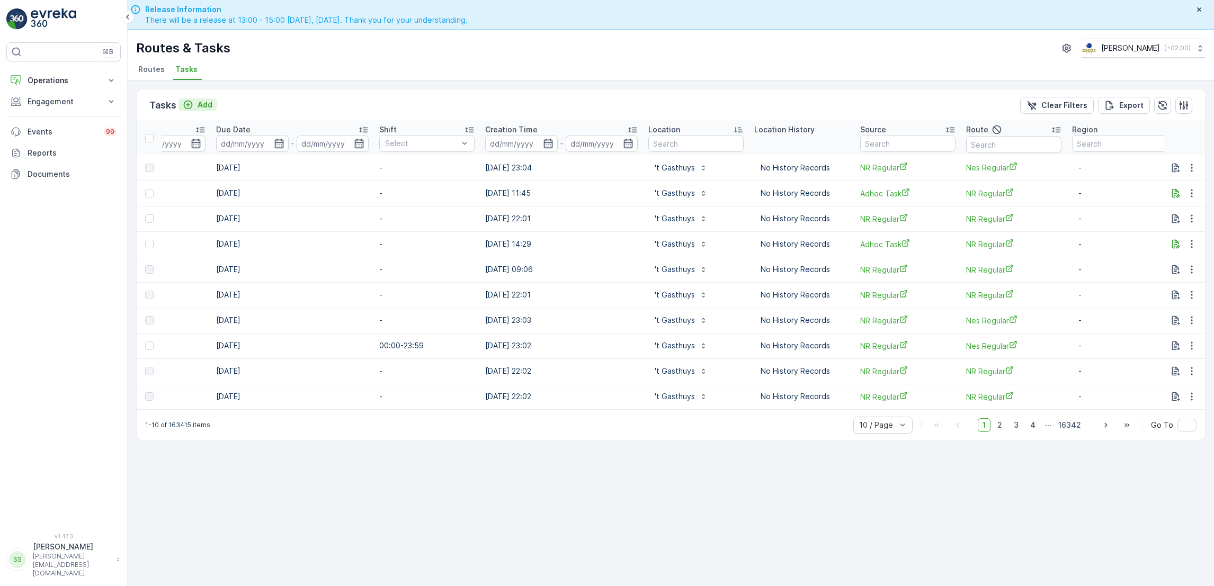
click at [204, 101] on p "Add" at bounding box center [205, 105] width 15 height 11
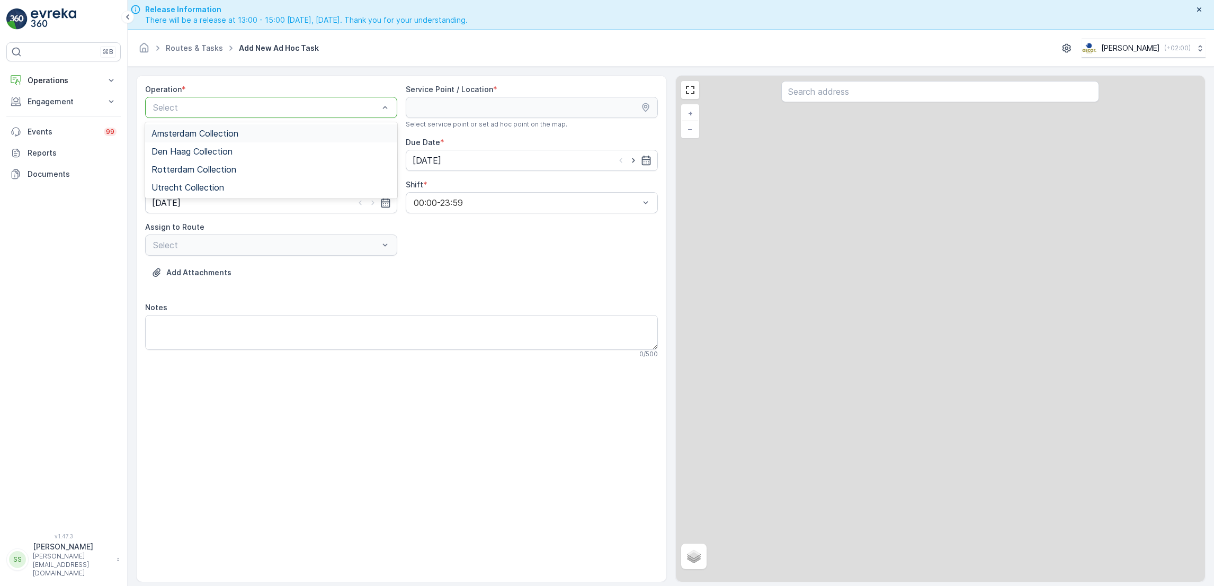
click at [205, 131] on span "Amsterdam Collection" at bounding box center [195, 134] width 87 height 10
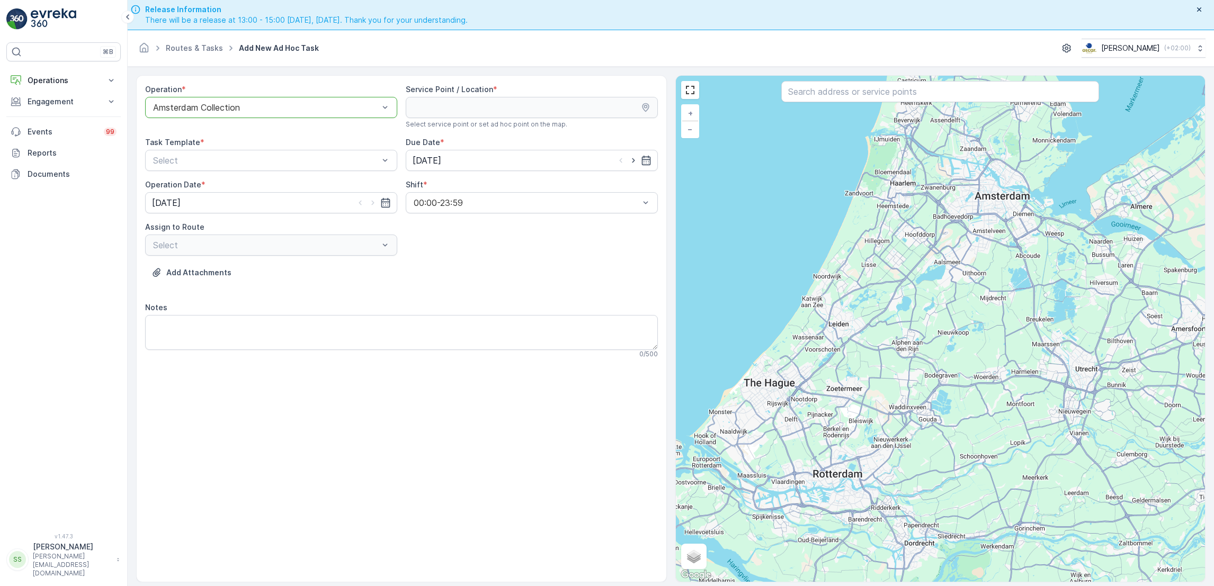
click at [866, 95] on input "text" at bounding box center [940, 91] width 318 height 21
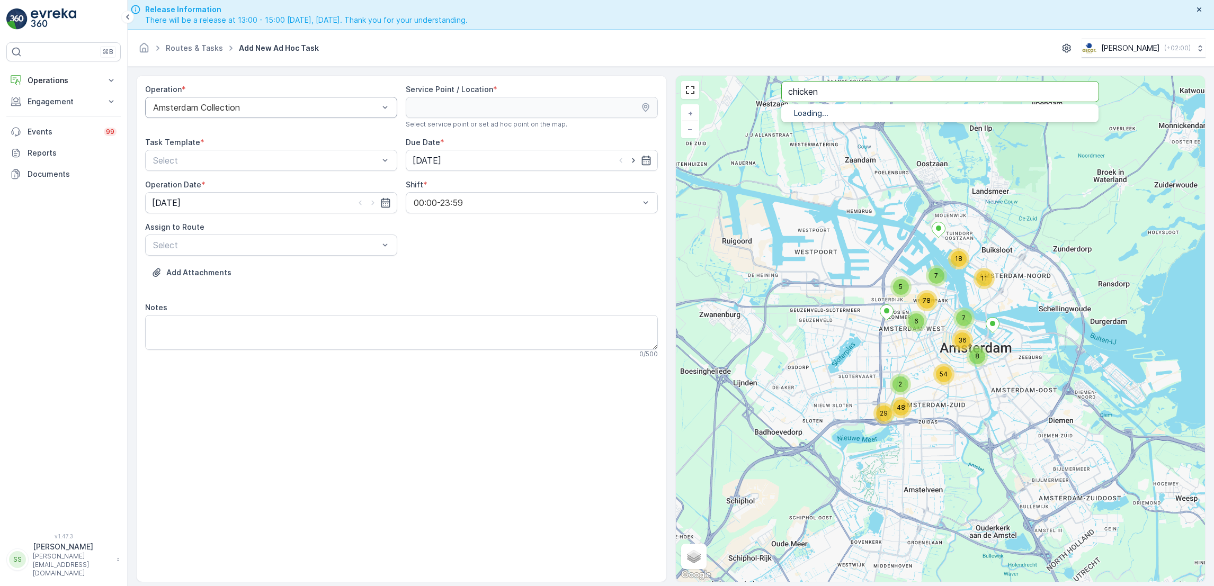
type input "chicken"
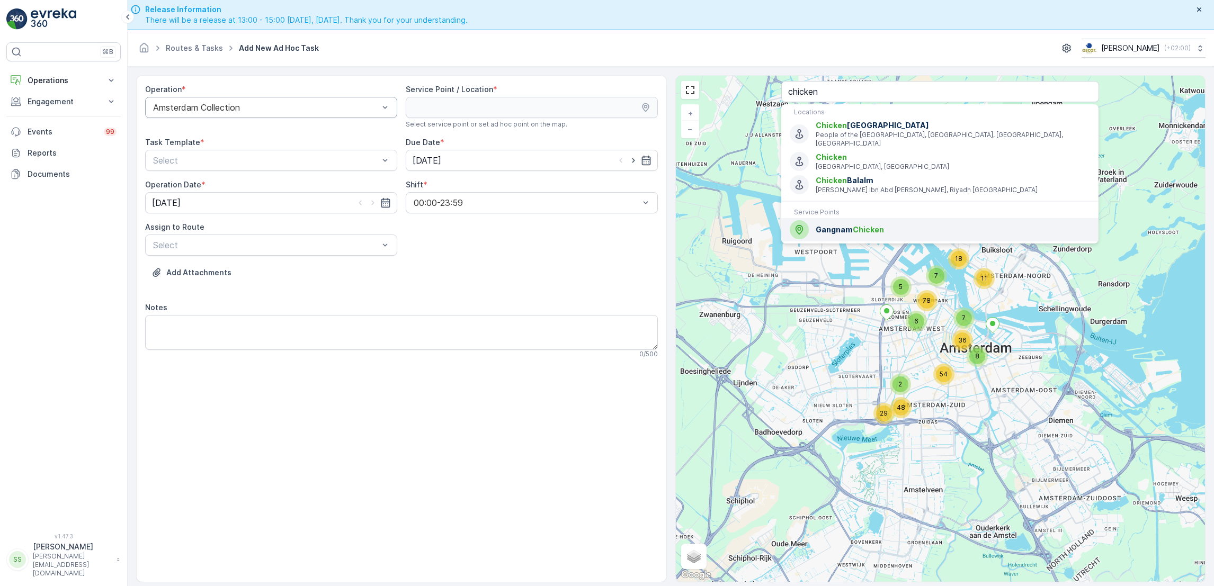
click at [930, 225] on span "Gangnam Chicken" at bounding box center [953, 230] width 274 height 11
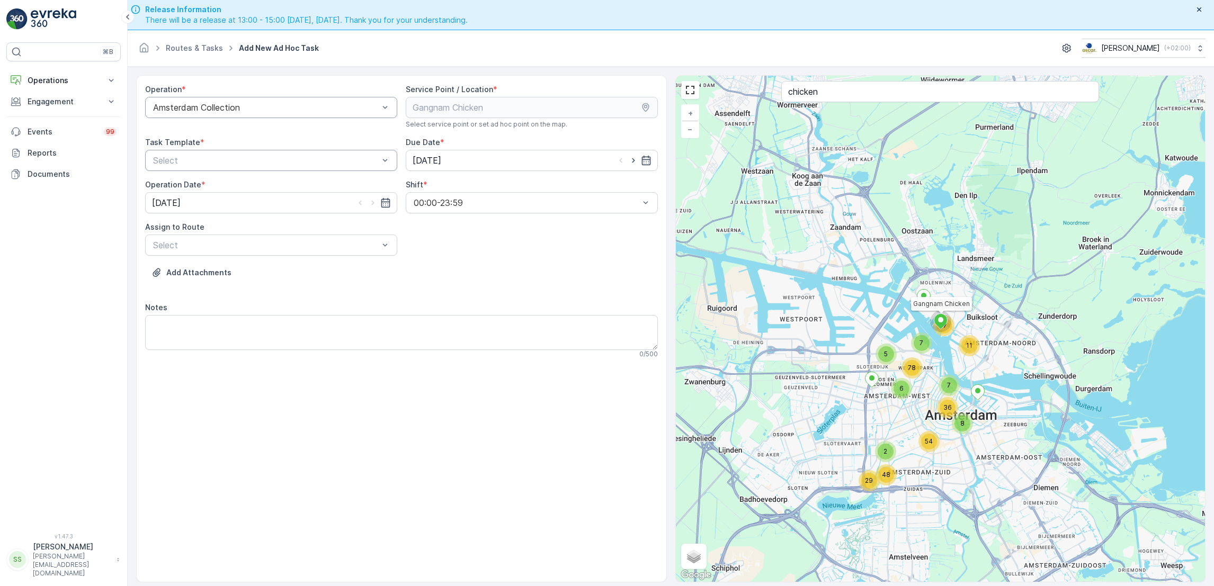
click at [305, 156] on div at bounding box center [266, 161] width 228 height 10
click at [244, 194] on div "Item Collection Oscar Regulier Pick-up & Drop-off for Seenons RO Drop-off asset…" at bounding box center [271, 222] width 252 height 94
click at [246, 191] on span "Item Collection [PERSON_NAME]" at bounding box center [219, 187] width 134 height 10
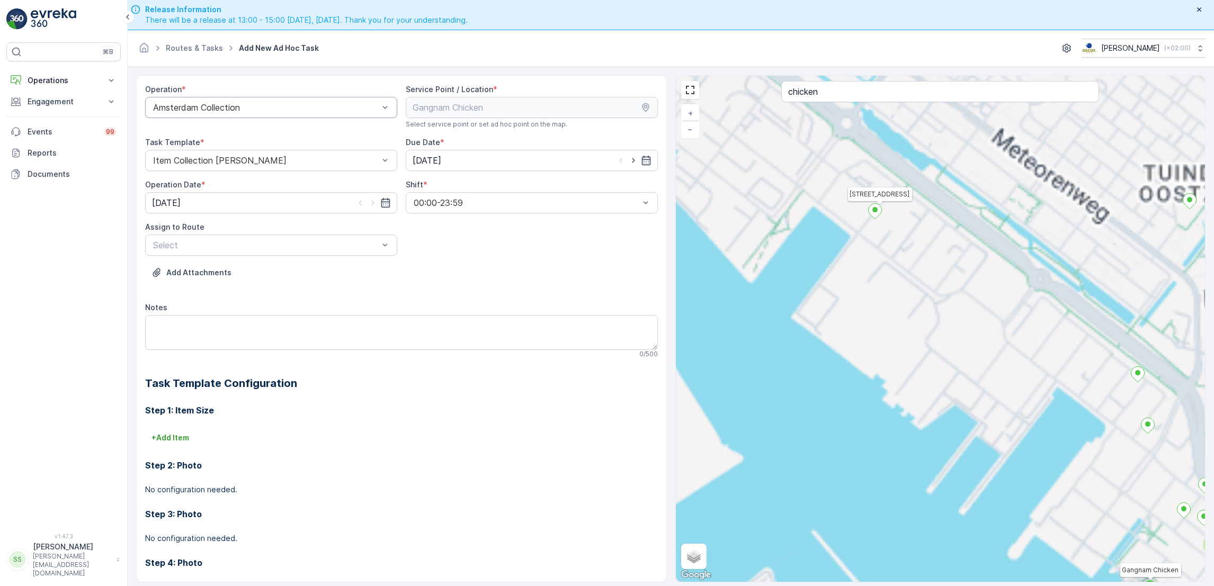
drag, startPoint x: 866, startPoint y: 141, endPoint x: 888, endPoint y: 247, distance: 108.8
click at [882, 219] on icon at bounding box center [874, 211] width 13 height 15
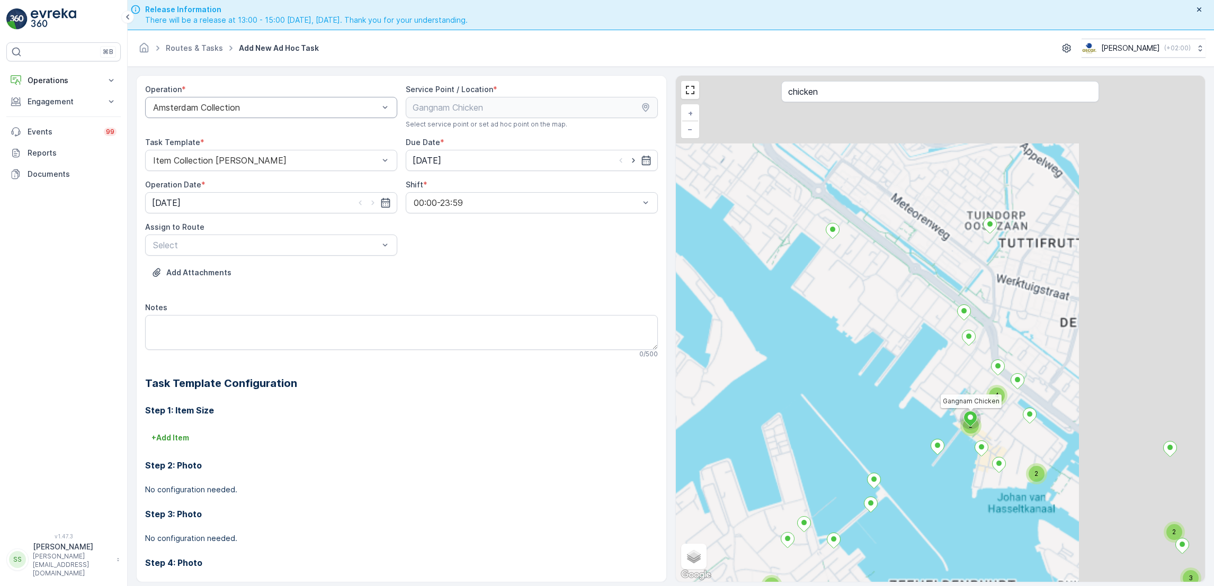
drag, startPoint x: 1016, startPoint y: 391, endPoint x: 917, endPoint y: 312, distance: 127.0
click at [917, 312] on div "3 2 2 2 4 17 2 2 3 3 3 4 5 10 3 3 3 6 2 4 3 5 4 4 7 2 3 8 11 11 12 2 2 4 2 3 2 …" at bounding box center [941, 329] width 530 height 506
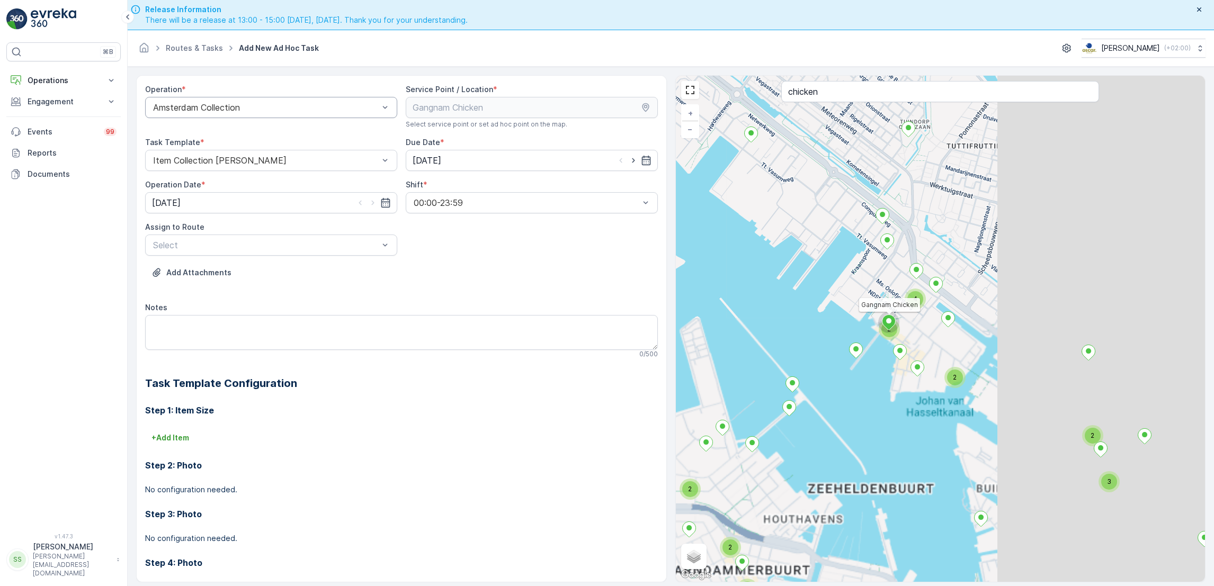
drag, startPoint x: 970, startPoint y: 426, endPoint x: 893, endPoint y: 339, distance: 116.7
click at [893, 339] on div "2" at bounding box center [889, 329] width 21 height 21
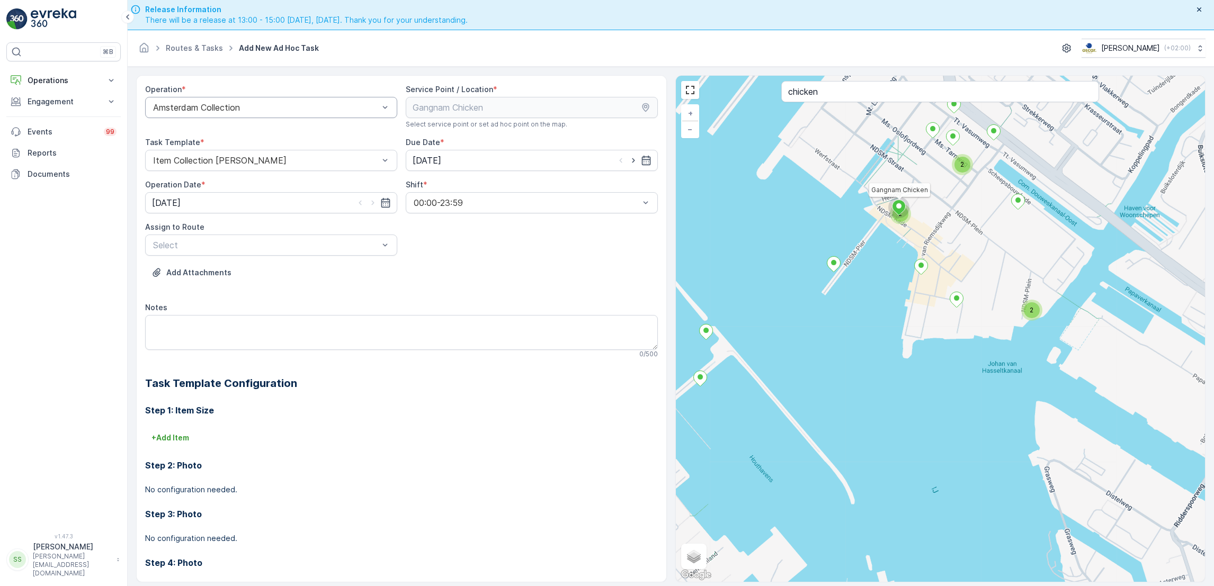
drag, startPoint x: 937, startPoint y: 387, endPoint x: 946, endPoint y: 268, distance: 119.5
click at [946, 268] on div "3 2 3 9 5 2 3 2 4 3 2 2 4 4 2 2 2 2 2 2 3 3 2 2 4 4 2 4 3 2 5 2 2 6 2 9 3 6 2 2…" at bounding box center [941, 329] width 530 height 506
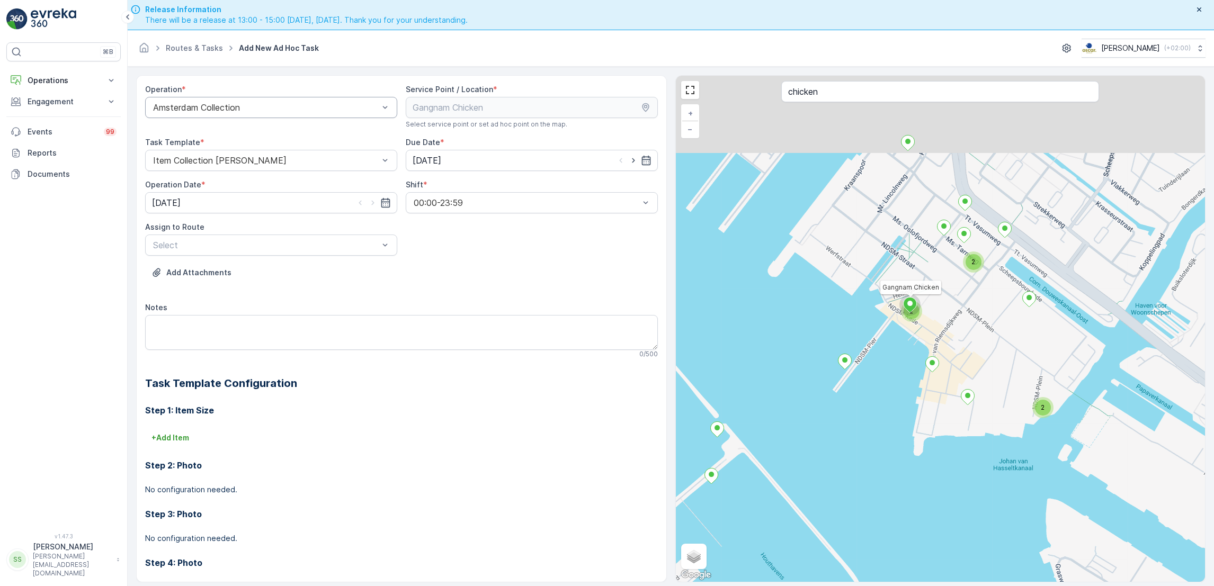
drag, startPoint x: 939, startPoint y: 225, endPoint x: 949, endPoint y: 323, distance: 98.5
click at [949, 323] on div "3 2 3 9 5 2 3 2 4 3 2 2 4 4 2 2 2 2 2 2 3 3 2 2 4 4 2 4 3 2 5 2 2 6 2 9 3 6 2 2…" at bounding box center [941, 329] width 530 height 506
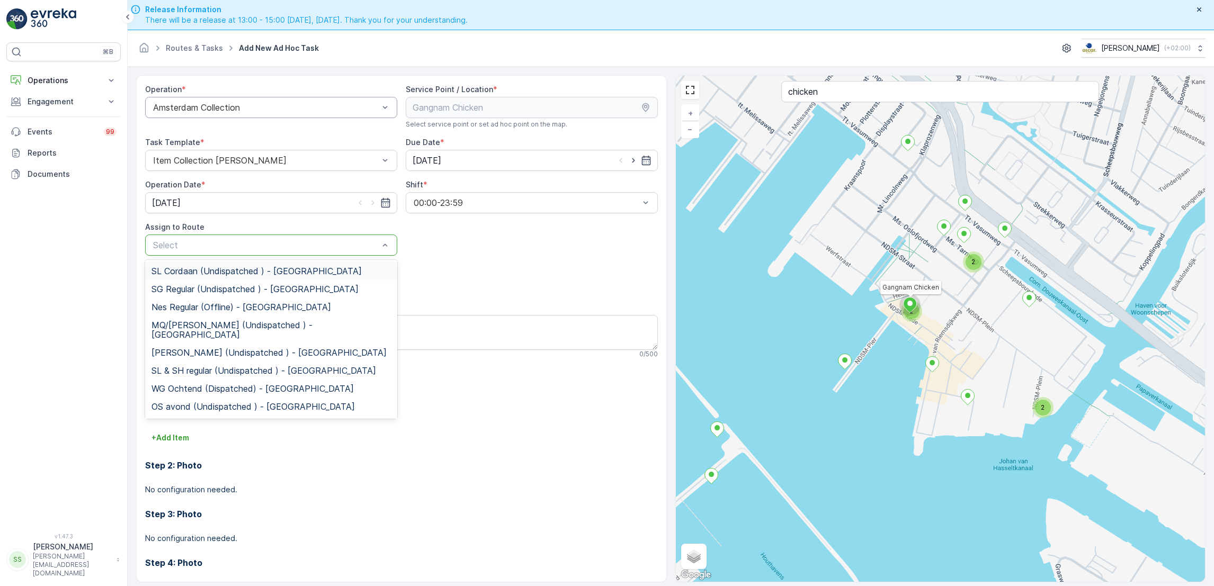
click at [323, 247] on div at bounding box center [266, 246] width 228 height 10
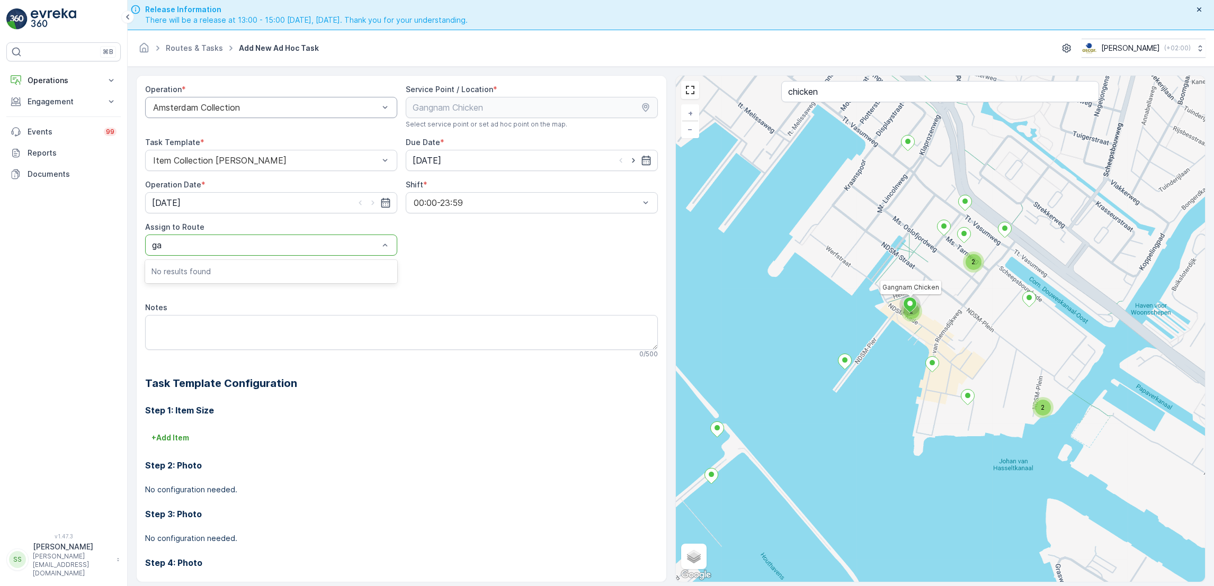
type input "g"
click at [651, 162] on input "[DATE]" at bounding box center [532, 160] width 252 height 21
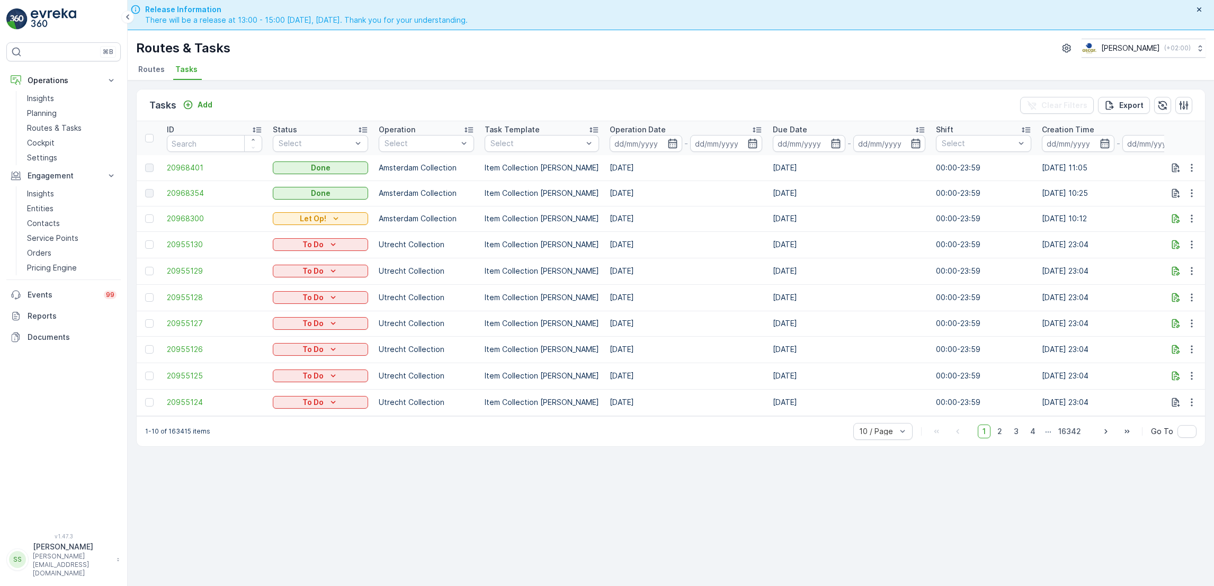
scroll to position [0, 671]
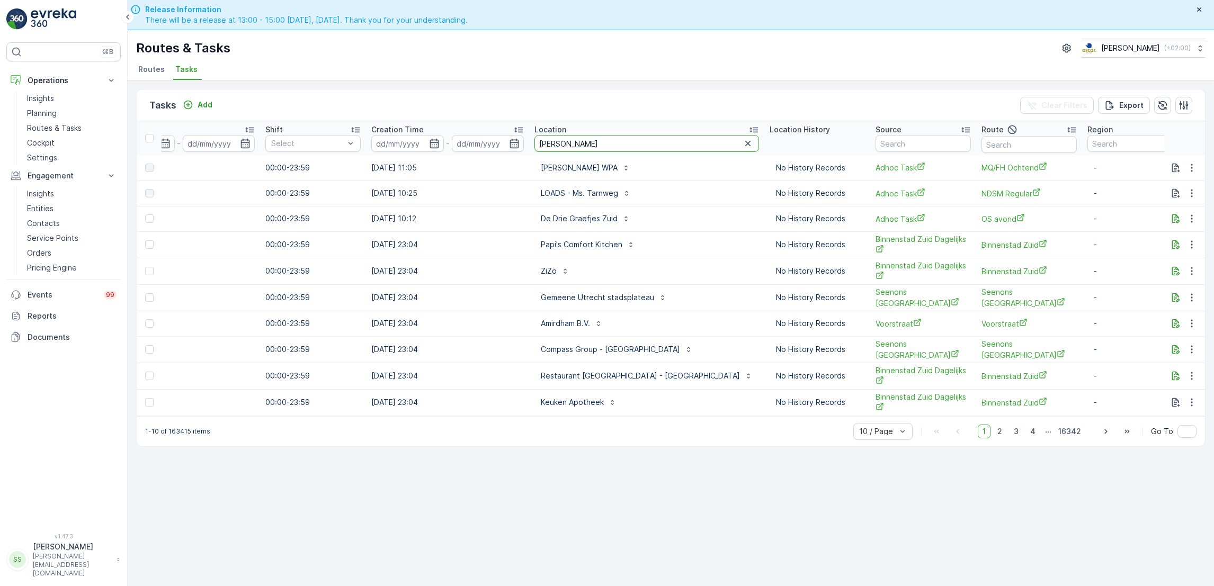
type input "[PERSON_NAME]"
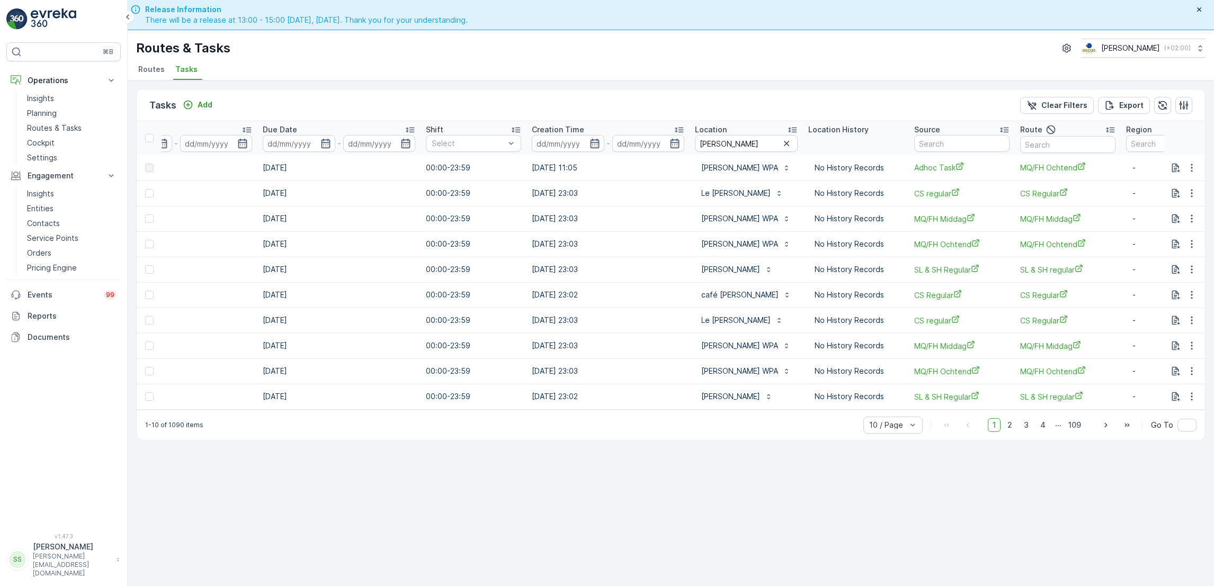
scroll to position [0, 557]
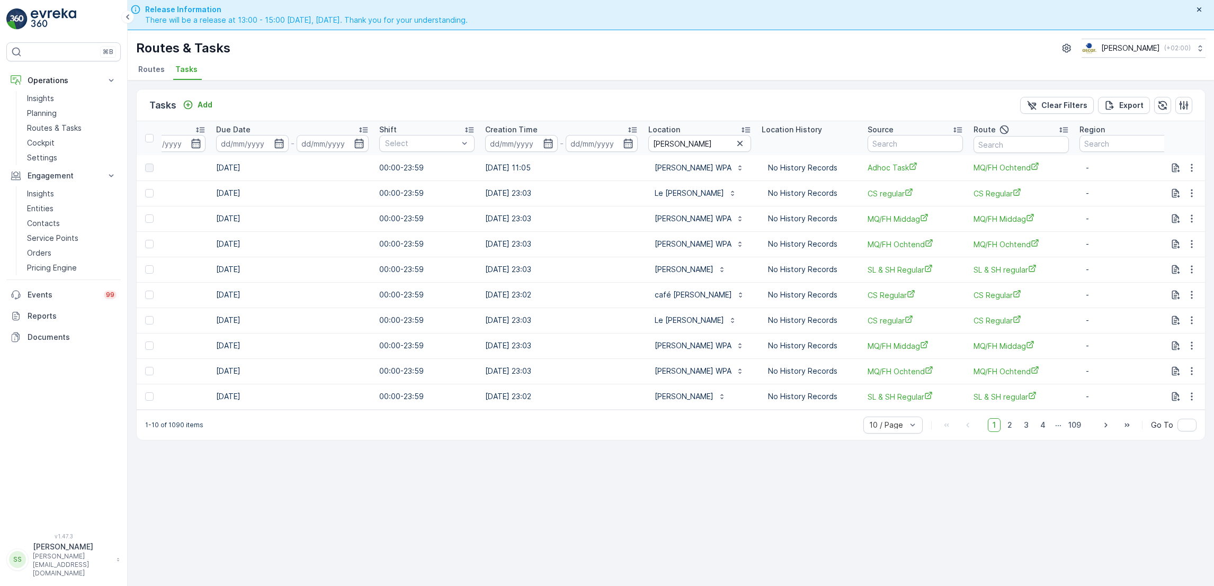
click at [978, 125] on div "Route" at bounding box center [992, 129] width 37 height 13
click at [694, 147] on input "[PERSON_NAME]" at bounding box center [699, 143] width 103 height 17
type input "[PERSON_NAME]"
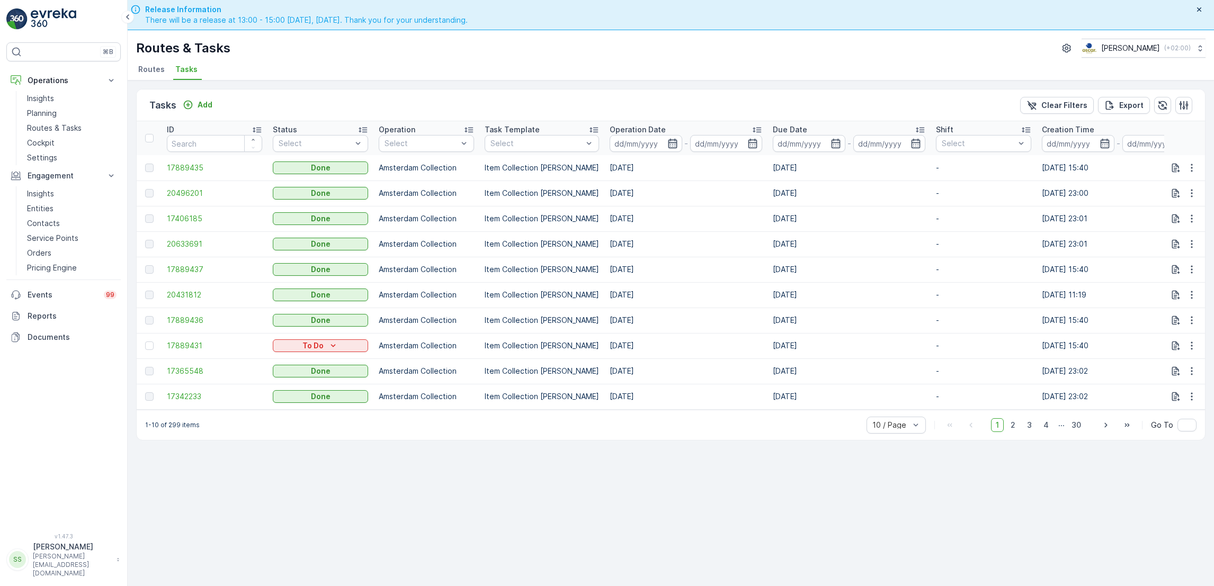
click at [668, 147] on icon "button" at bounding box center [673, 143] width 11 height 11
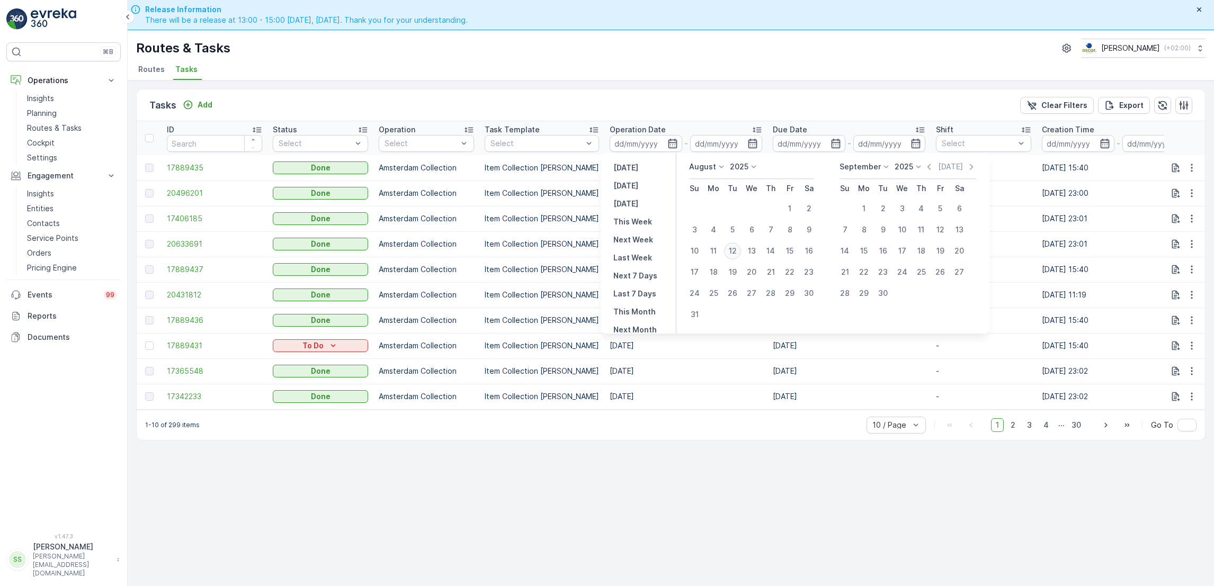
click at [730, 252] on div "12" at bounding box center [732, 251] width 17 height 17
type input "[DATE]"
click at [730, 252] on div "12" at bounding box center [732, 251] width 17 height 17
type input "[DATE]"
click at [730, 252] on div "12" at bounding box center [732, 251] width 17 height 17
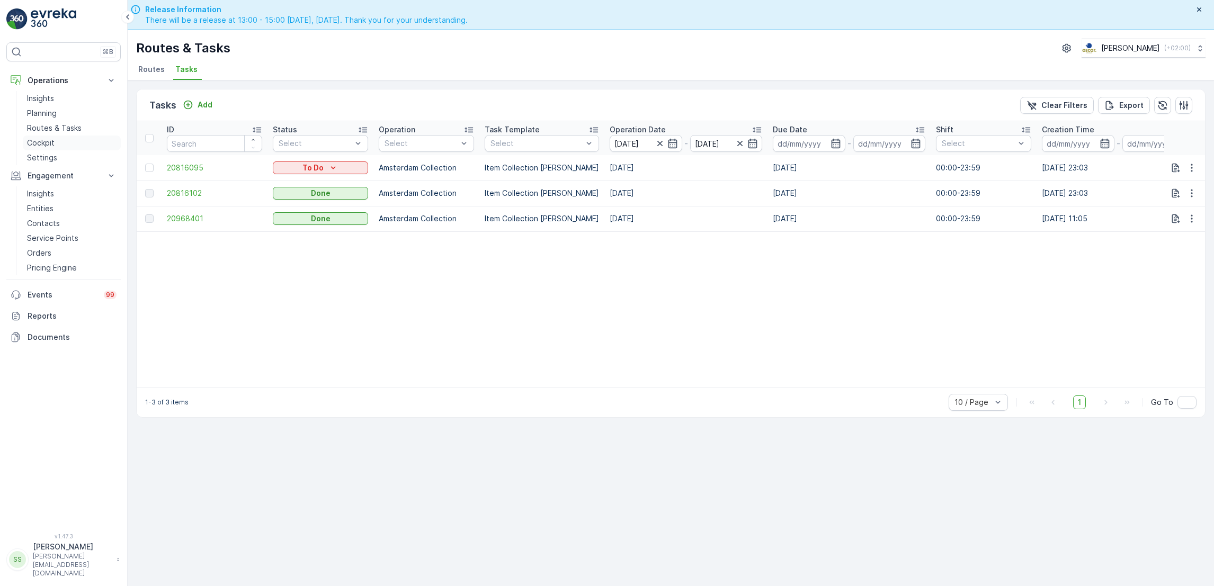
click at [42, 138] on p "Cockpit" at bounding box center [41, 143] width 28 height 11
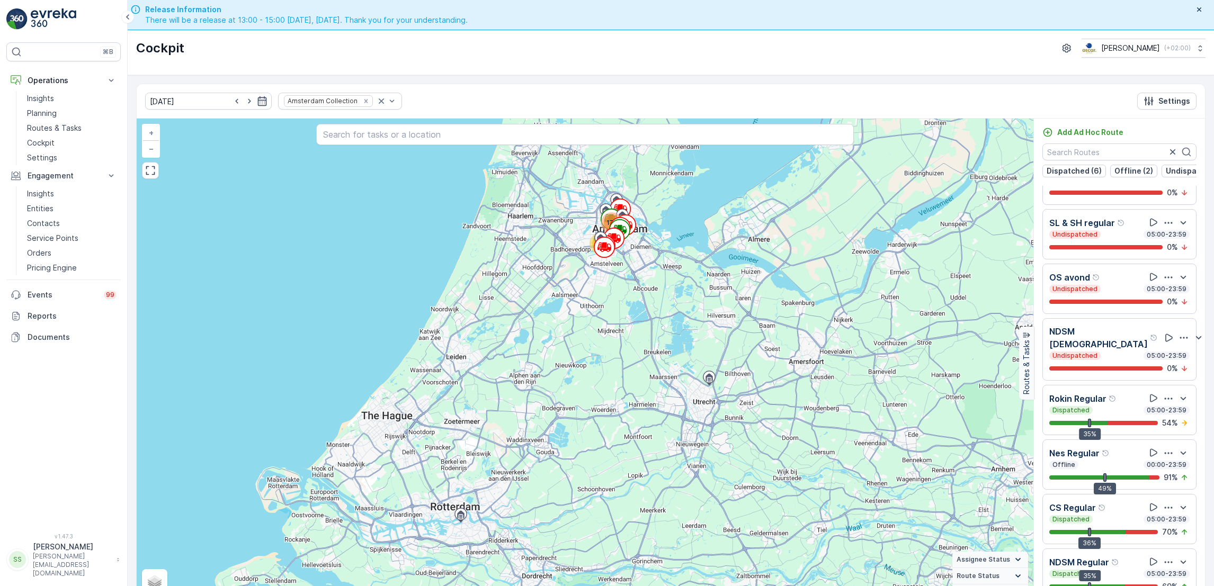
scroll to position [30, 0]
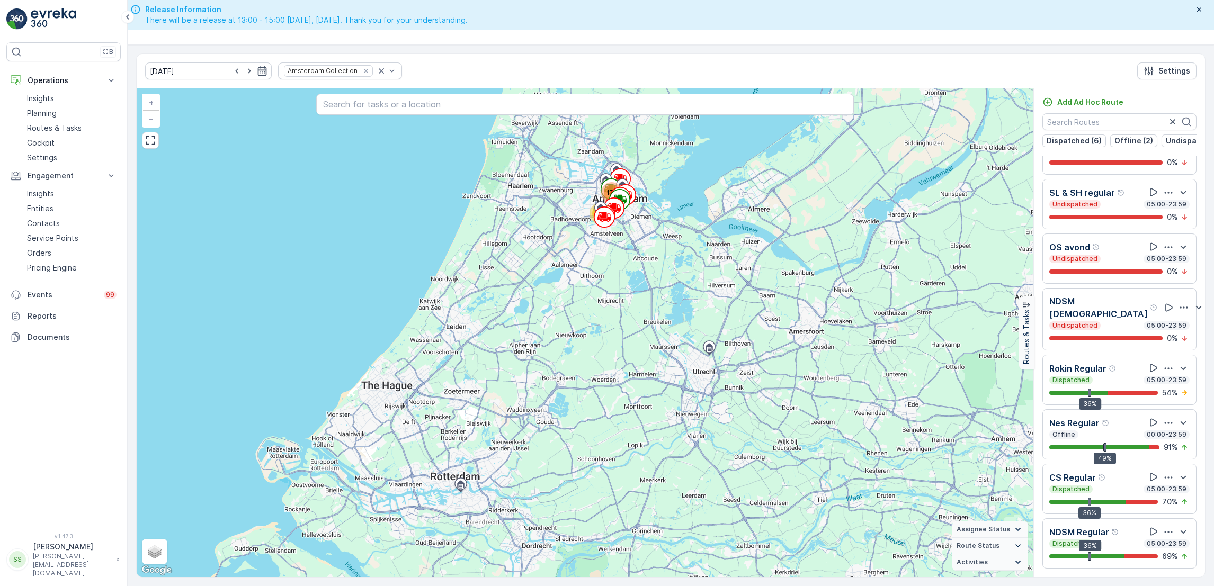
click at [1117, 481] on div "CS Regular" at bounding box center [1120, 477] width 140 height 13
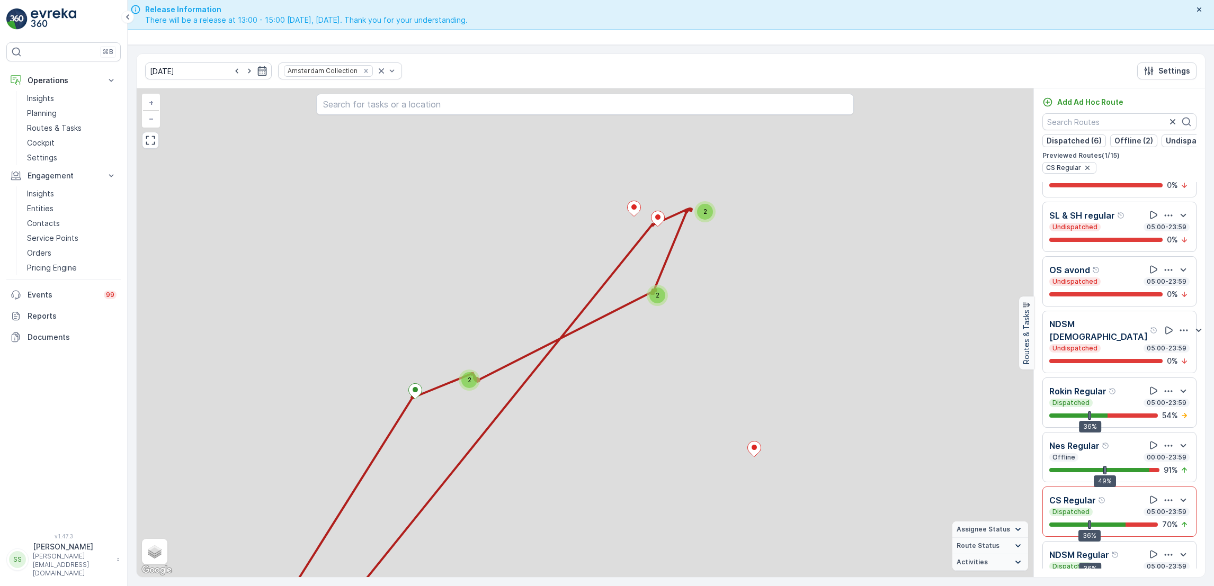
scroll to position [443, 0]
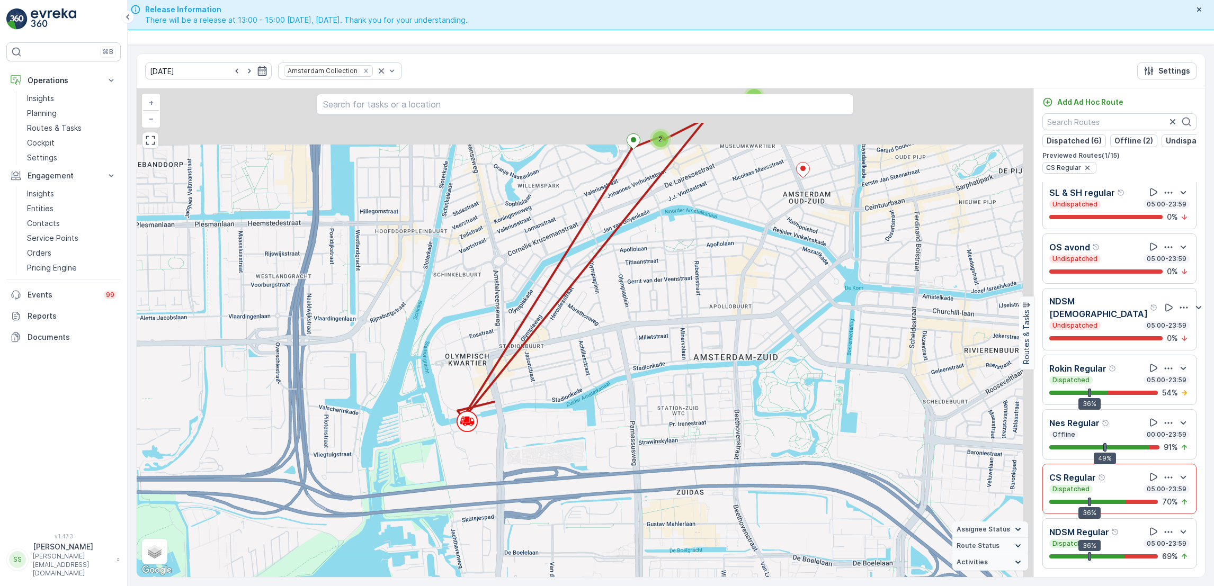
drag, startPoint x: 790, startPoint y: 337, endPoint x: 656, endPoint y: 468, distance: 187.7
click at [656, 468] on div "2 2 2 + − Satellite Roadmap Terrain Hybrid Leaflet Keyboard shortcuts Map Data …" at bounding box center [585, 332] width 897 height 489
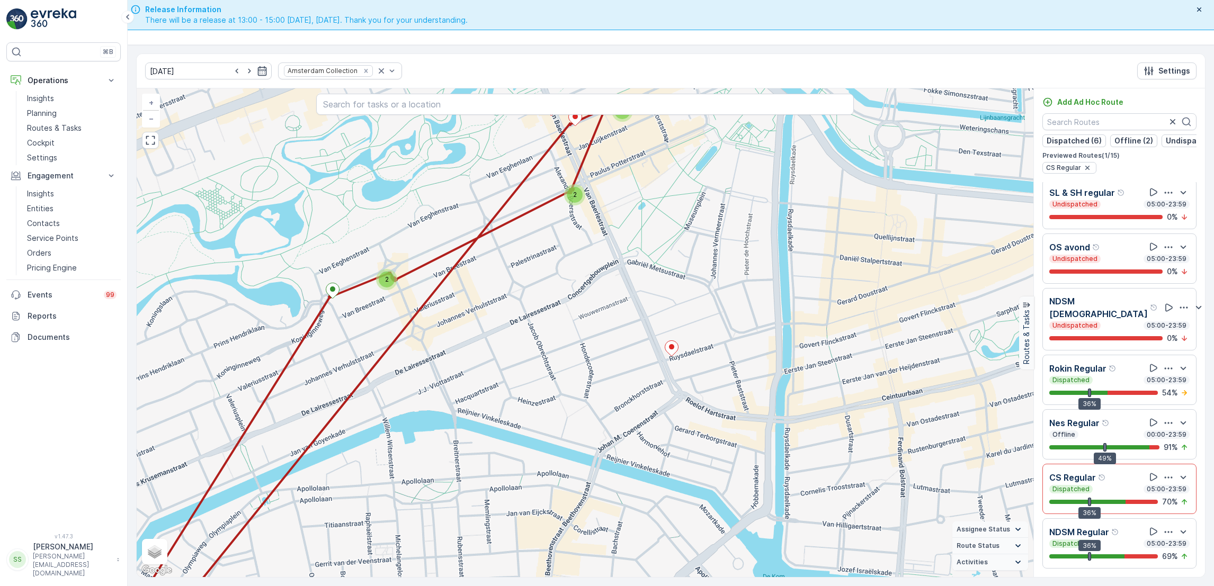
drag, startPoint x: 589, startPoint y: 458, endPoint x: 682, endPoint y: 514, distance: 109.3
click at [682, 514] on div "2 2 2 + − Satellite Roadmap Terrain Hybrid Leaflet Keyboard shortcuts Map Data …" at bounding box center [585, 332] width 897 height 489
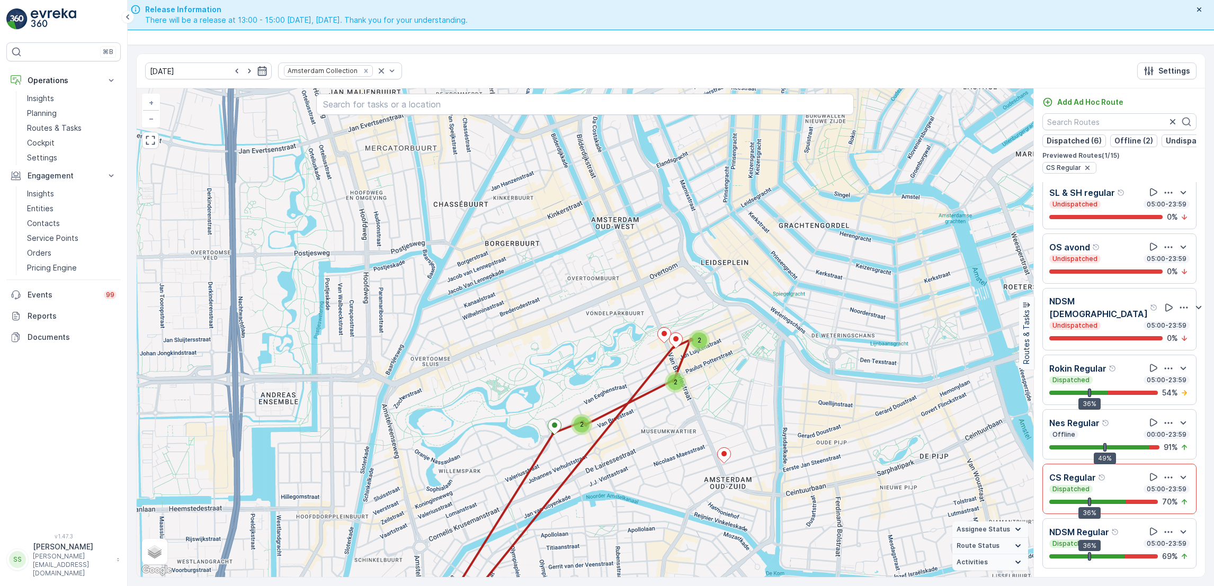
drag, startPoint x: 735, startPoint y: 468, endPoint x: 767, endPoint y: 334, distance: 137.8
click at [767, 334] on div "2 2 2 + − Satellite Roadmap Terrain Hybrid Leaflet Keyboard shortcuts Map Data …" at bounding box center [585, 332] width 897 height 489
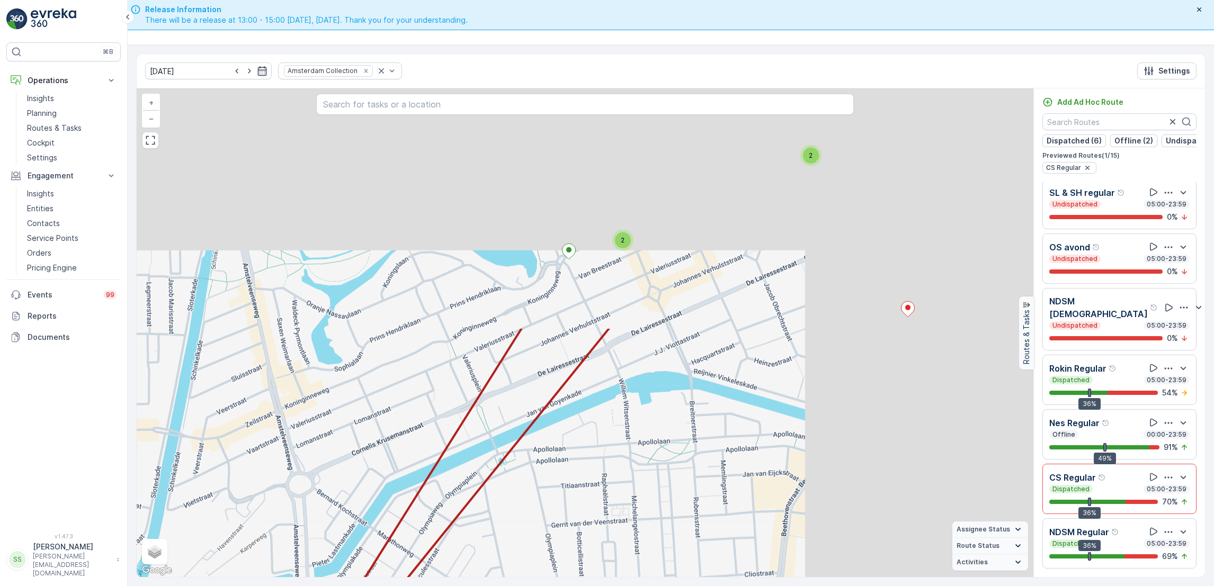
drag, startPoint x: 881, startPoint y: 268, endPoint x: 619, endPoint y: 560, distance: 392.1
click at [619, 560] on div "2 2 2 + − Satellite Roadmap Terrain Hybrid Leaflet Keyboard shortcuts Map Data …" at bounding box center [585, 332] width 897 height 489
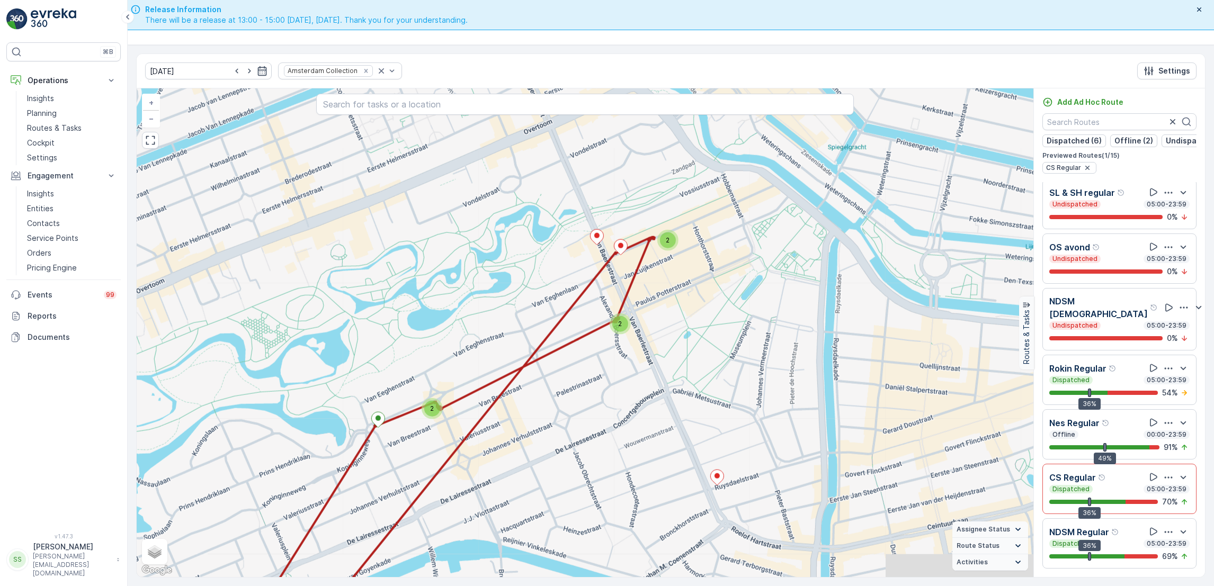
drag, startPoint x: 651, startPoint y: 231, endPoint x: 471, endPoint y: 355, distance: 218.2
click at [471, 355] on div "2 2 2 + − Satellite Roadmap Terrain Hybrid Leaflet Keyboard shortcuts Map Data …" at bounding box center [585, 332] width 897 height 489
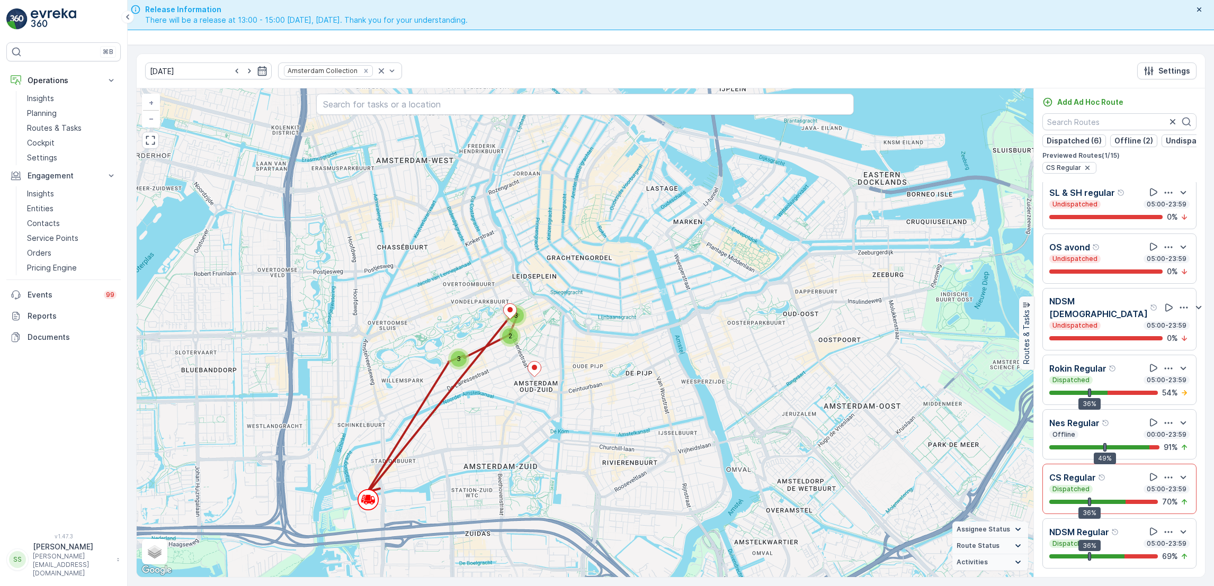
drag, startPoint x: 474, startPoint y: 425, endPoint x: 473, endPoint y: 295, distance: 130.9
click at [473, 295] on div "3 2 3 + − Satellite Roadmap Terrain Hybrid Leaflet Keyboard shortcuts Map Data …" at bounding box center [585, 332] width 897 height 489
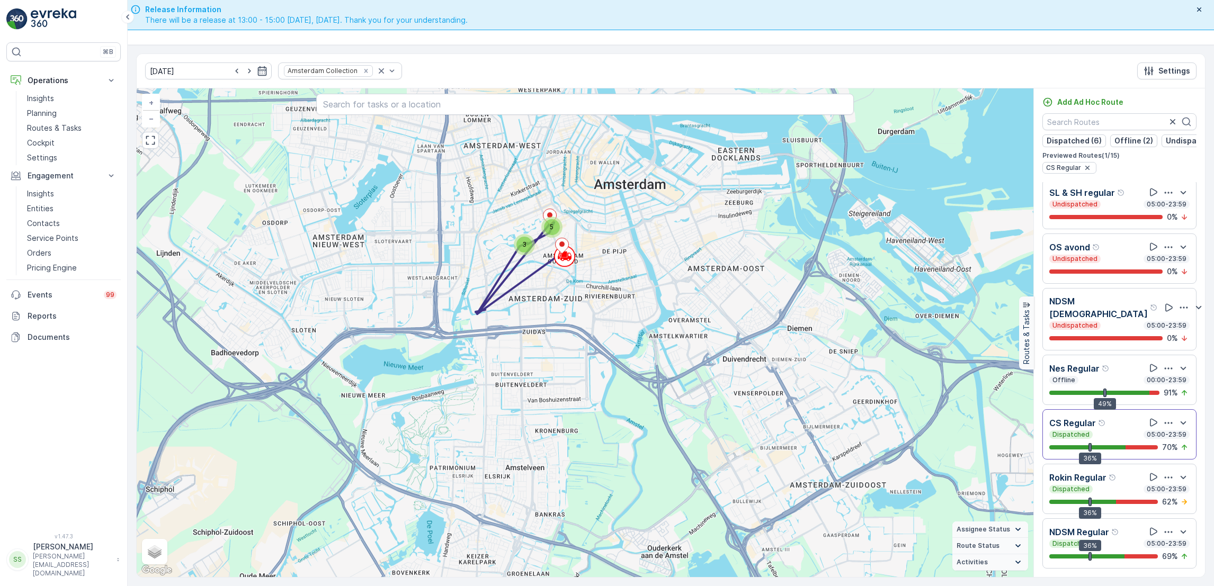
scroll to position [437, 0]
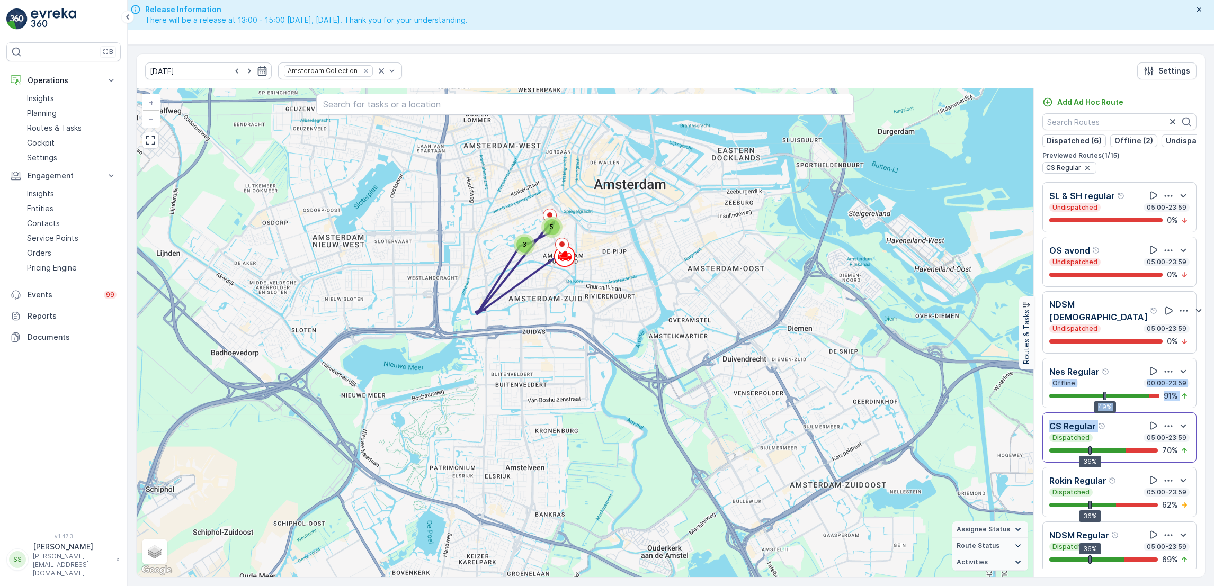
drag, startPoint x: 1206, startPoint y: 414, endPoint x: 1211, endPoint y: 372, distance: 42.1
click at [1211, 372] on div "[DATE] Amsterdam Collection Settings 3 5 + − Satellite Roadmap Terrain Hybrid L…" at bounding box center [671, 315] width 1087 height 541
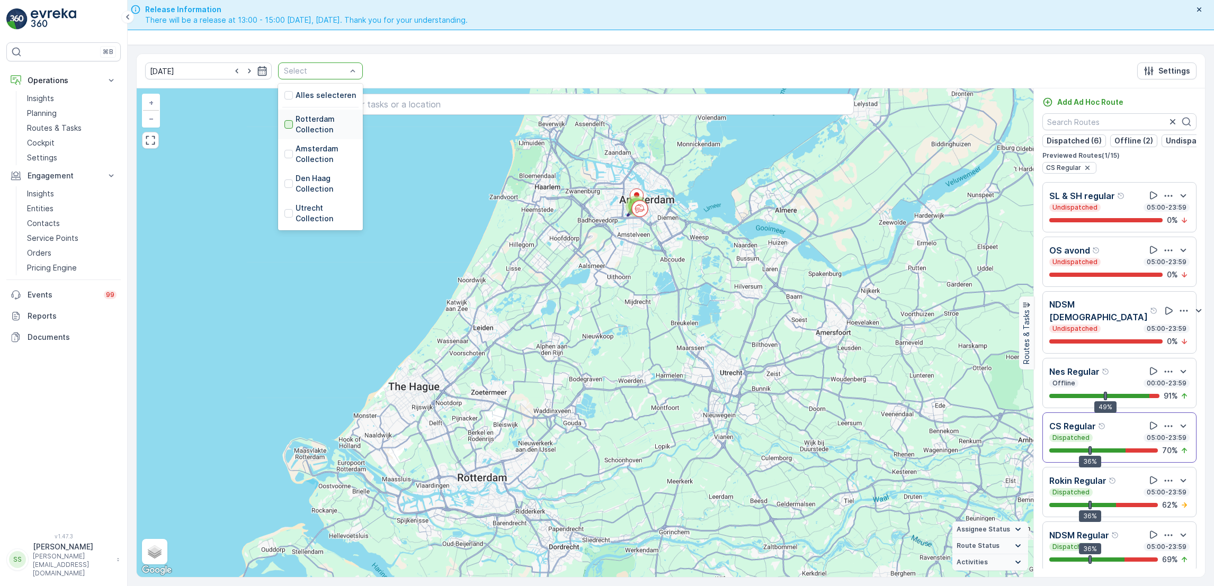
click at [285, 128] on div at bounding box center [289, 124] width 8 height 8
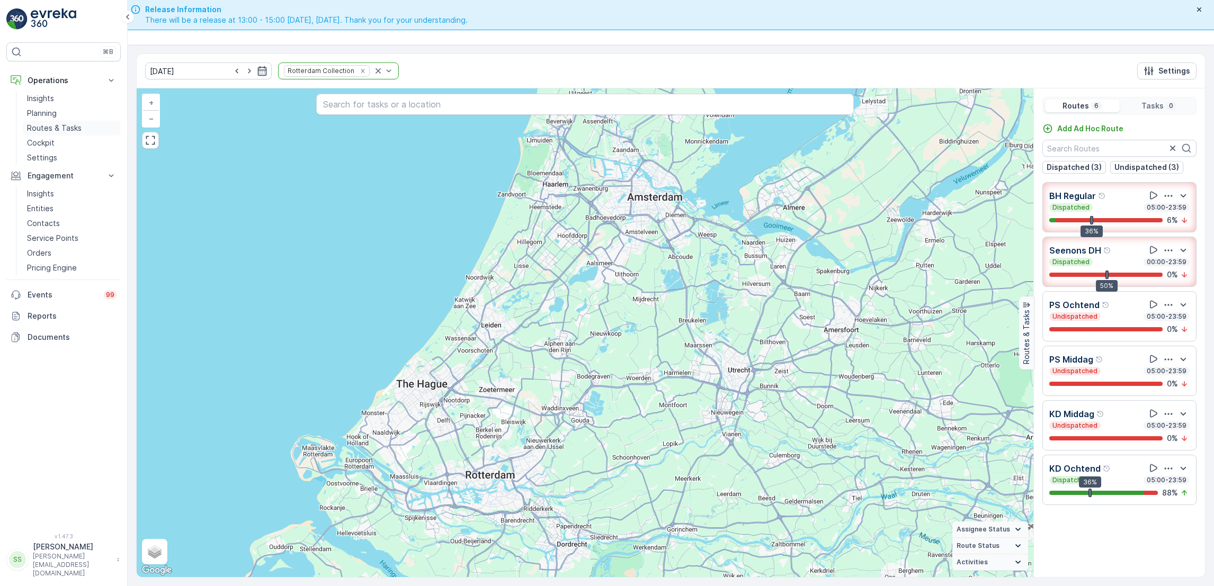
click at [47, 130] on p "Routes & Tasks" at bounding box center [54, 128] width 55 height 11
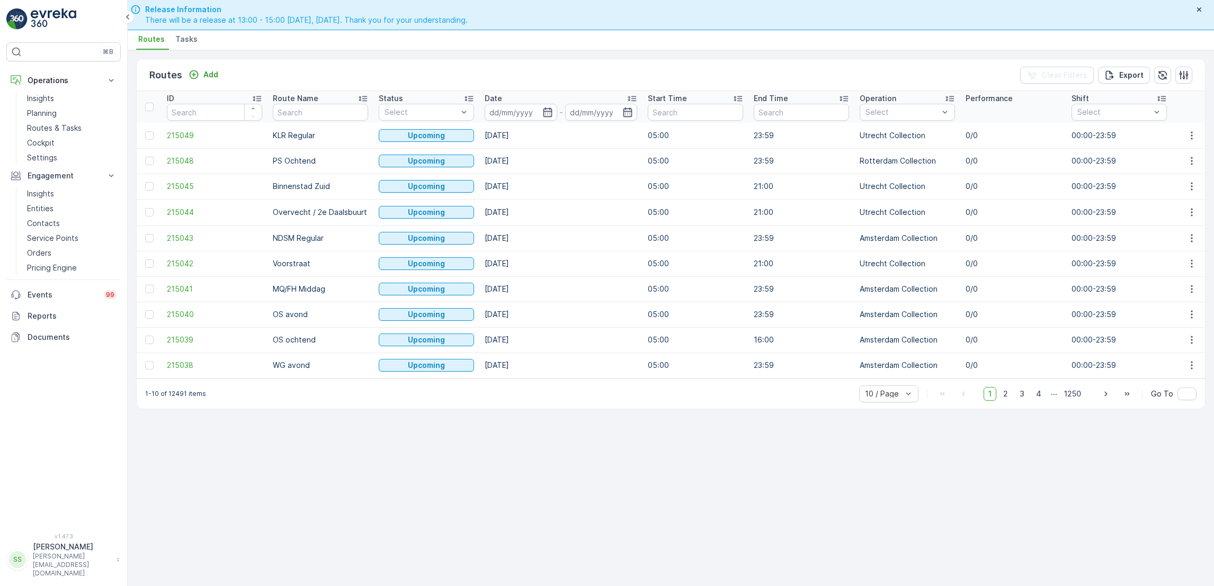
click at [179, 34] on span "Tasks" at bounding box center [186, 39] width 22 height 11
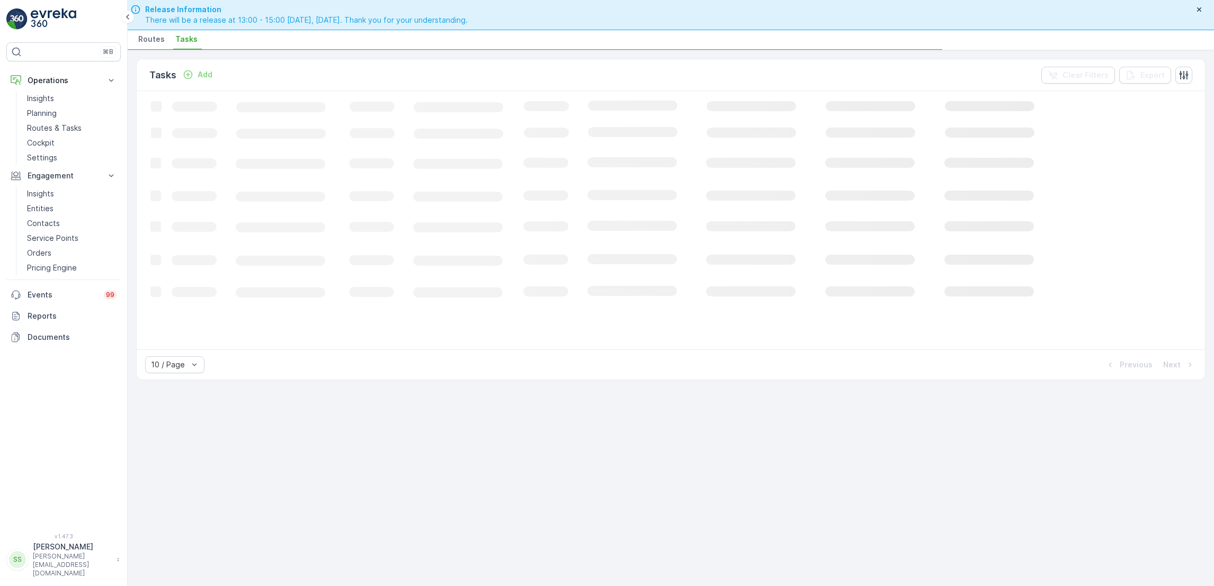
click at [195, 71] on div "Add" at bounding box center [198, 74] width 30 height 11
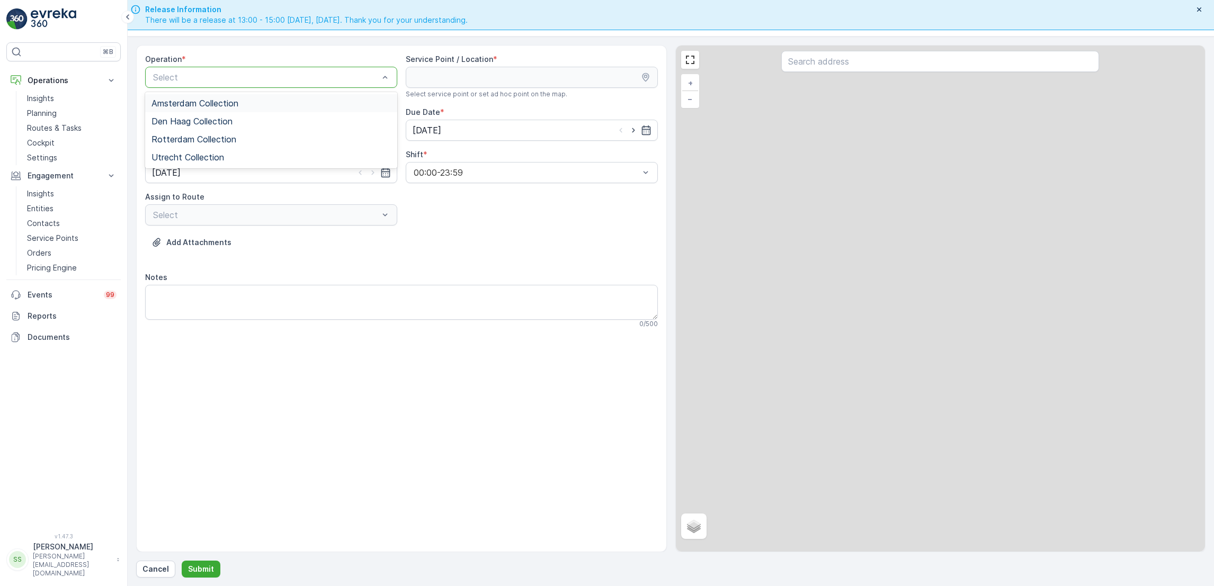
click at [315, 77] on div at bounding box center [266, 78] width 228 height 10
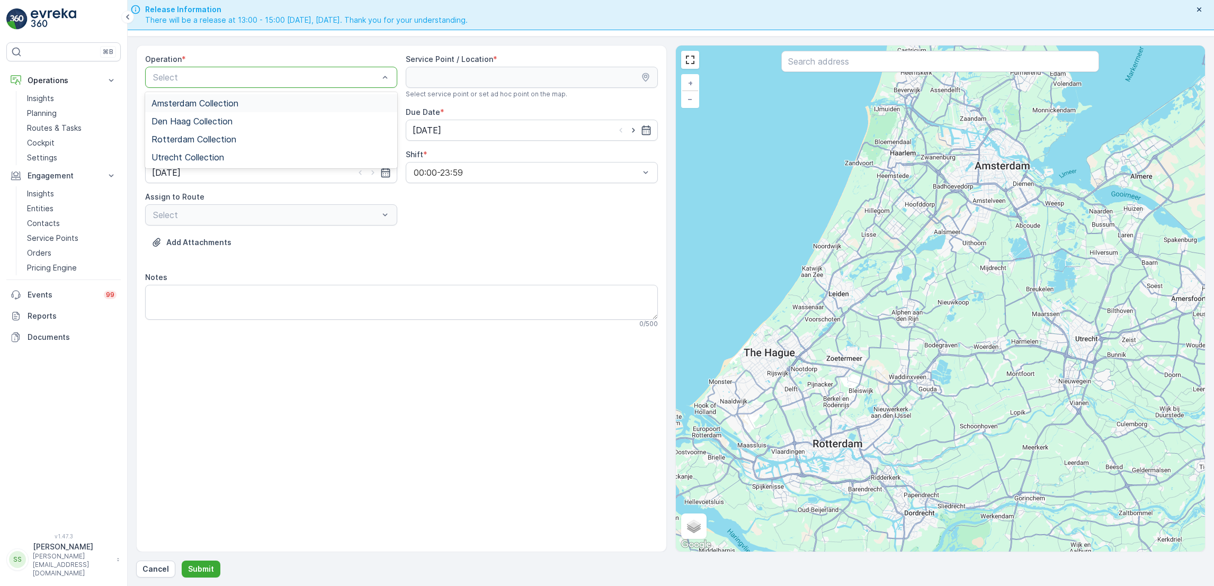
click at [271, 99] on div "Amsterdam Collection" at bounding box center [271, 104] width 239 height 10
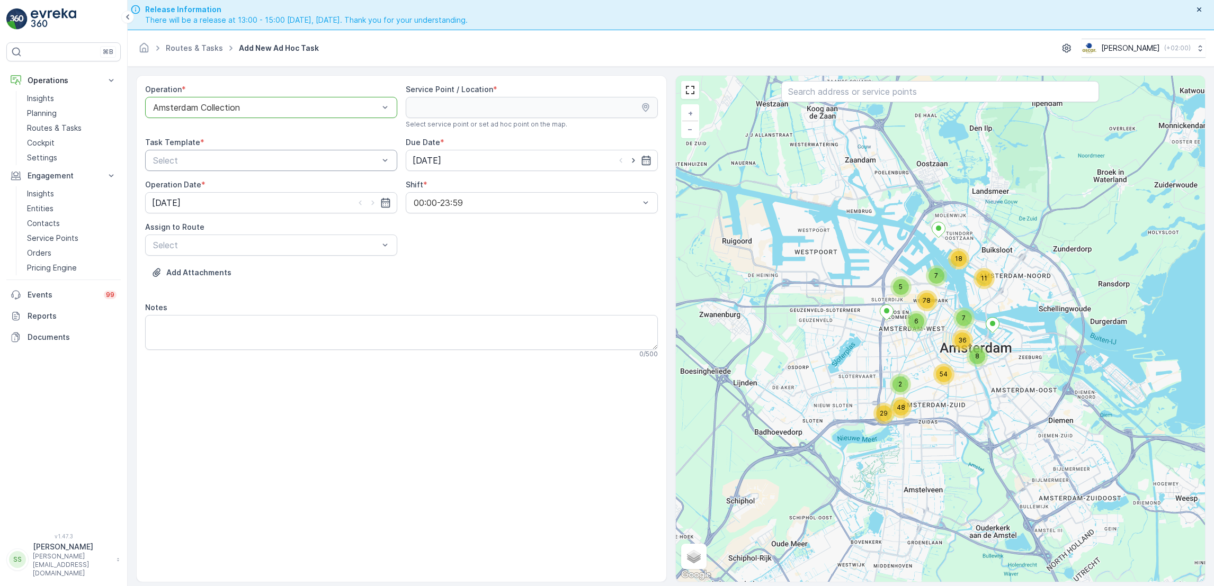
click at [307, 153] on div "Select" at bounding box center [271, 160] width 252 height 21
click at [285, 184] on div "Item Collection [PERSON_NAME]" at bounding box center [271, 187] width 239 height 10
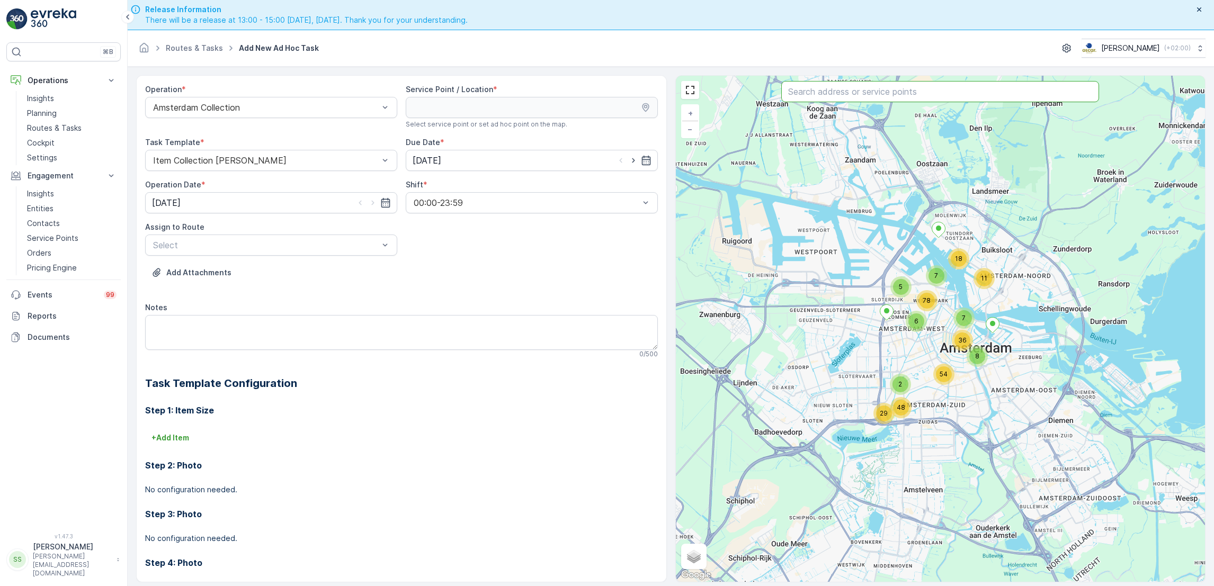
click at [865, 95] on input "text" at bounding box center [940, 91] width 318 height 21
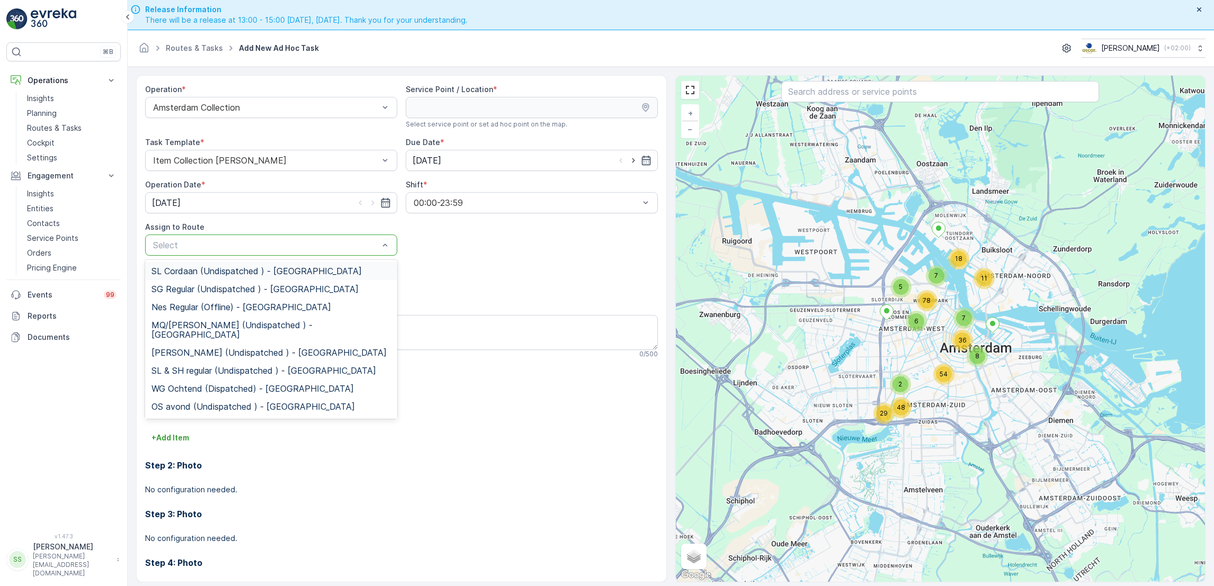
click at [249, 244] on div at bounding box center [266, 246] width 228 height 10
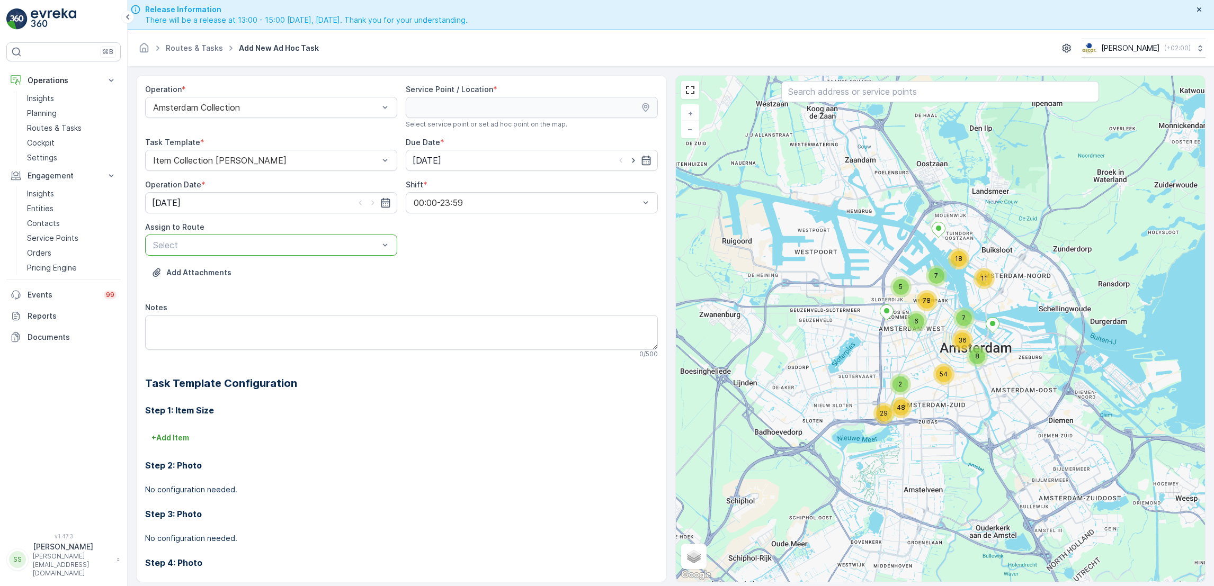
click at [279, 248] on div at bounding box center [266, 246] width 228 height 10
click at [52, 138] on p "Cockpit" at bounding box center [41, 143] width 28 height 11
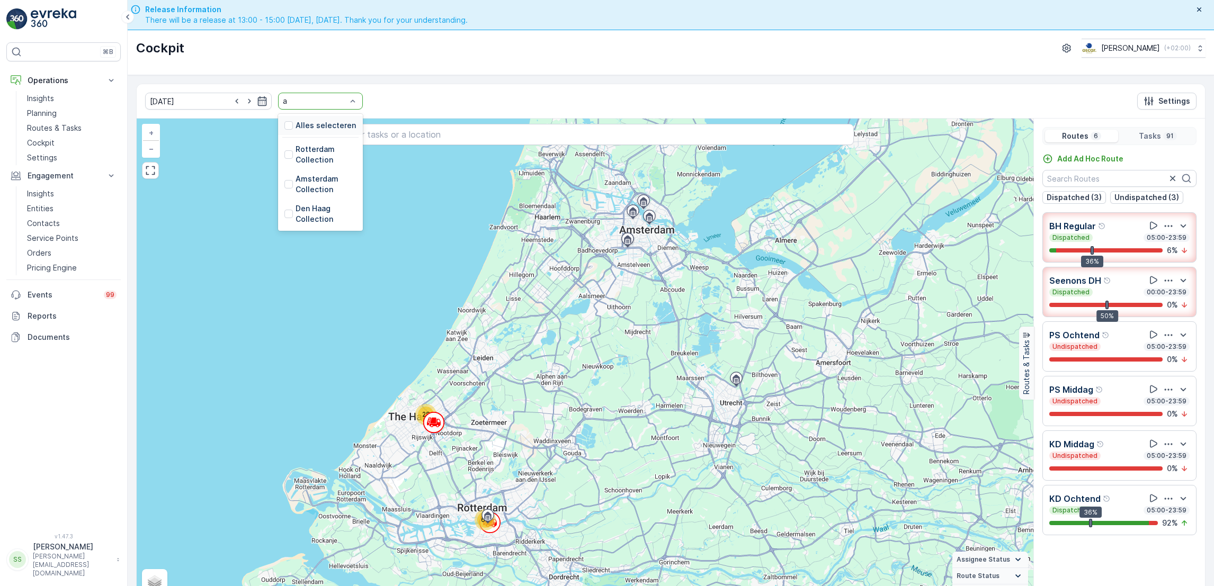
type input "am"
click at [301, 174] on div "Amsterdam Collection" at bounding box center [320, 161] width 85 height 30
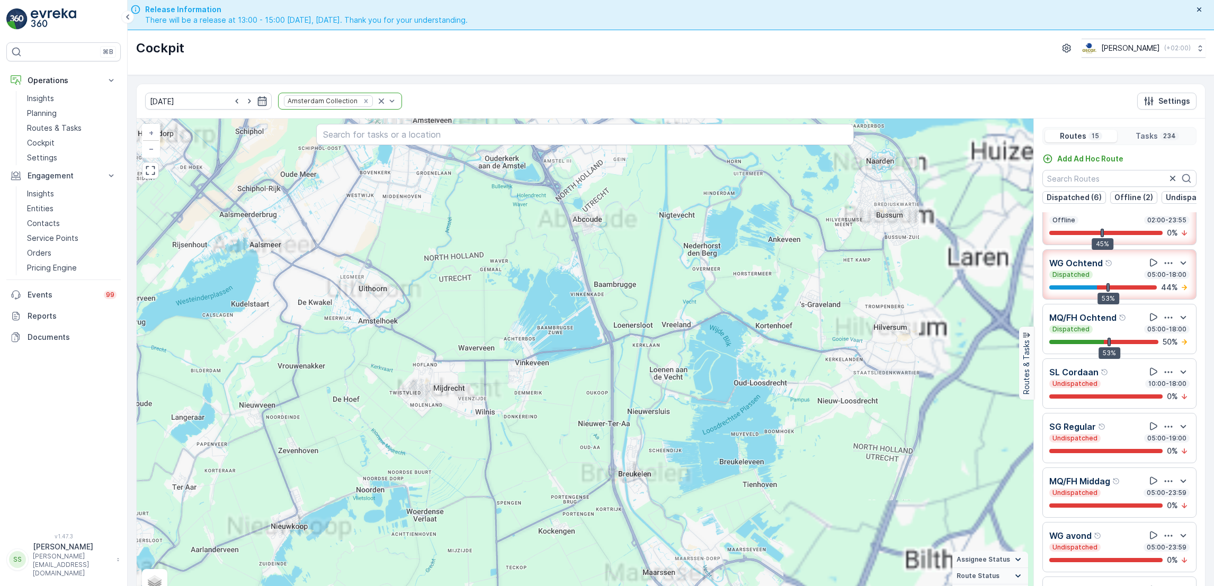
scroll to position [21, 0]
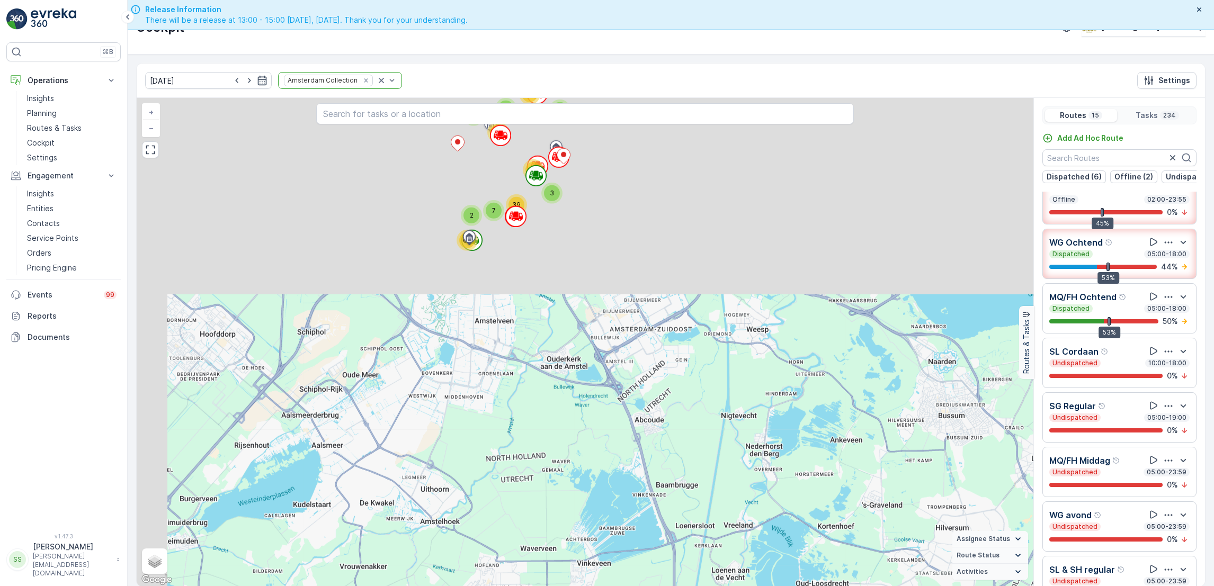
drag, startPoint x: 606, startPoint y: 194, endPoint x: 669, endPoint y: 452, distance: 266.0
click at [669, 452] on div "2 60 4 15 7 39 4 4 61 3 33 + − Satellite Roadmap Terrain Hybrid Leaflet Keyboar…" at bounding box center [585, 342] width 897 height 489
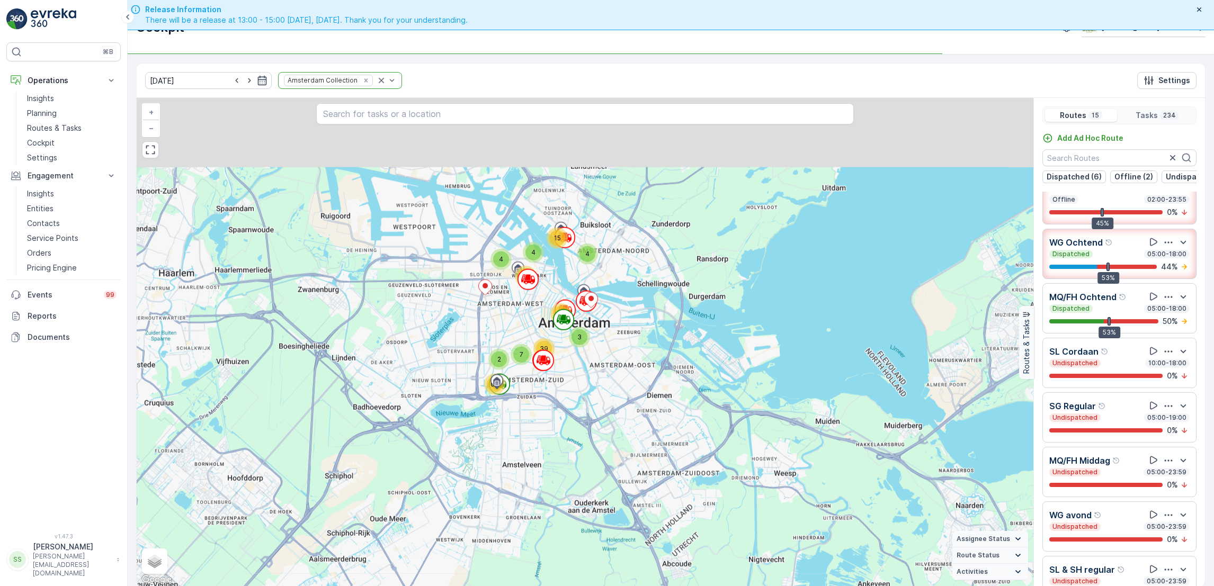
drag, startPoint x: 522, startPoint y: 224, endPoint x: 548, endPoint y: 331, distance: 110.3
click at [548, 331] on div "2 60 4 15 7 39 4 4 61 3 33 + − Satellite Roadmap Terrain Hybrid Leaflet Keyboar…" at bounding box center [585, 342] width 897 height 489
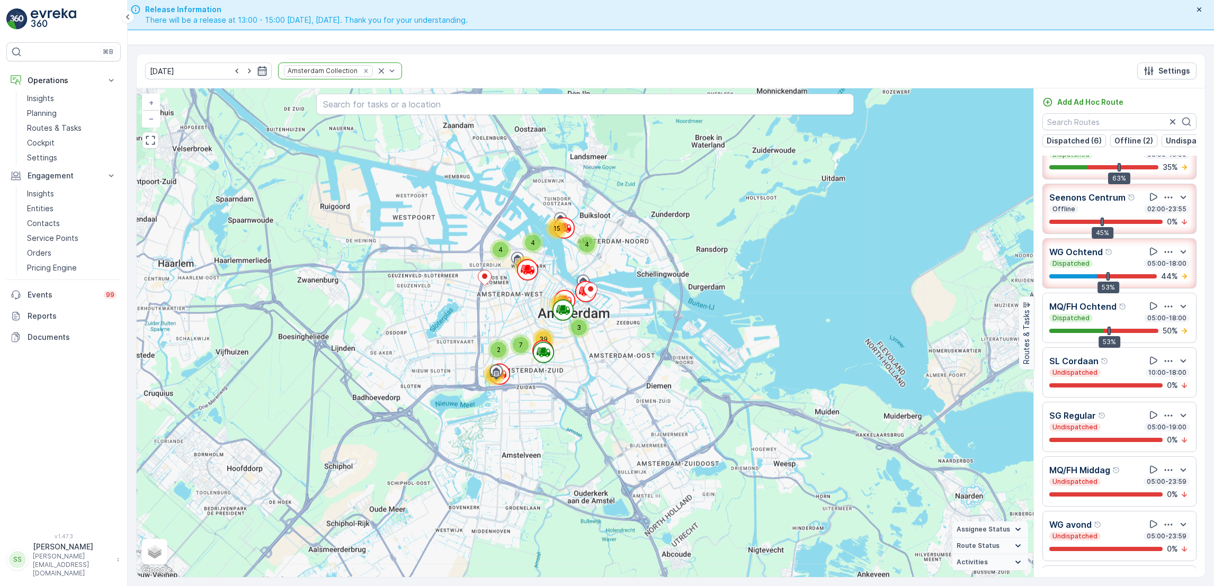
scroll to position [0, 0]
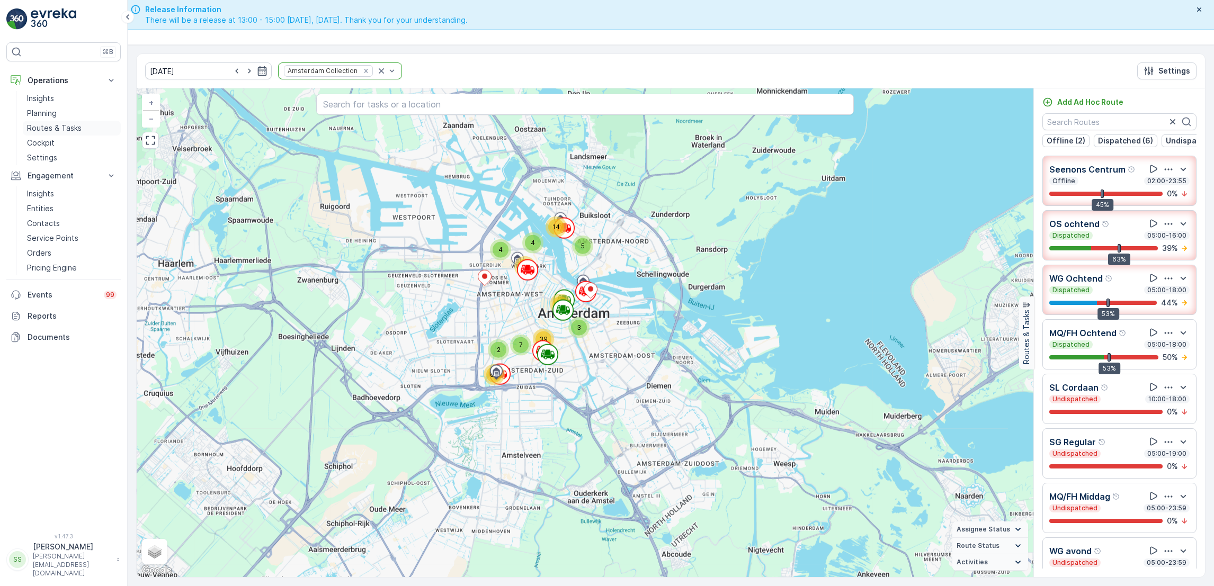
click at [76, 124] on p "Routes & Tasks" at bounding box center [54, 128] width 55 height 11
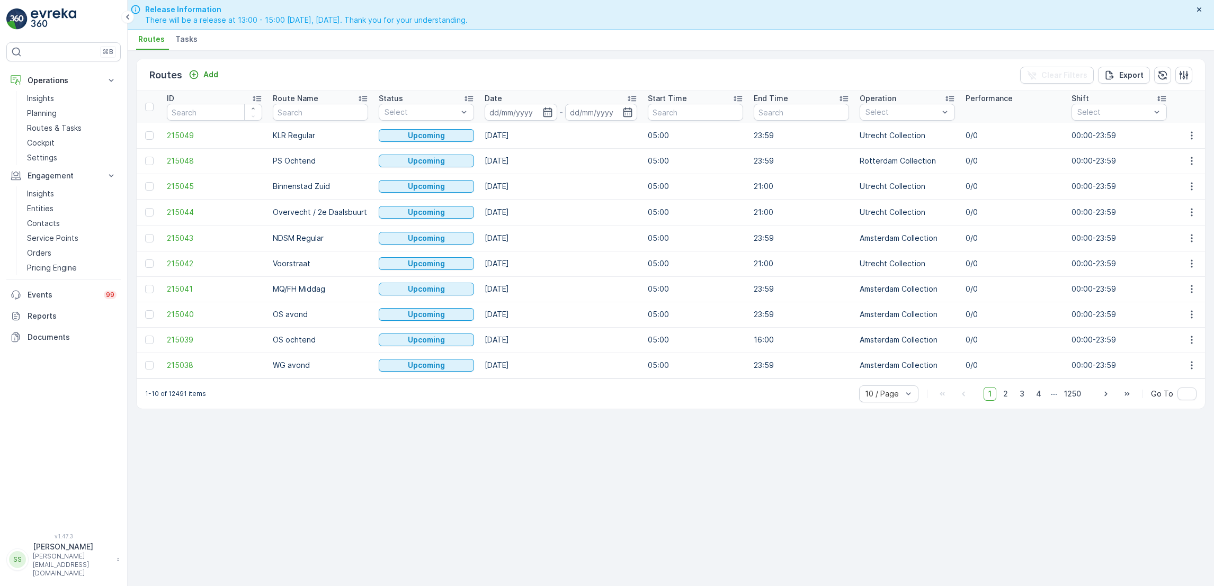
click at [192, 35] on span "Tasks" at bounding box center [186, 39] width 22 height 11
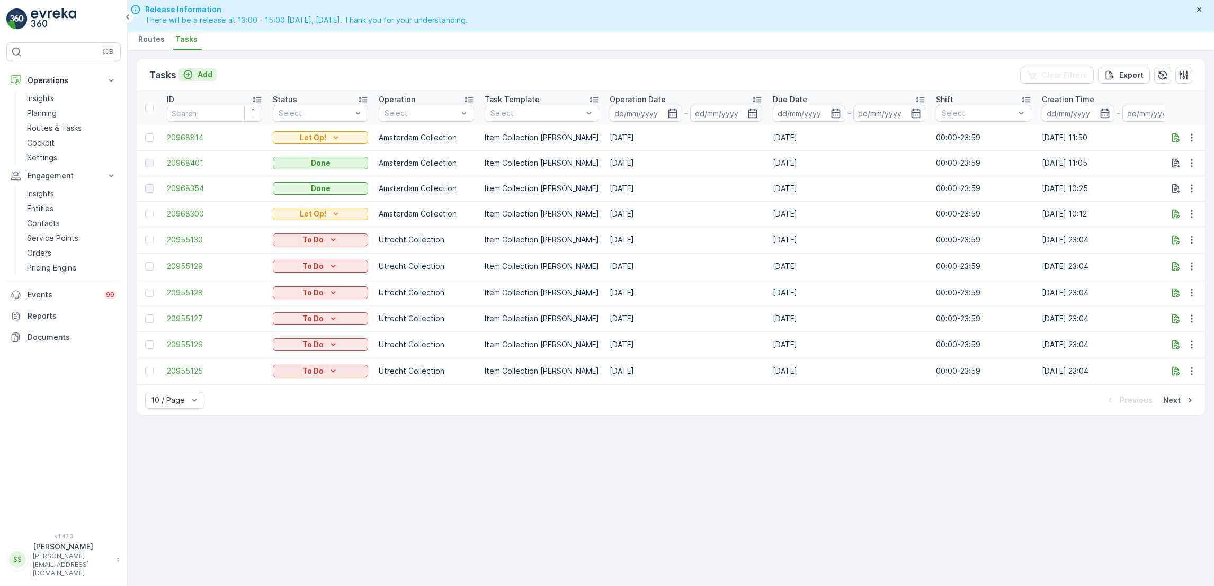
click at [192, 77] on icon "Add" at bounding box center [188, 74] width 11 height 11
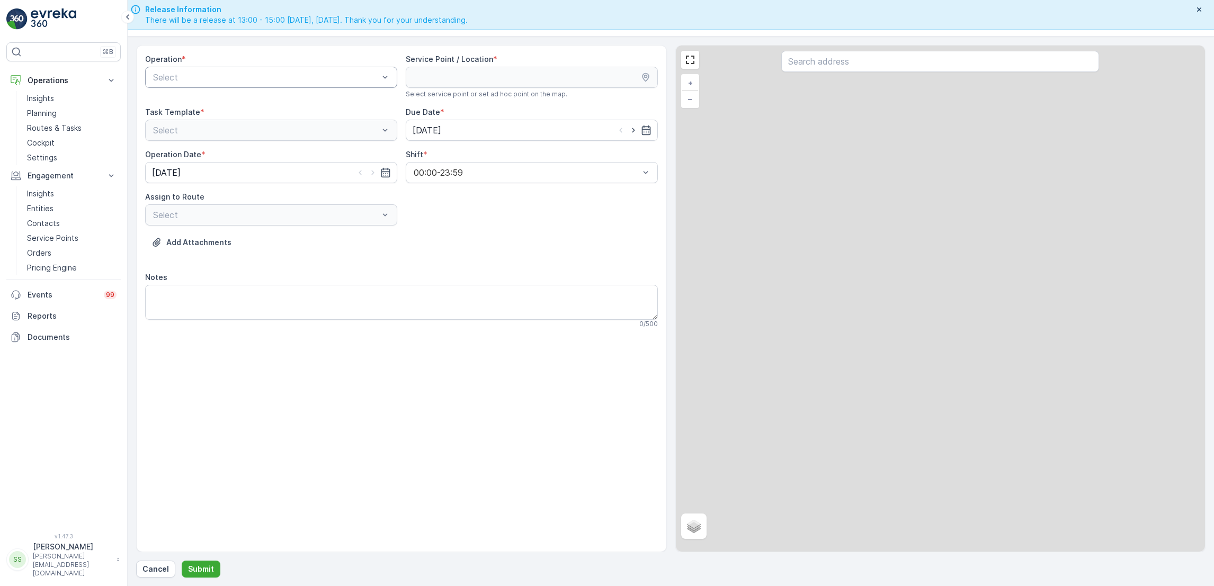
click at [238, 85] on div "Select" at bounding box center [271, 77] width 252 height 21
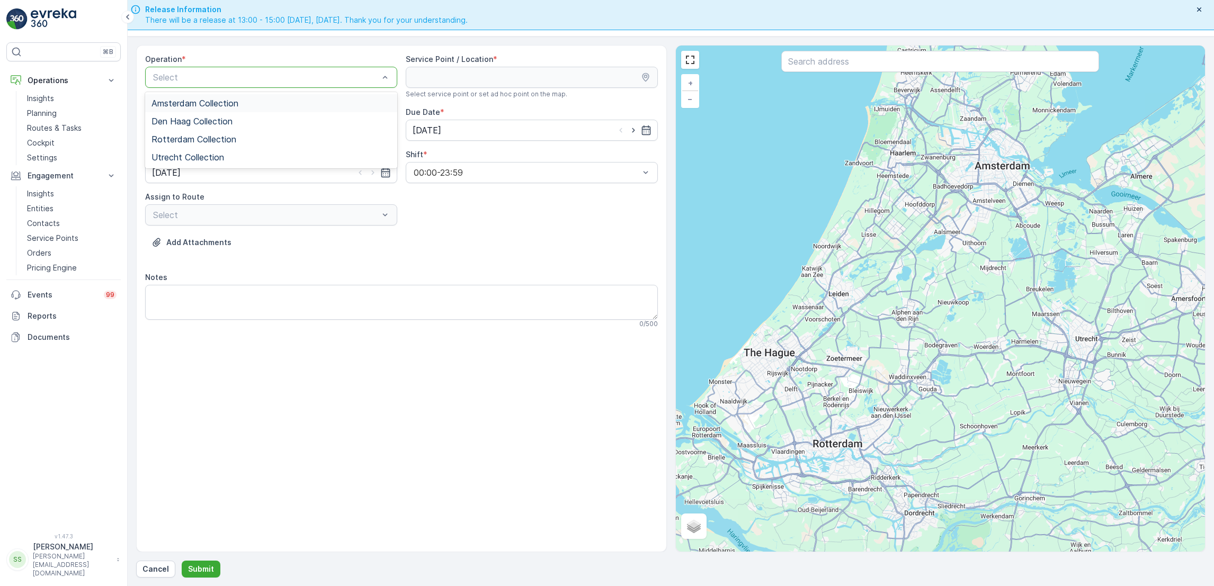
click at [227, 101] on span "Amsterdam Collection" at bounding box center [195, 104] width 87 height 10
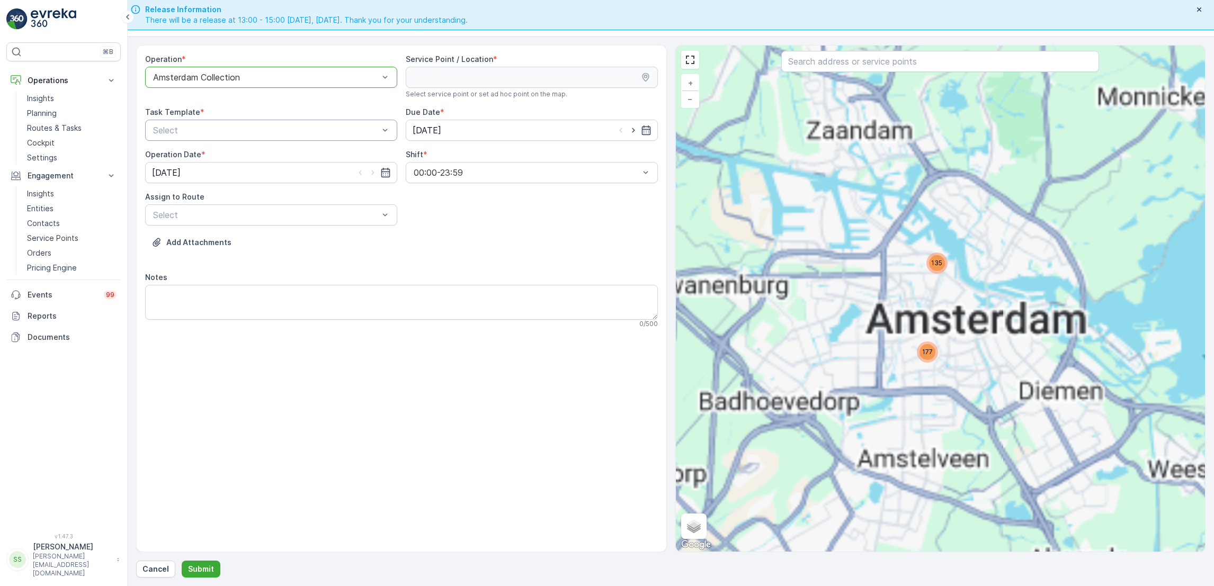
click at [311, 137] on div "Select" at bounding box center [271, 130] width 252 height 21
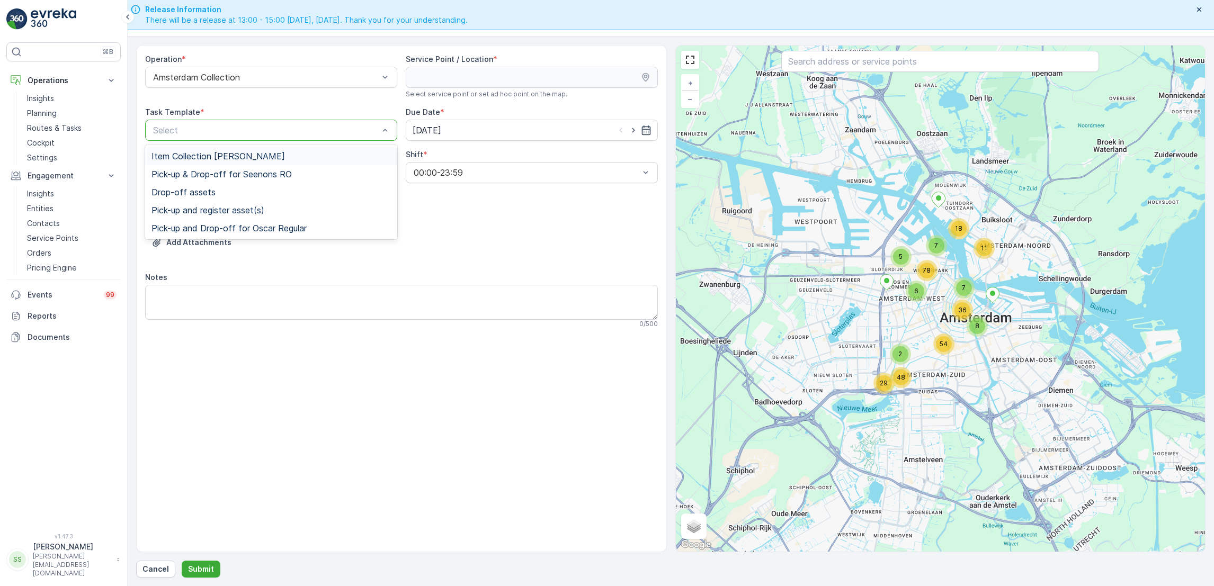
click at [291, 159] on div "Item Collection [PERSON_NAME]" at bounding box center [271, 157] width 239 height 10
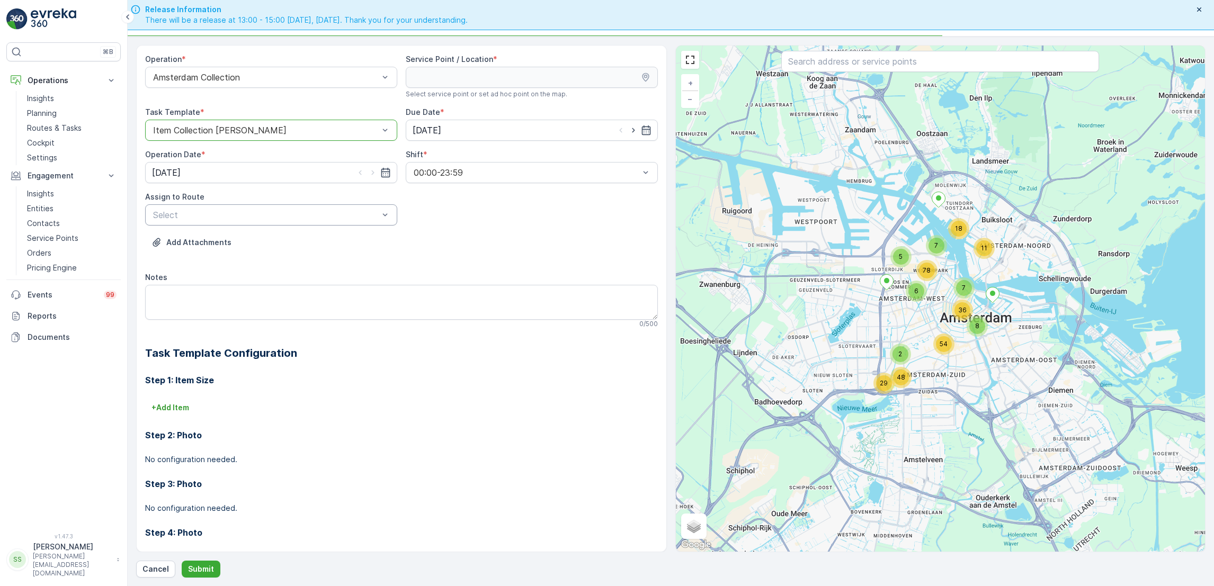
click at [295, 211] on div at bounding box center [266, 215] width 228 height 10
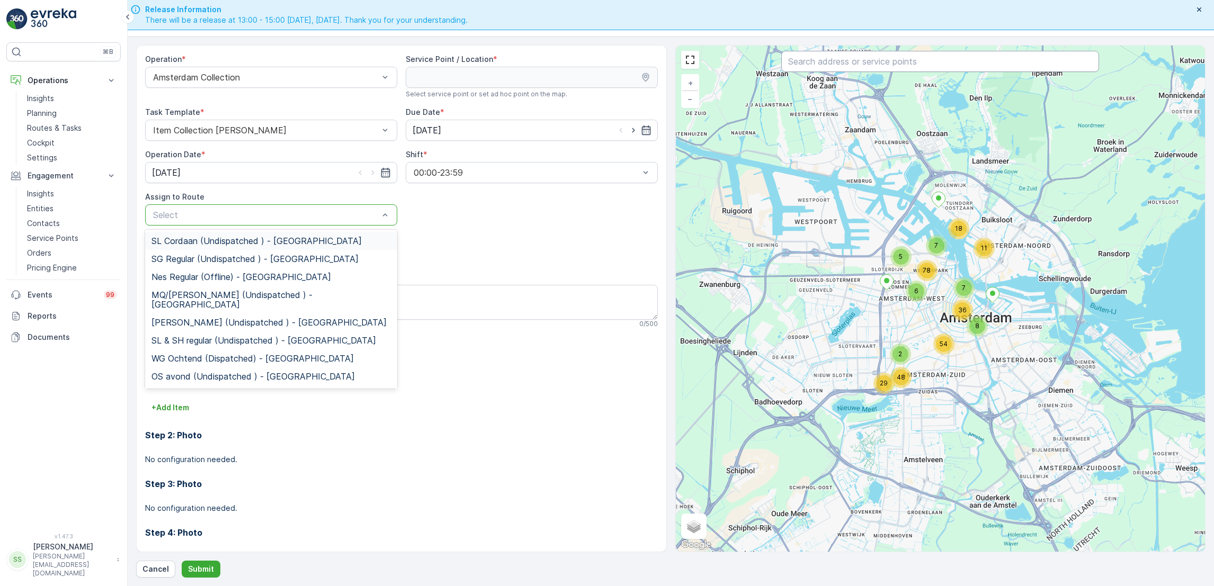
click at [887, 64] on input "text" at bounding box center [940, 61] width 318 height 21
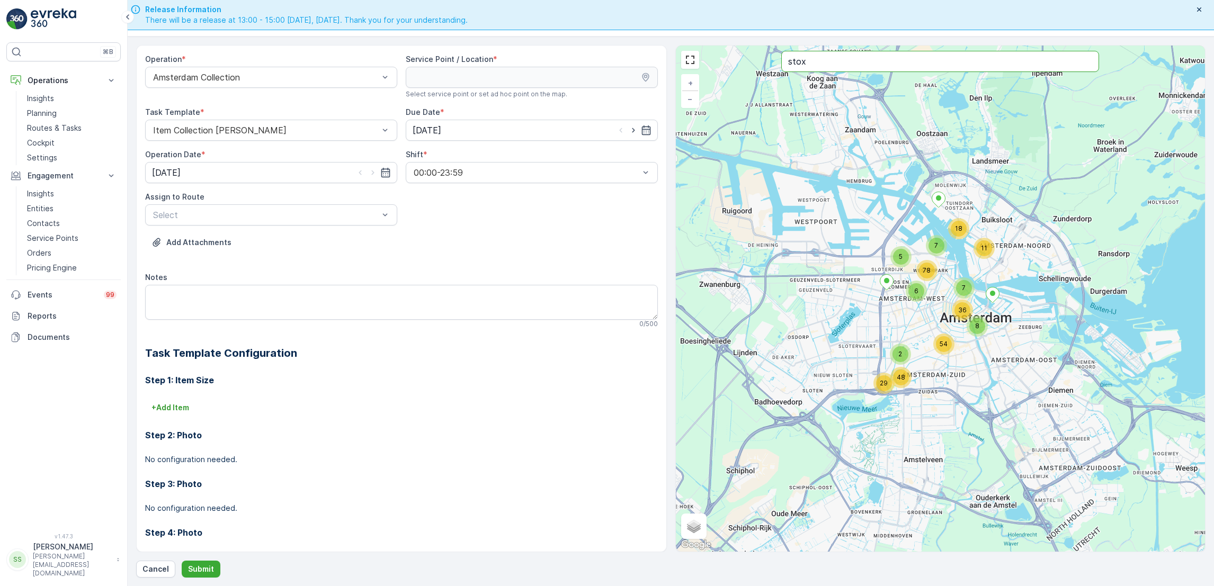
type input "stox"
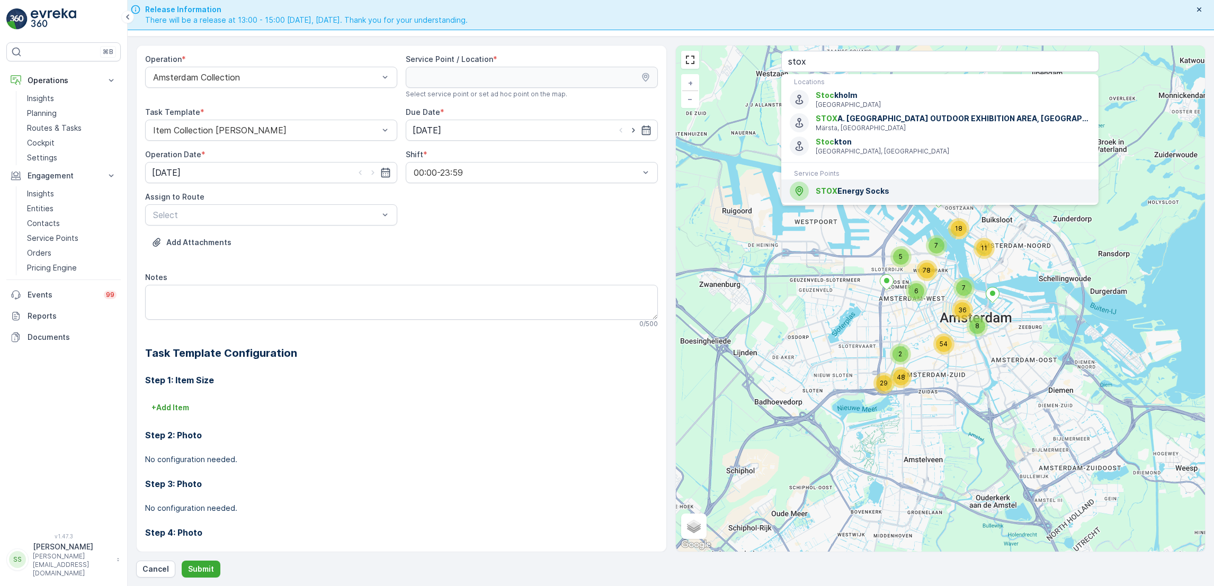
click at [851, 194] on span "STOX Energy Socks" at bounding box center [953, 191] width 274 height 11
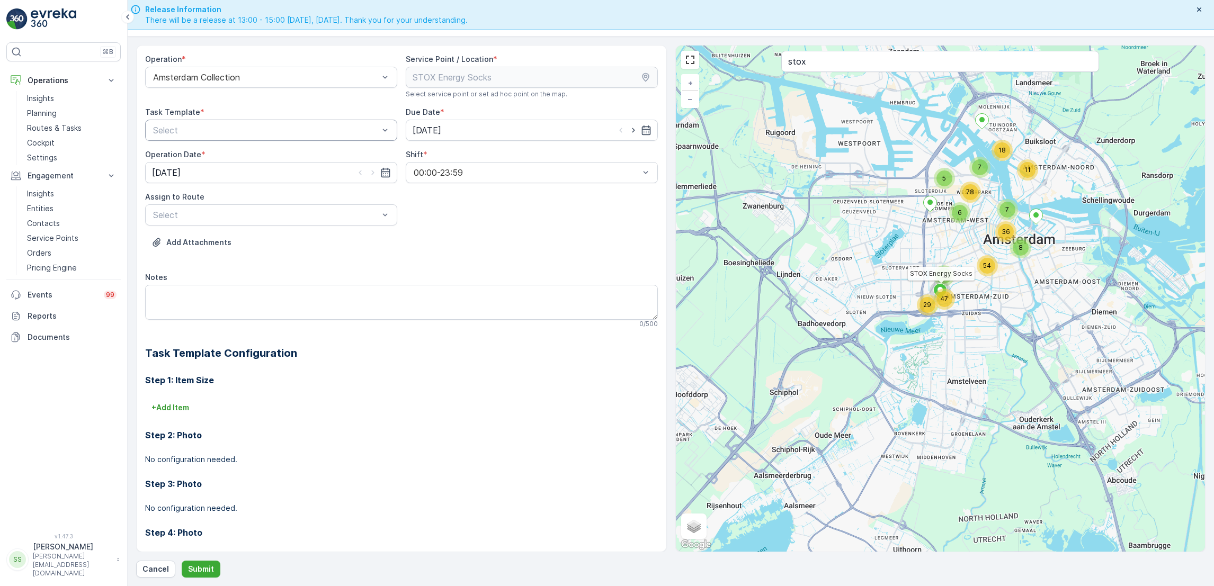
click at [325, 130] on div at bounding box center [266, 131] width 228 height 10
click at [308, 152] on div "Item Collection [PERSON_NAME]" at bounding box center [271, 157] width 239 height 10
click at [304, 212] on div at bounding box center [266, 215] width 228 height 10
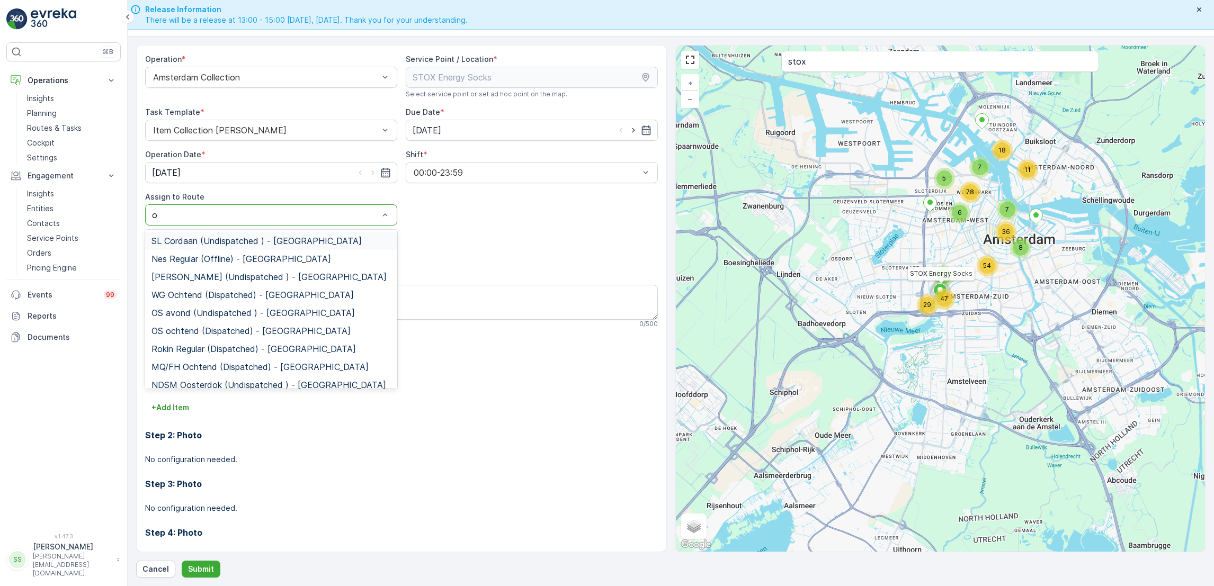
click at [297, 213] on div "o" at bounding box center [266, 215] width 228 height 10
type input "os"
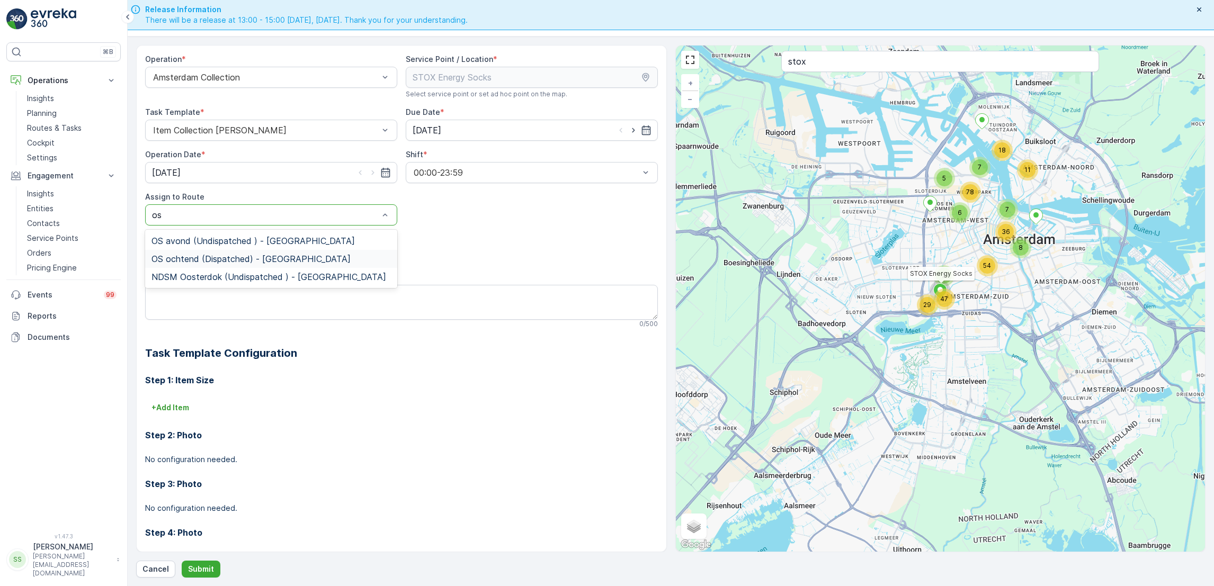
click at [262, 258] on span "OS ochtend (Dispatched) - [GEOGRAPHIC_DATA]" at bounding box center [251, 259] width 199 height 10
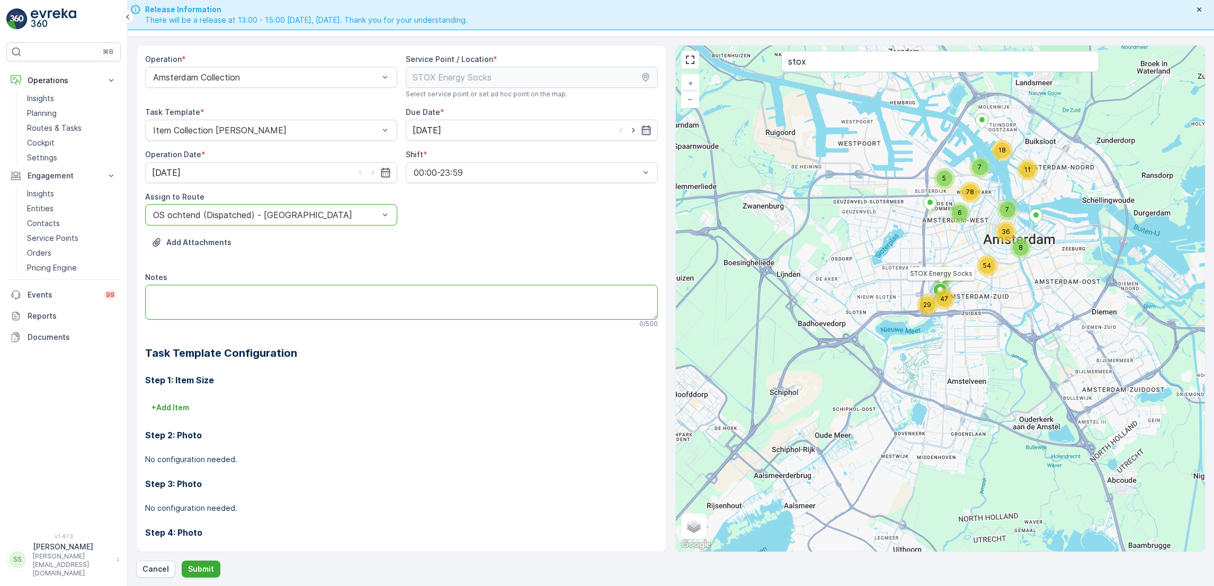
click at [253, 298] on textarea "Notes" at bounding box center [401, 302] width 513 height 35
click at [147, 295] on textarea "pd 60 liter rol brengen" at bounding box center [401, 302] width 513 height 35
type textarea "pd 60 liter rol brengen"
click at [202, 573] on p "Submit" at bounding box center [201, 569] width 26 height 11
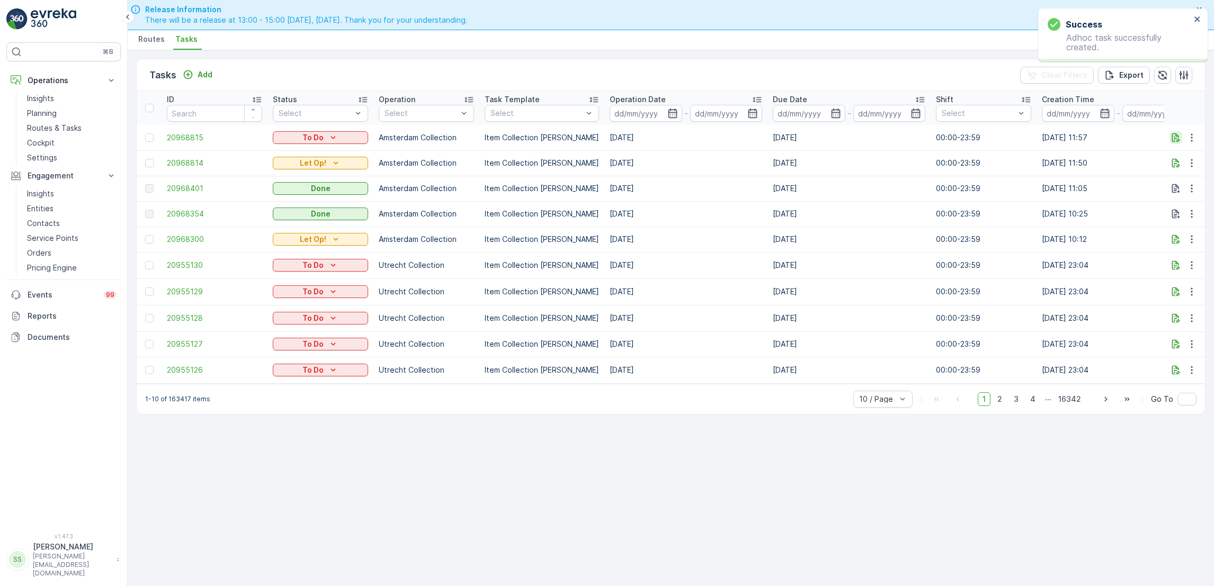
click at [1178, 134] on icon "button" at bounding box center [1176, 137] width 11 height 11
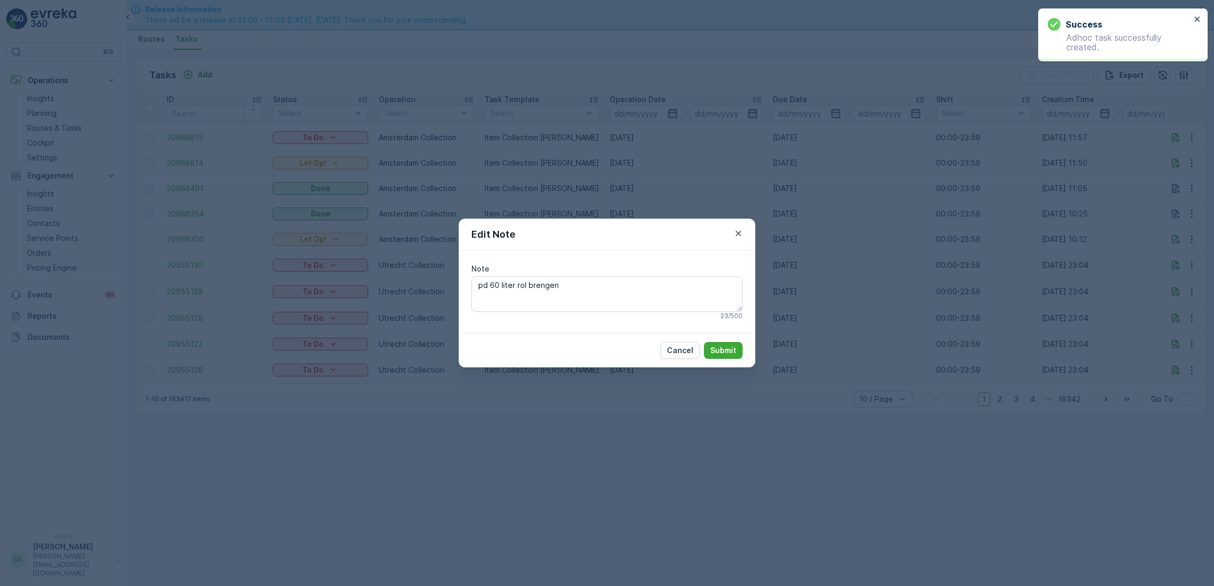
click at [1185, 156] on div "Edit Note Note pd 60 liter rol brengen 23 / 500 Cancel Submit" at bounding box center [607, 293] width 1214 height 586
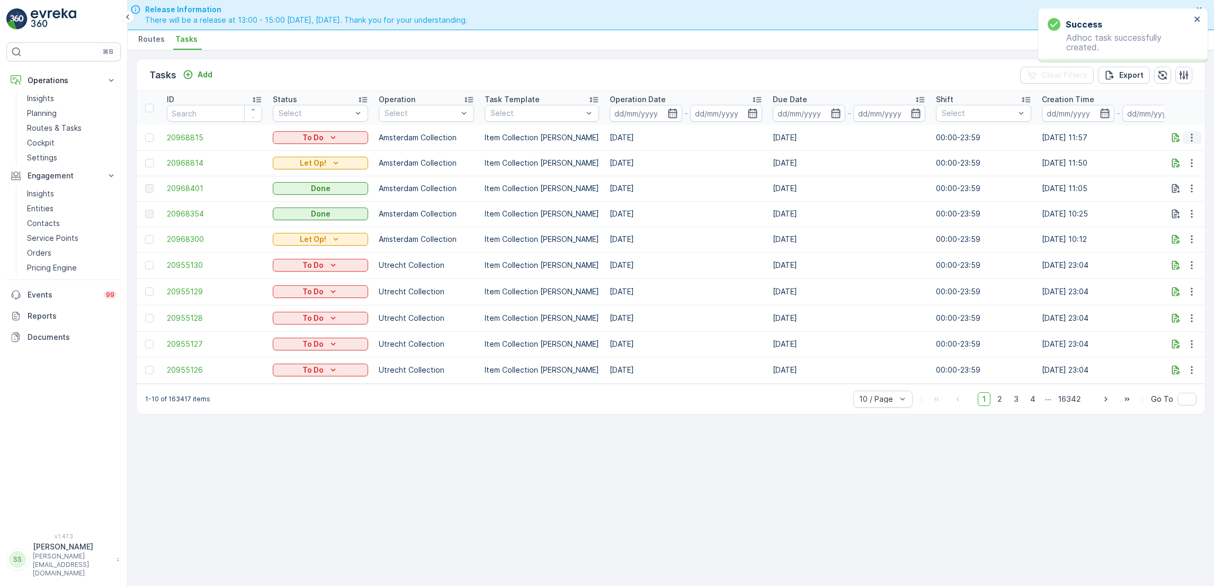
click at [1188, 143] on button "button" at bounding box center [1192, 137] width 19 height 13
click at [1166, 181] on span "Change Route" at bounding box center [1164, 182] width 51 height 11
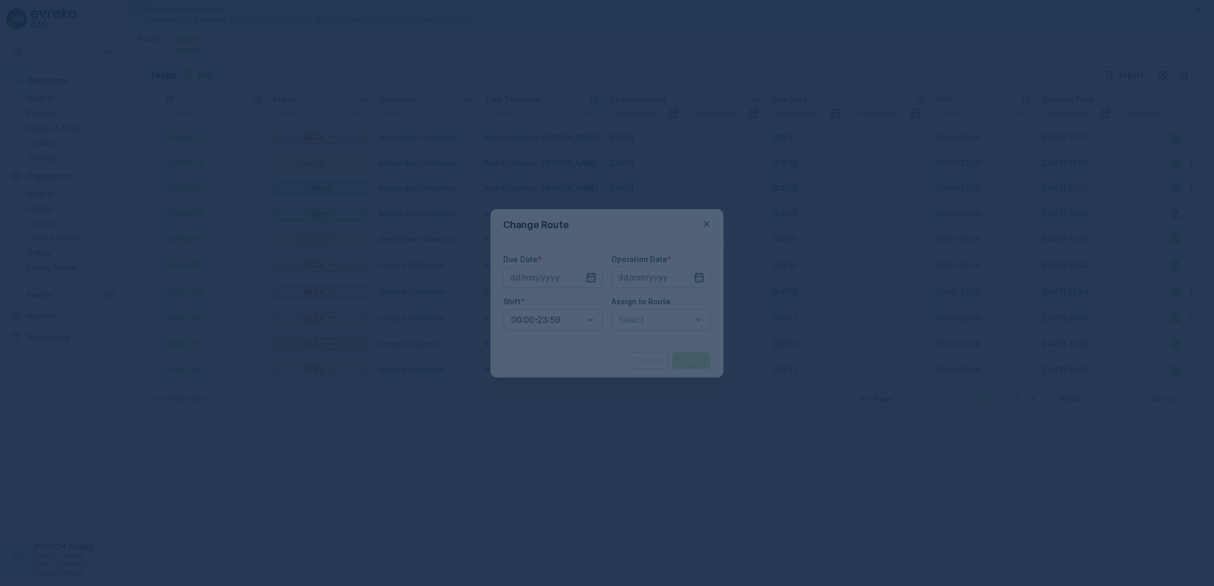
type input "[DATE]"
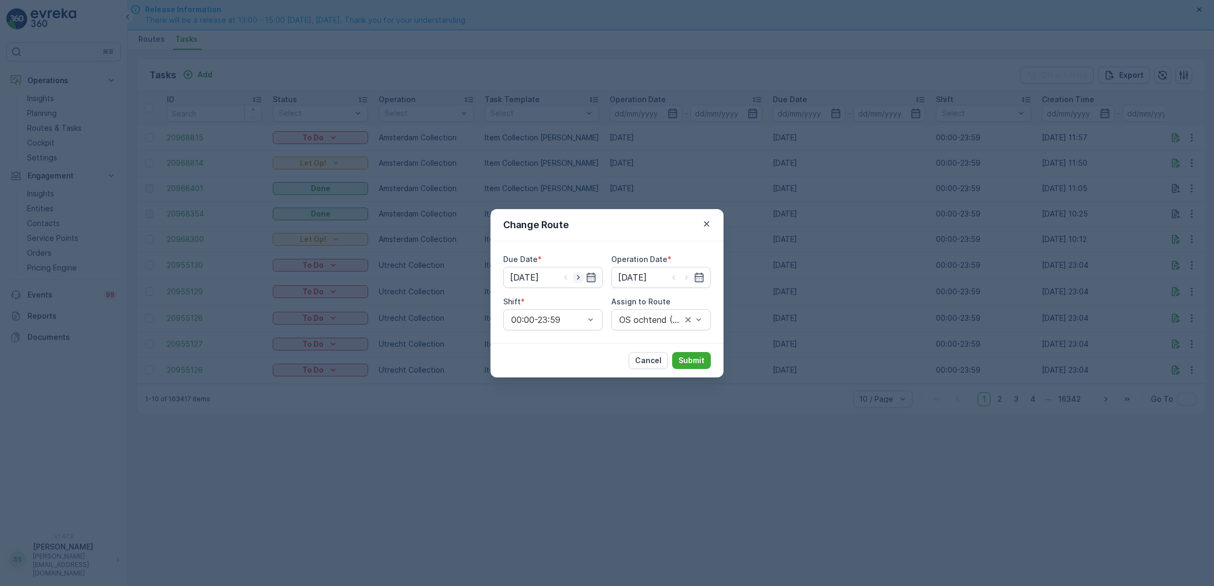
click at [580, 276] on icon "button" at bounding box center [578, 277] width 11 height 11
type input "[DATE]"
click at [686, 277] on icon "button" at bounding box center [686, 277] width 11 height 11
type input "[DATE]"
click at [684, 357] on p "Submit" at bounding box center [692, 361] width 26 height 11
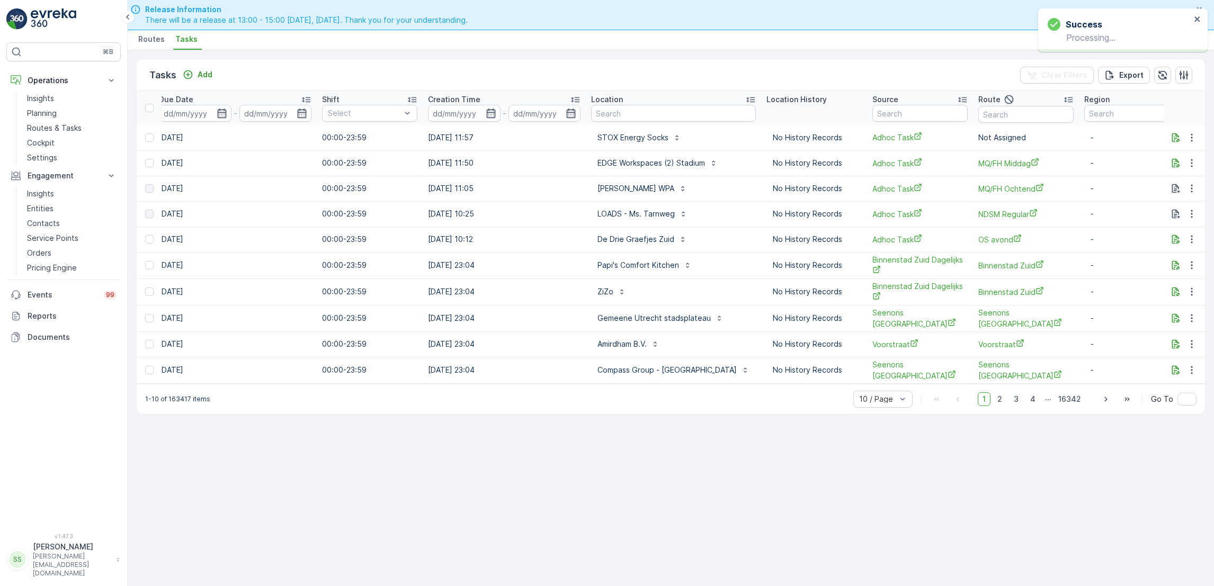
scroll to position [0, 645]
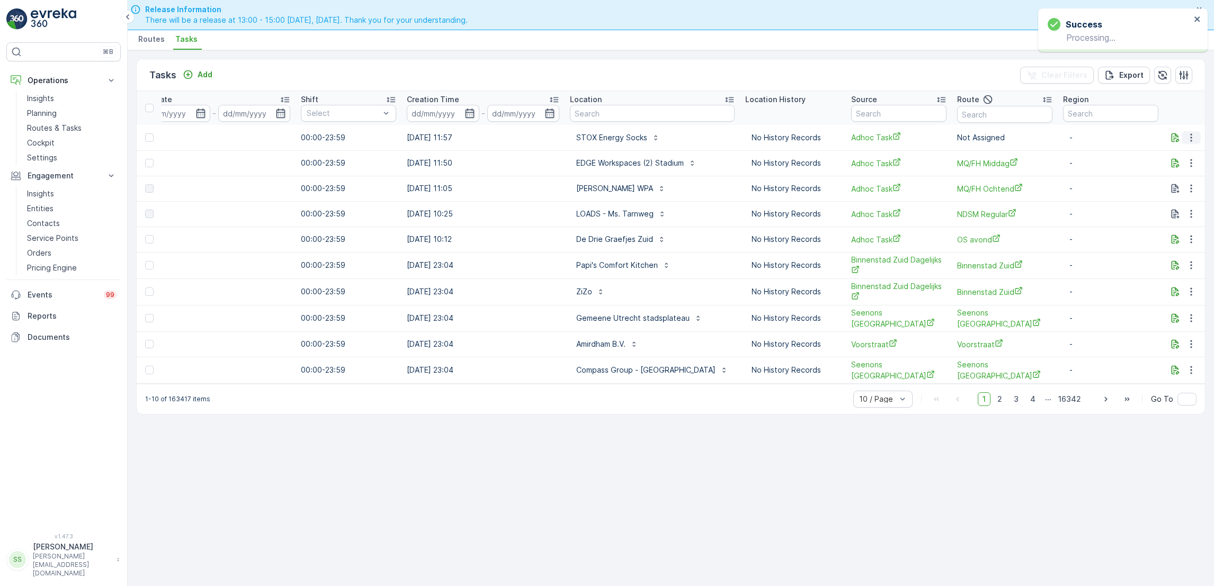
click at [1190, 137] on icon "button" at bounding box center [1191, 137] width 11 height 11
click at [1172, 182] on span "Change Route" at bounding box center [1164, 182] width 51 height 11
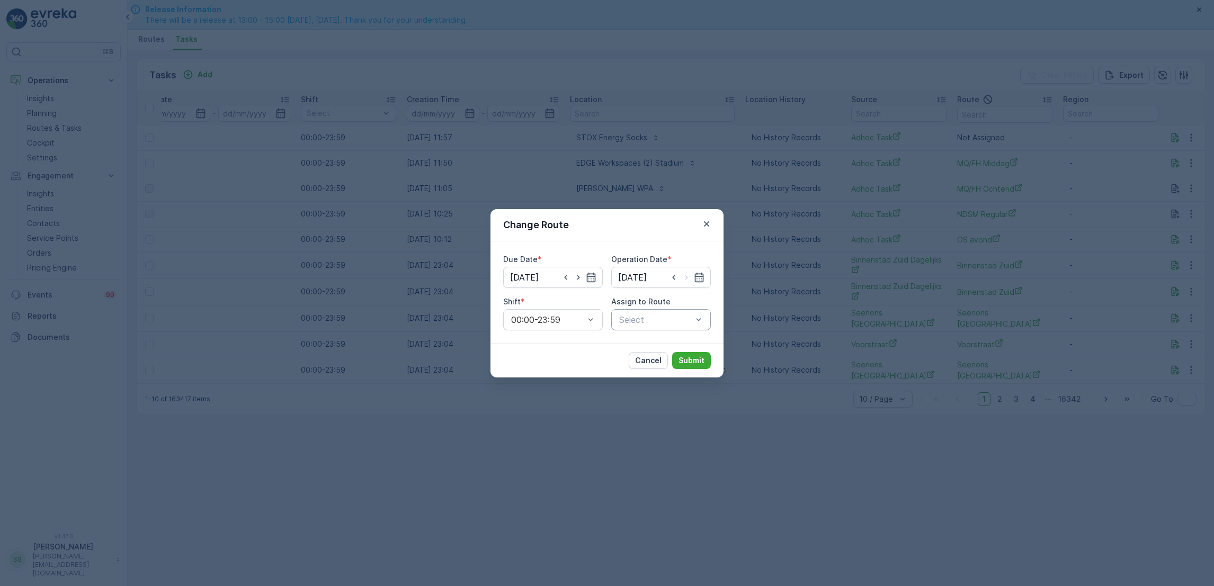
click at [651, 327] on div "Select" at bounding box center [661, 319] width 100 height 21
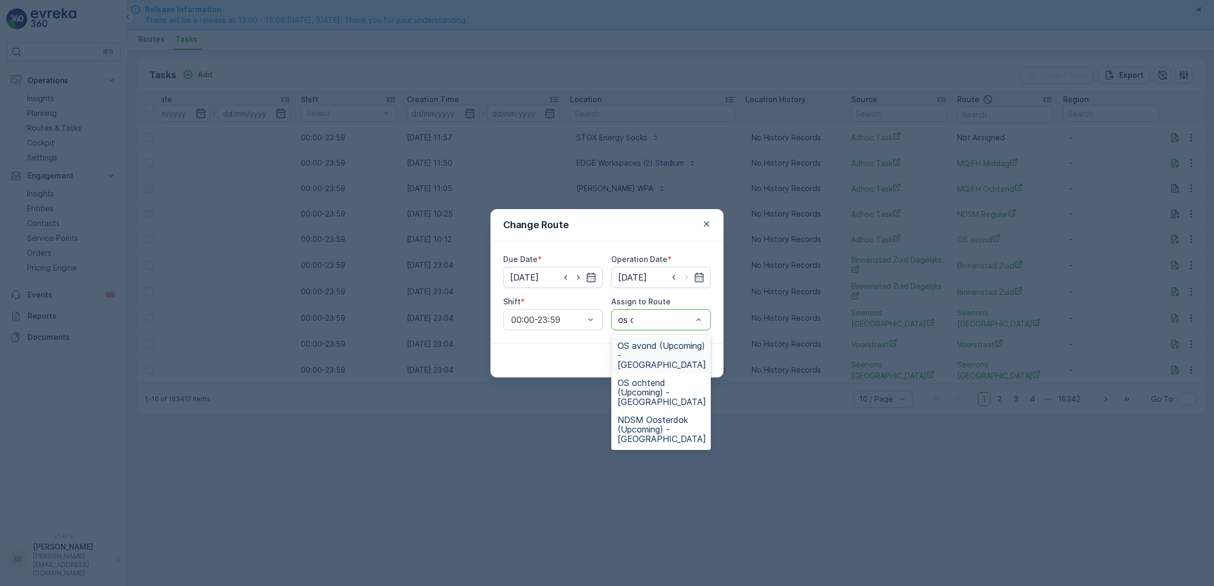
type input "os oc"
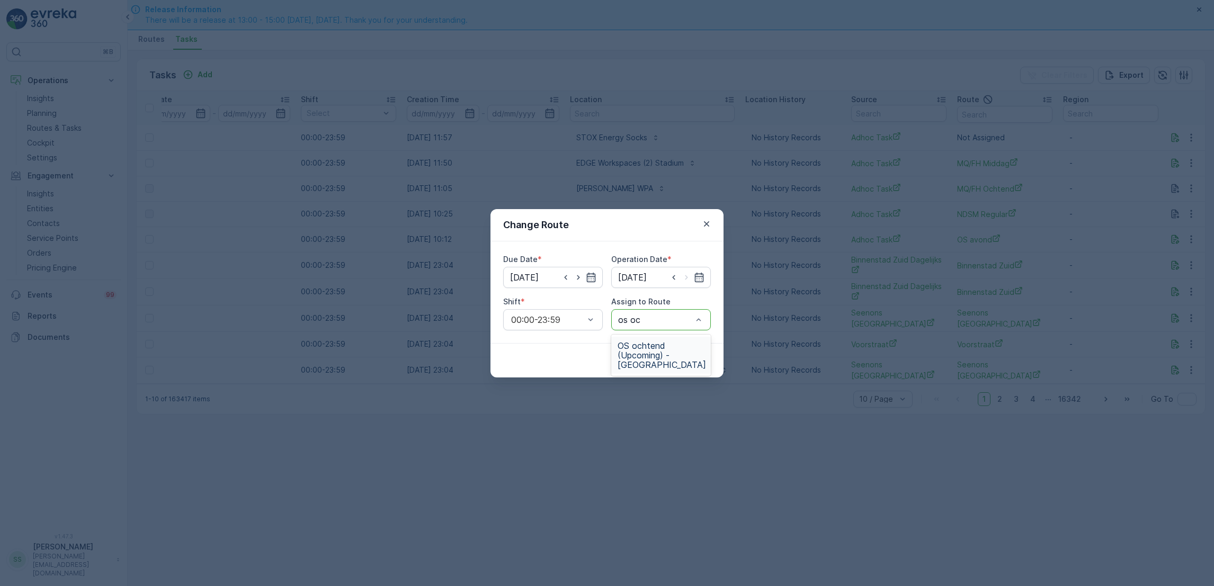
click at [634, 359] on span "OS ochtend (Upcoming) - [GEOGRAPHIC_DATA]" at bounding box center [662, 355] width 88 height 29
click at [684, 359] on p "Submit" at bounding box center [692, 361] width 26 height 11
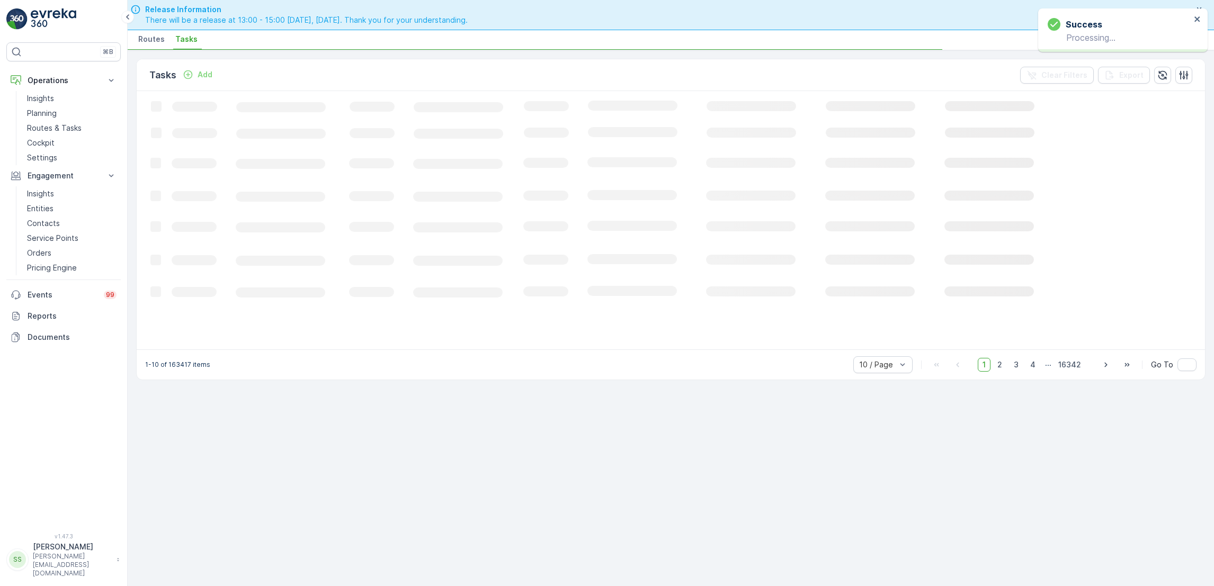
scroll to position [0, 0]
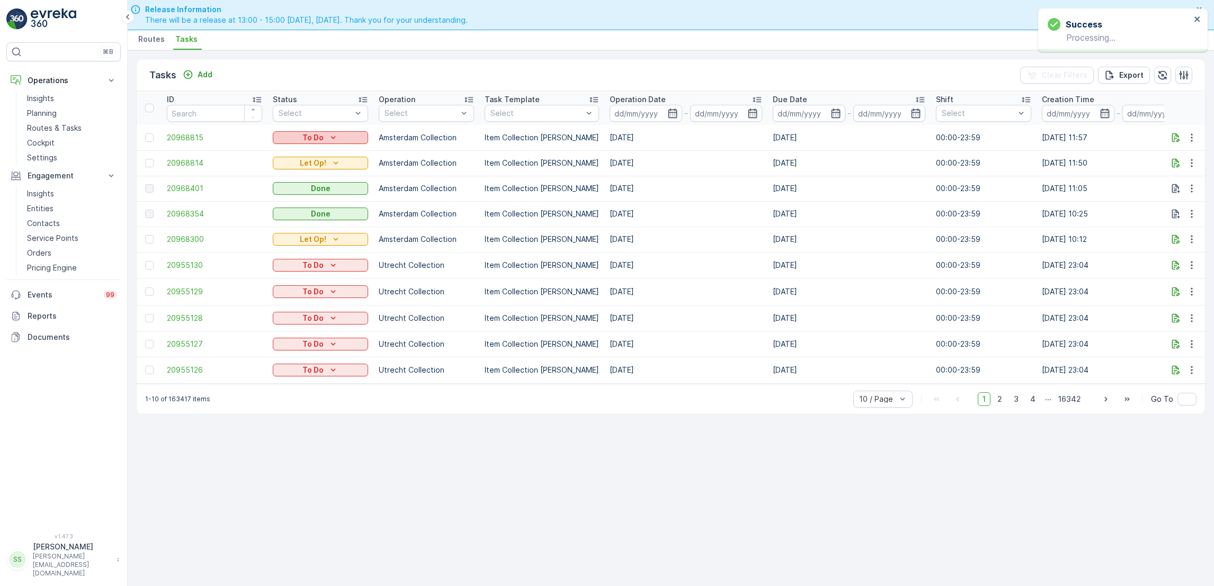
click at [330, 139] on icon "To Do" at bounding box center [333, 137] width 11 height 11
click at [297, 149] on span "Let Op!" at bounding box center [292, 152] width 26 height 11
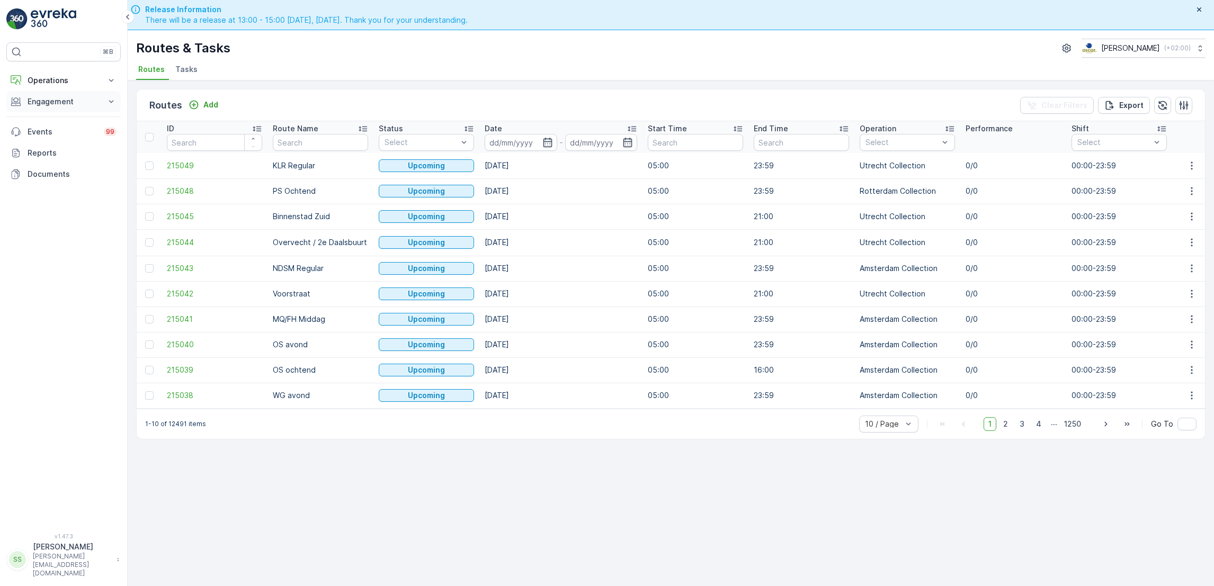
click at [61, 108] on button "Engagement" at bounding box center [63, 101] width 114 height 21
click at [65, 160] on p "Service Points" at bounding box center [52, 164] width 51 height 11
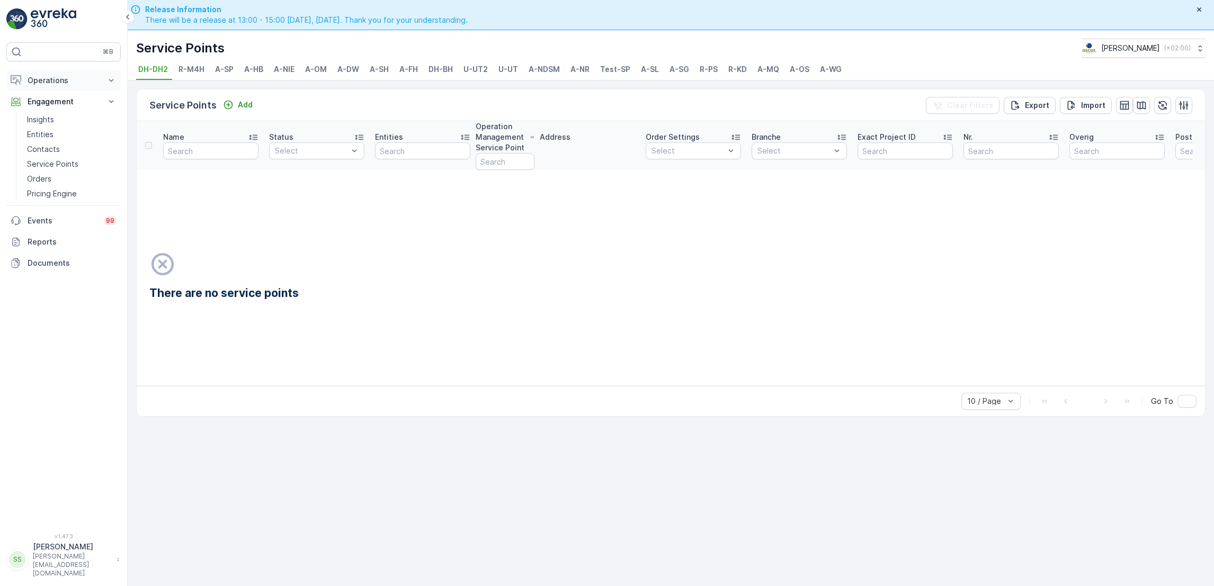
click at [90, 74] on button "Operations" at bounding box center [63, 80] width 114 height 21
click at [49, 131] on p "Routes & Tasks" at bounding box center [54, 128] width 55 height 11
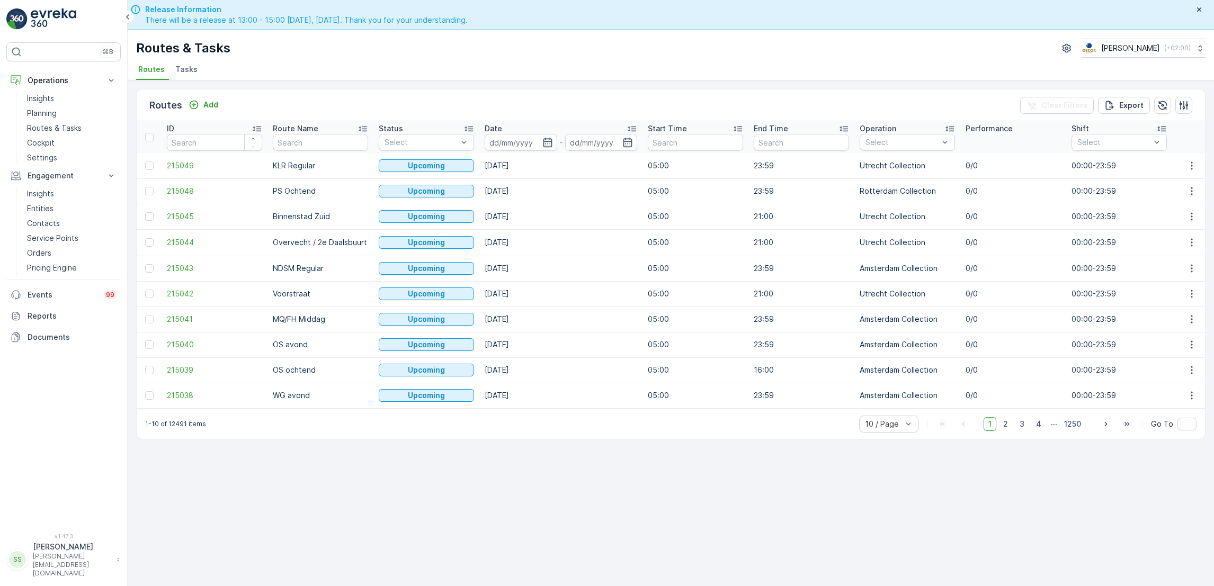
click at [195, 73] on li "Tasks" at bounding box center [187, 71] width 29 height 18
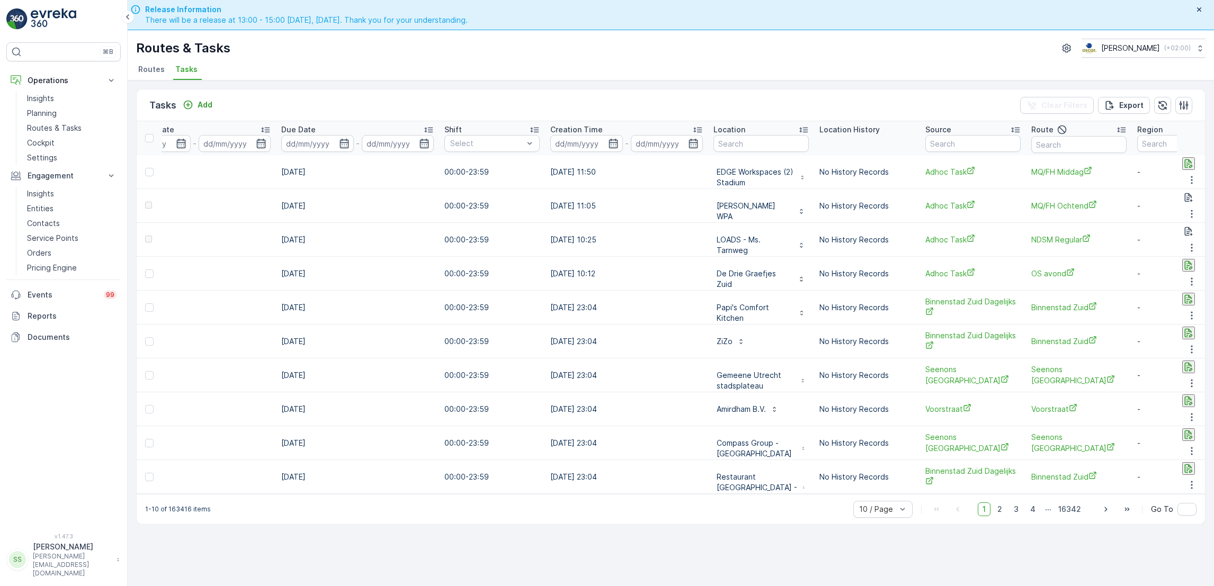
scroll to position [0, 493]
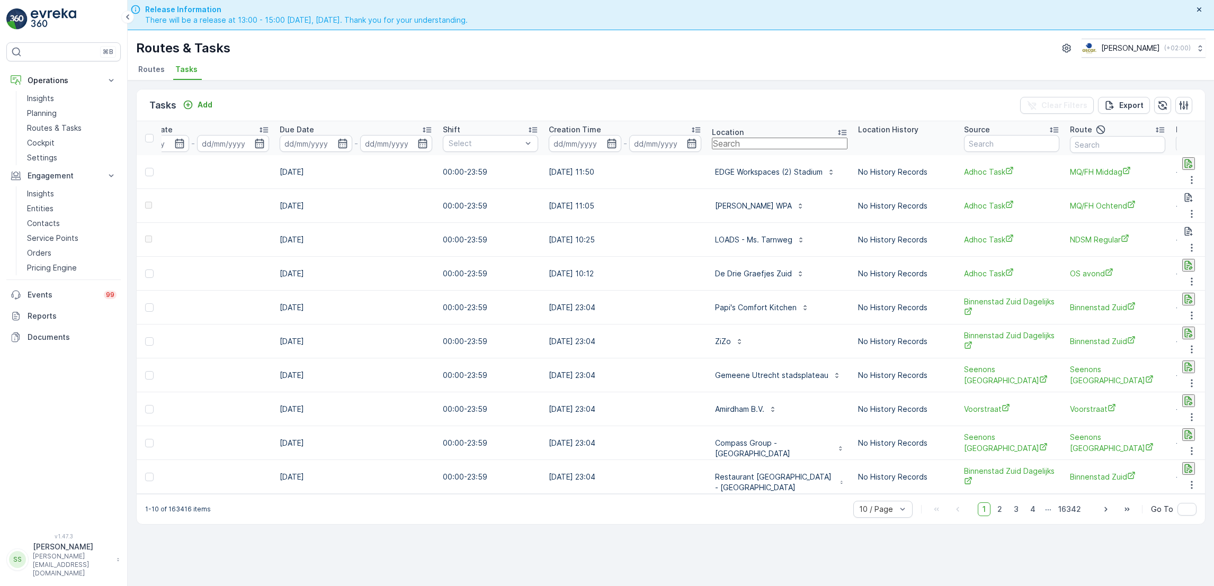
click at [733, 141] on input "text" at bounding box center [780, 144] width 136 height 12
type input "stox"
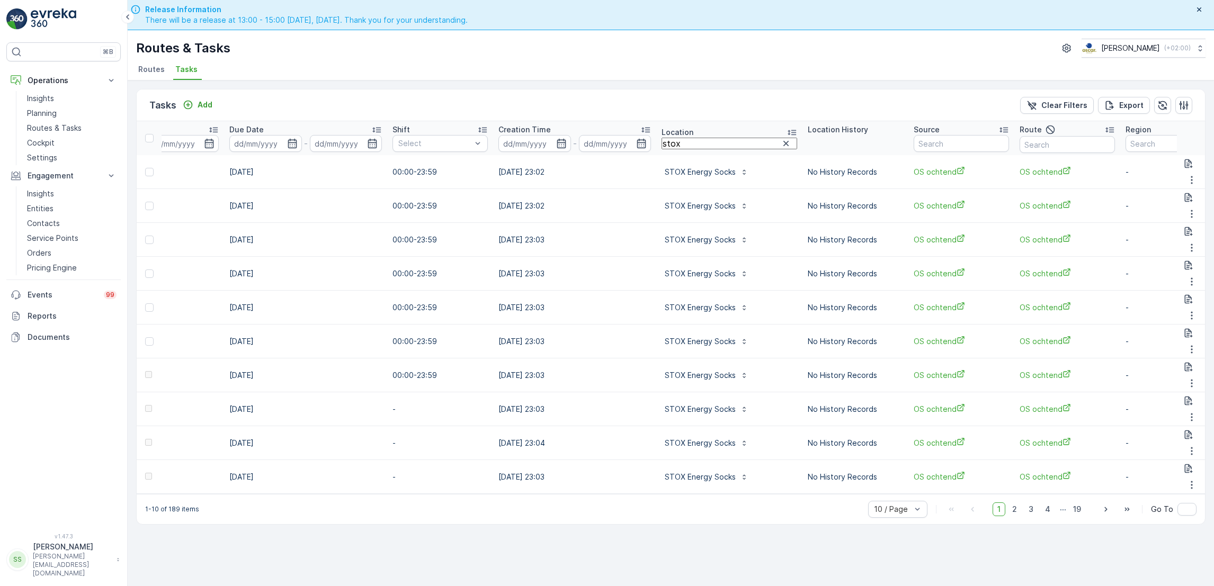
scroll to position [0, 557]
